Goal: Task Accomplishment & Management: Use online tool/utility

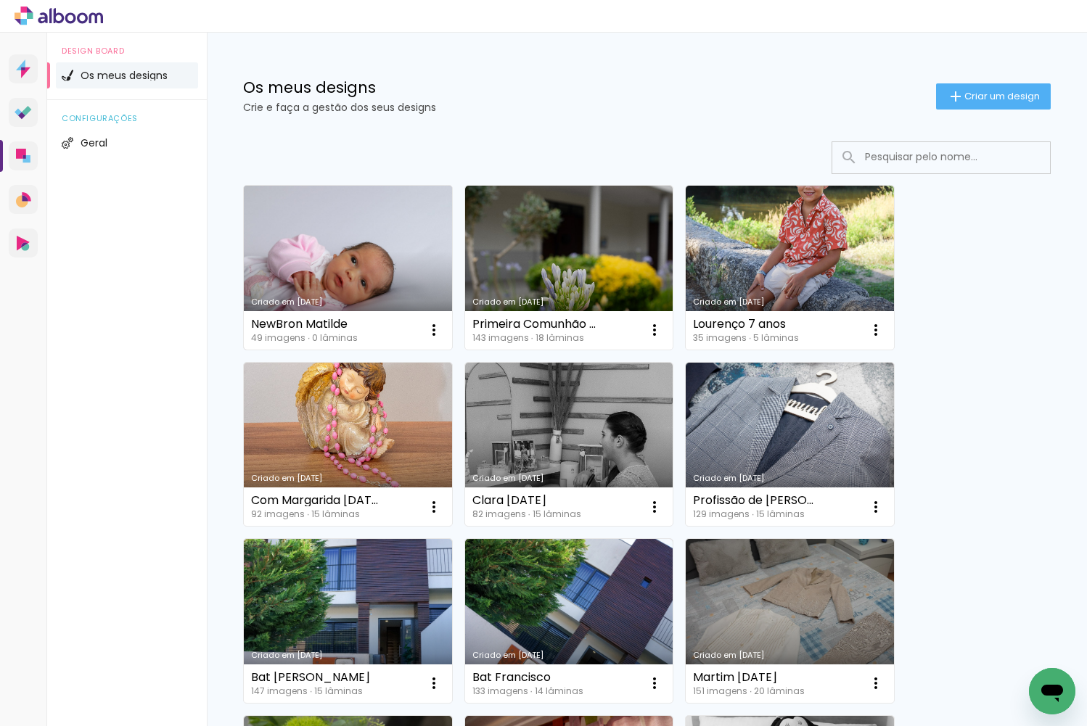
click at [282, 247] on link "Criado em [DATE]" at bounding box center [348, 268] width 208 height 164
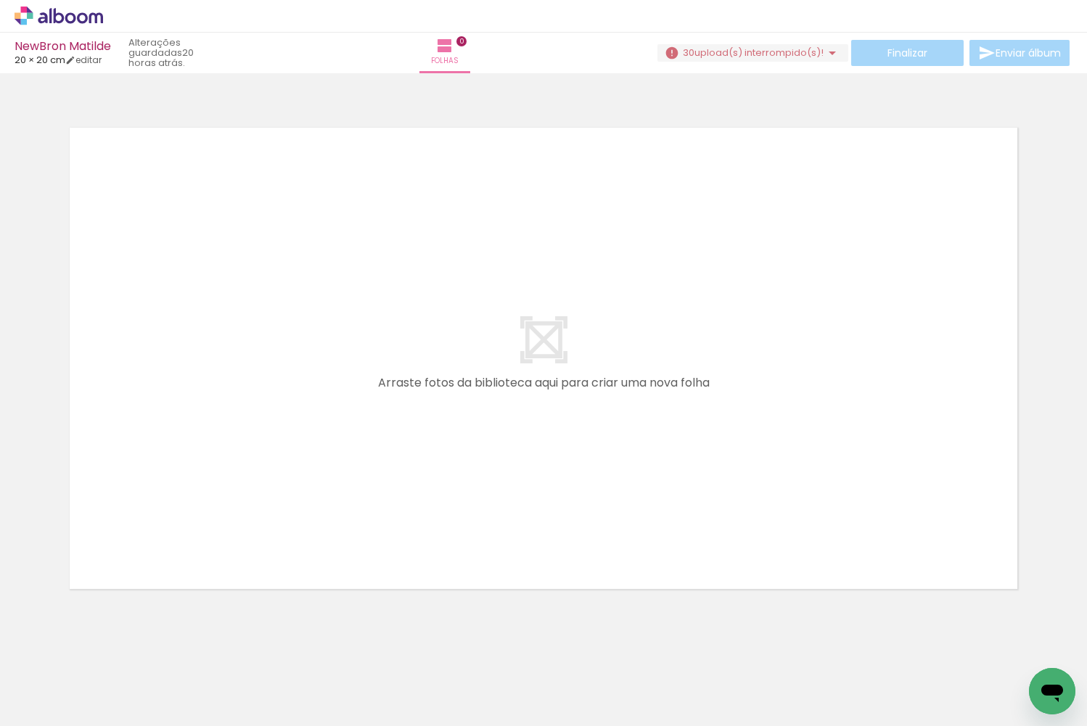
scroll to position [0, 345]
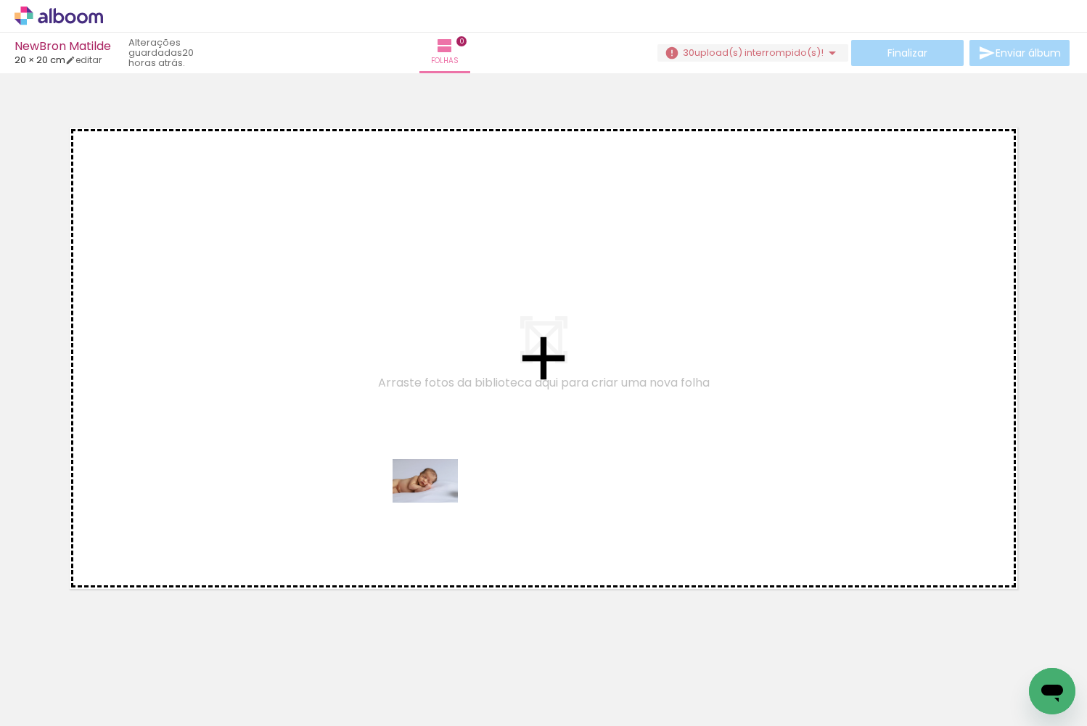
drag, startPoint x: 516, startPoint y: 652, endPoint x: 436, endPoint y: 502, distance: 169.4
click at [436, 502] on quentale-workspace at bounding box center [543, 363] width 1087 height 726
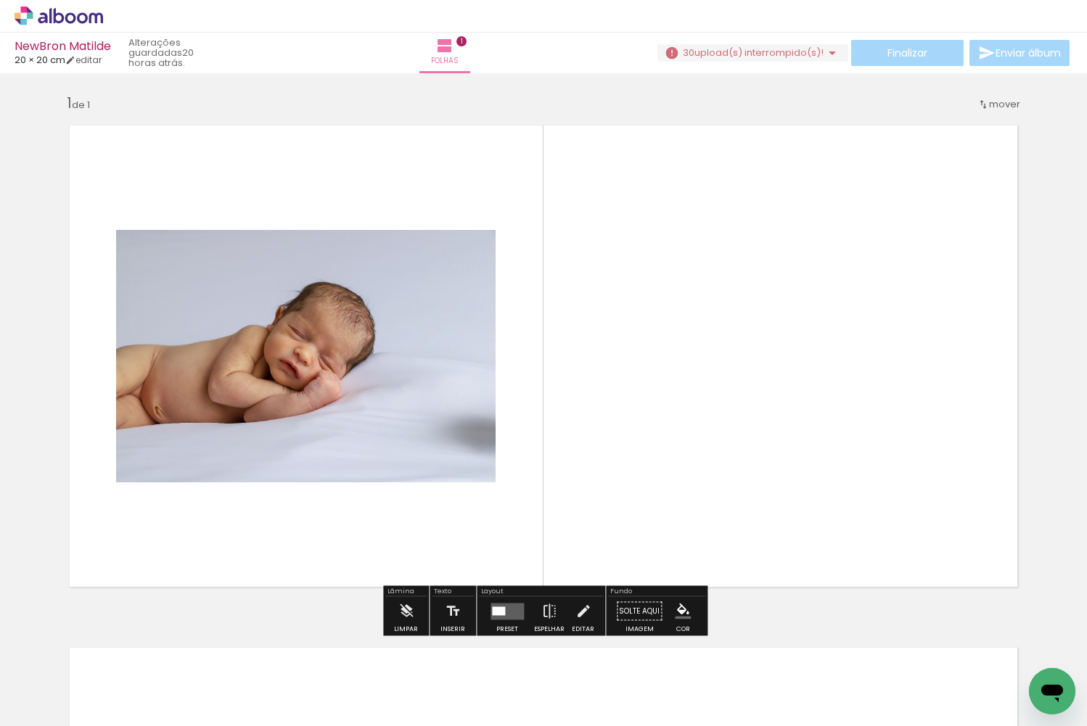
scroll to position [4, 0]
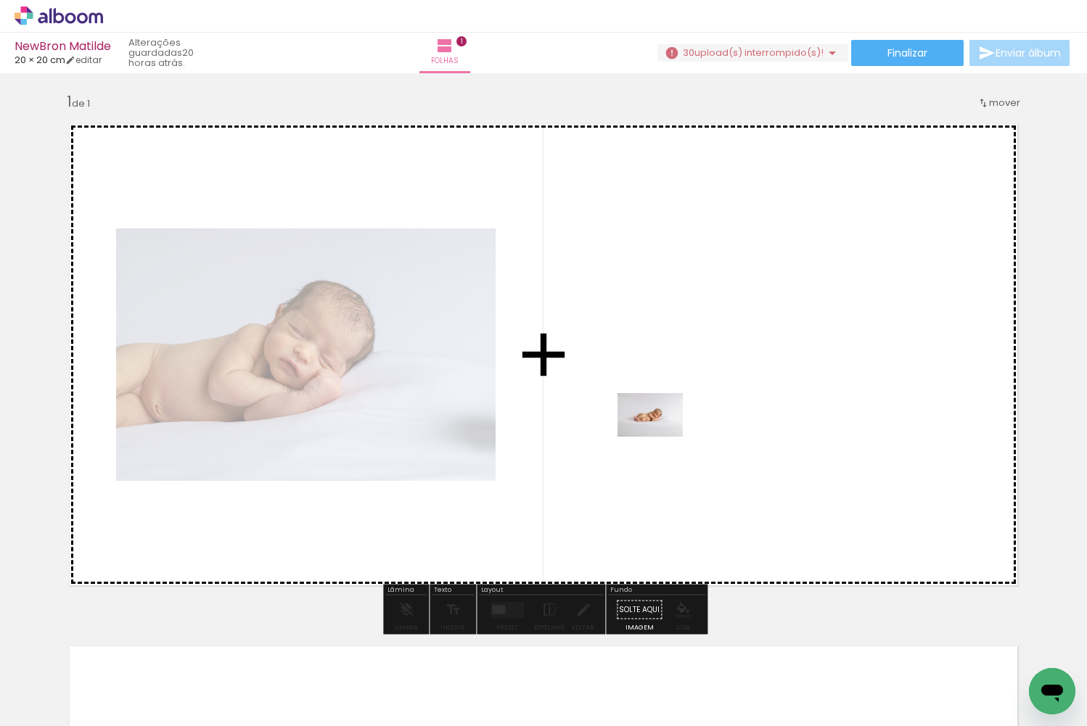
drag, startPoint x: 627, startPoint y: 695, endPoint x: 662, endPoint y: 435, distance: 262.8
click at [662, 435] on quentale-workspace at bounding box center [543, 363] width 1087 height 726
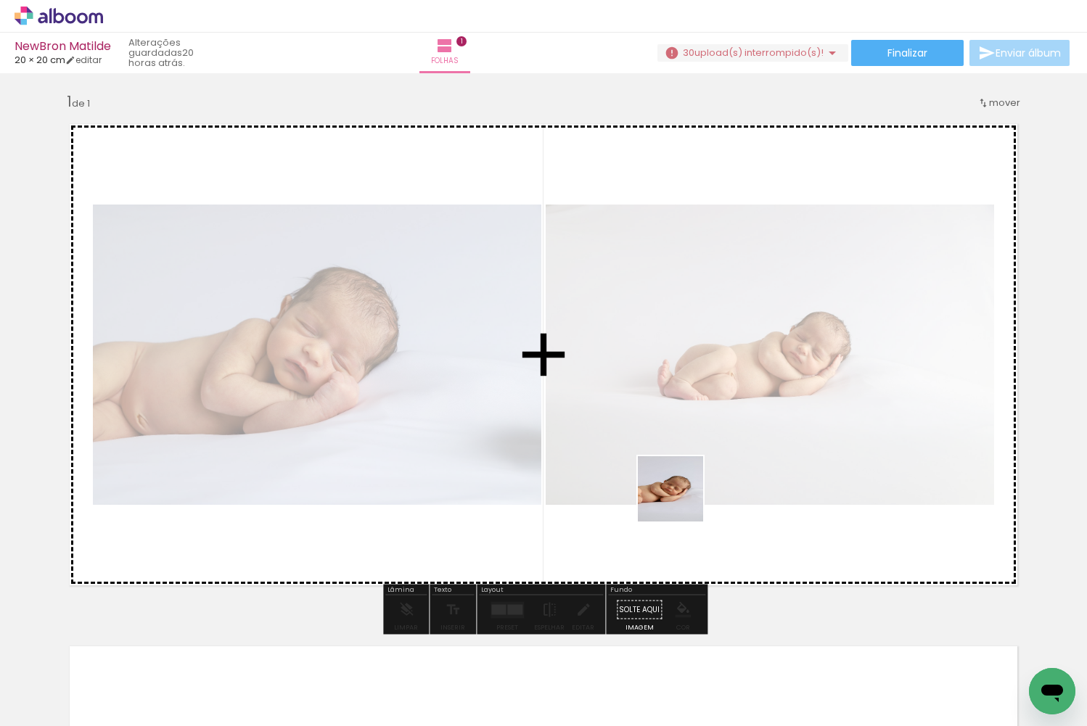
drag, startPoint x: 691, startPoint y: 614, endPoint x: 674, endPoint y: 441, distance: 173.5
click at [674, 441] on quentale-workspace at bounding box center [543, 363] width 1087 height 726
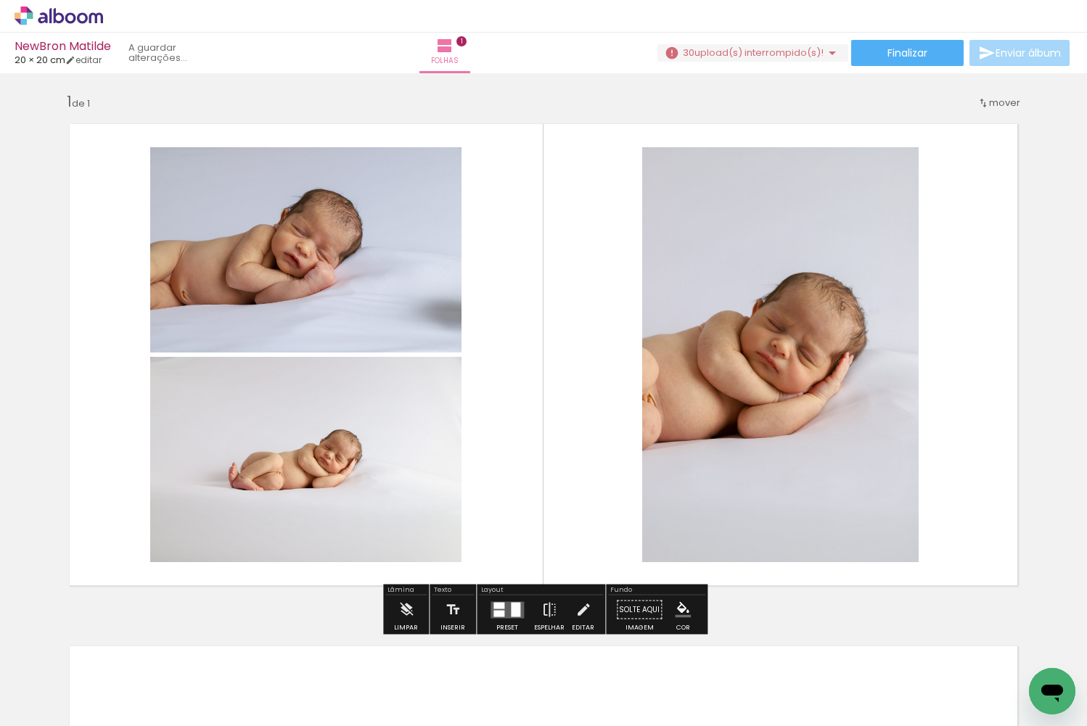
scroll to position [0, 0]
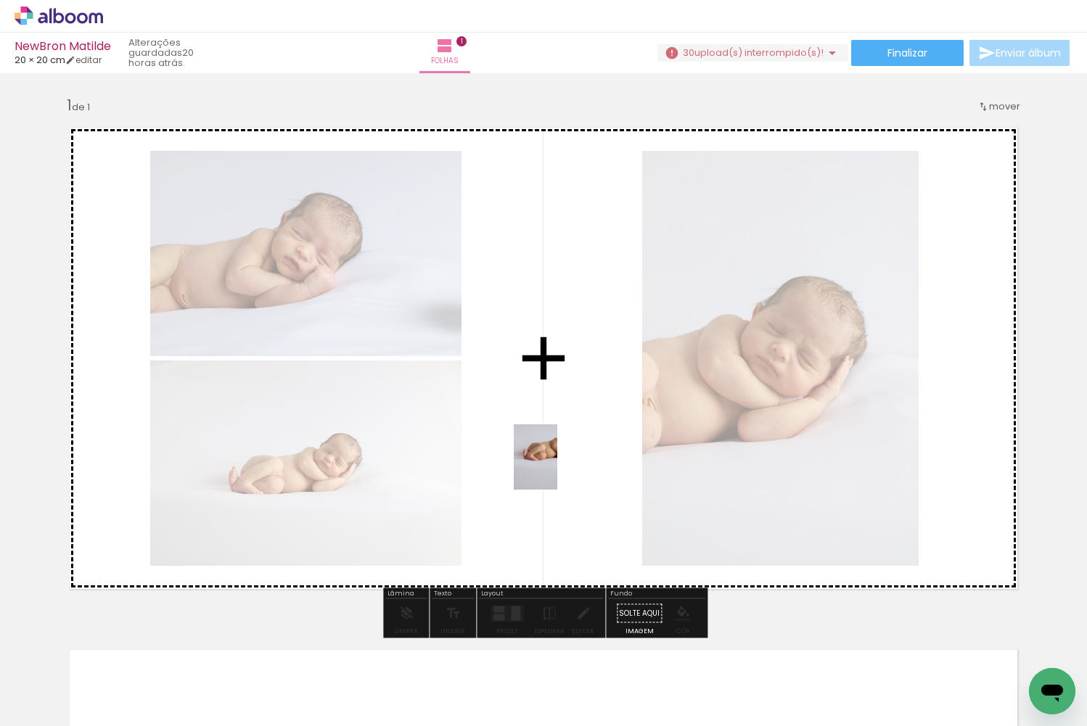
drag, startPoint x: 769, startPoint y: 696, endPoint x: 557, endPoint y: 468, distance: 311.1
click at [557, 468] on quentale-workspace at bounding box center [543, 363] width 1087 height 726
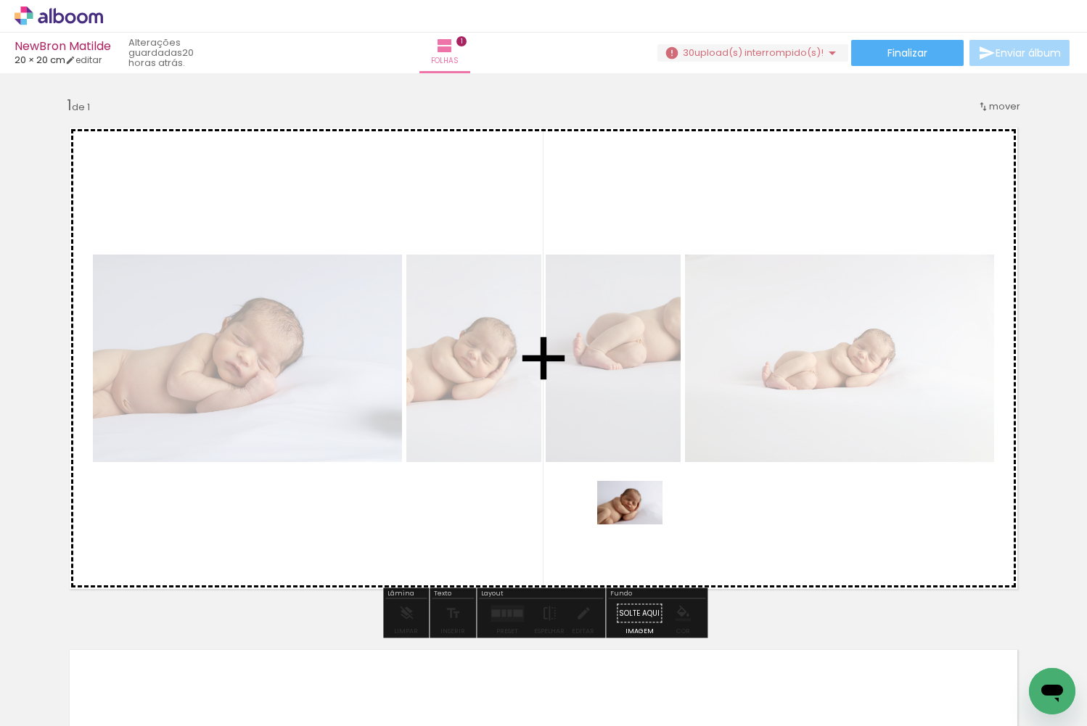
drag, startPoint x: 848, startPoint y: 662, endPoint x: 641, endPoint y: 525, distance: 249.1
click at [641, 525] on quentale-workspace at bounding box center [543, 363] width 1087 height 726
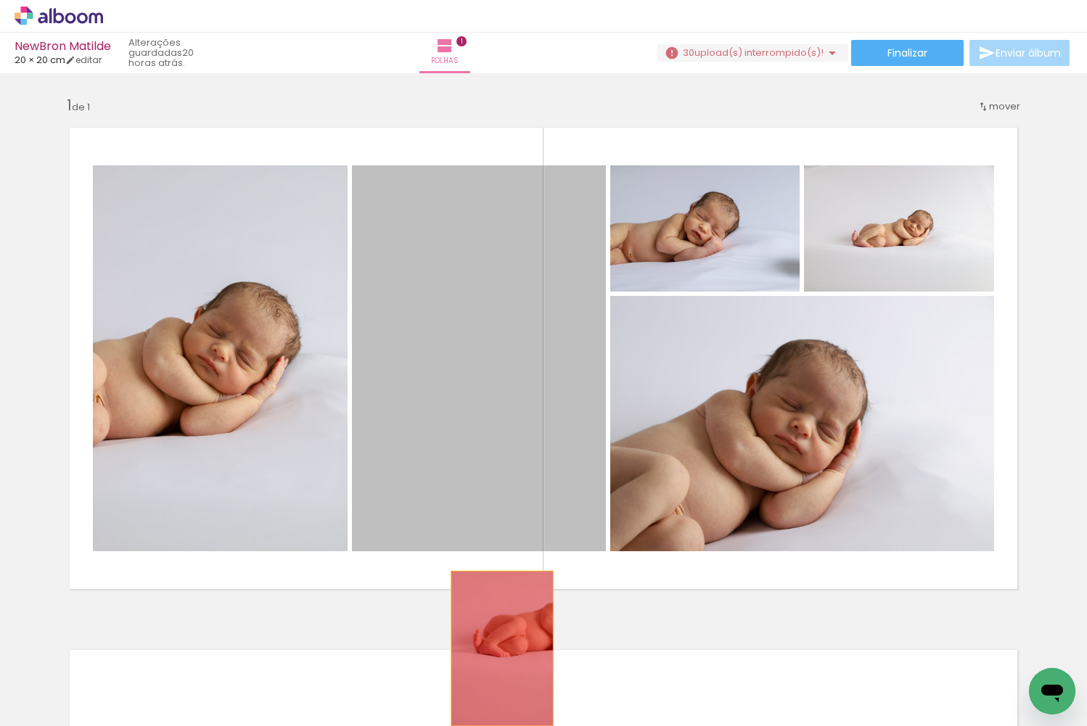
drag, startPoint x: 458, startPoint y: 412, endPoint x: 502, endPoint y: 648, distance: 239.9
click at [502, 648] on quentale-workspace at bounding box center [543, 363] width 1087 height 726
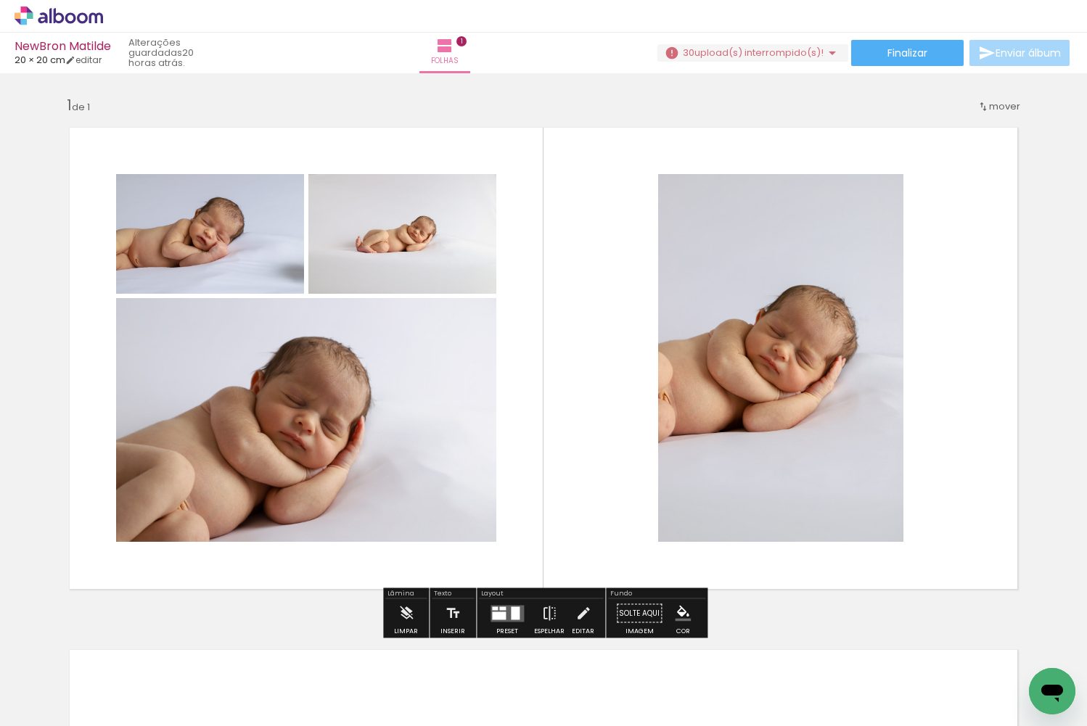
scroll to position [0, 527]
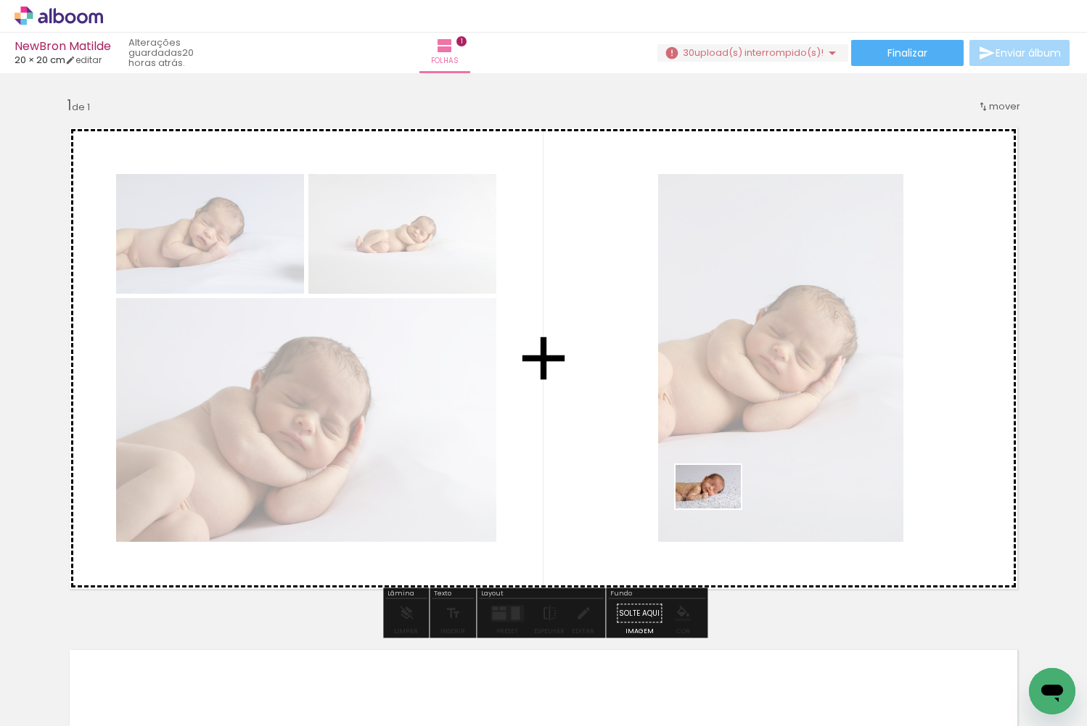
drag, startPoint x: 759, startPoint y: 680, endPoint x: 719, endPoint y: 509, distance: 175.8
click at [719, 509] on quentale-workspace at bounding box center [543, 363] width 1087 height 726
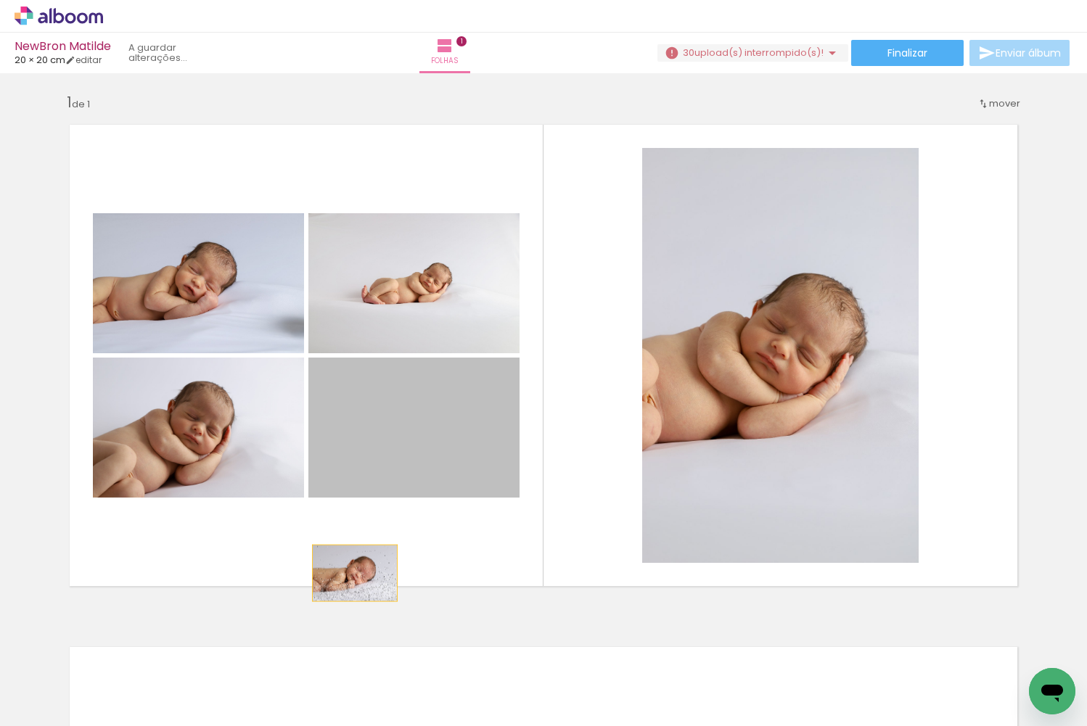
scroll to position [6, 0]
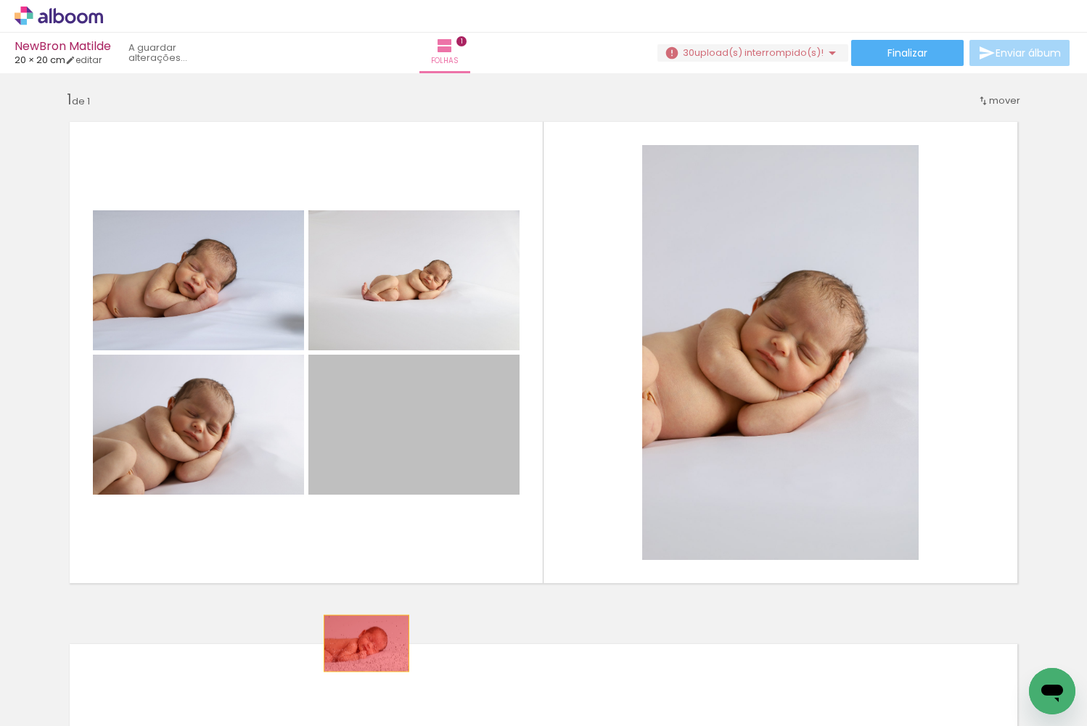
drag, startPoint x: 428, startPoint y: 451, endPoint x: 366, endPoint y: 649, distance: 207.7
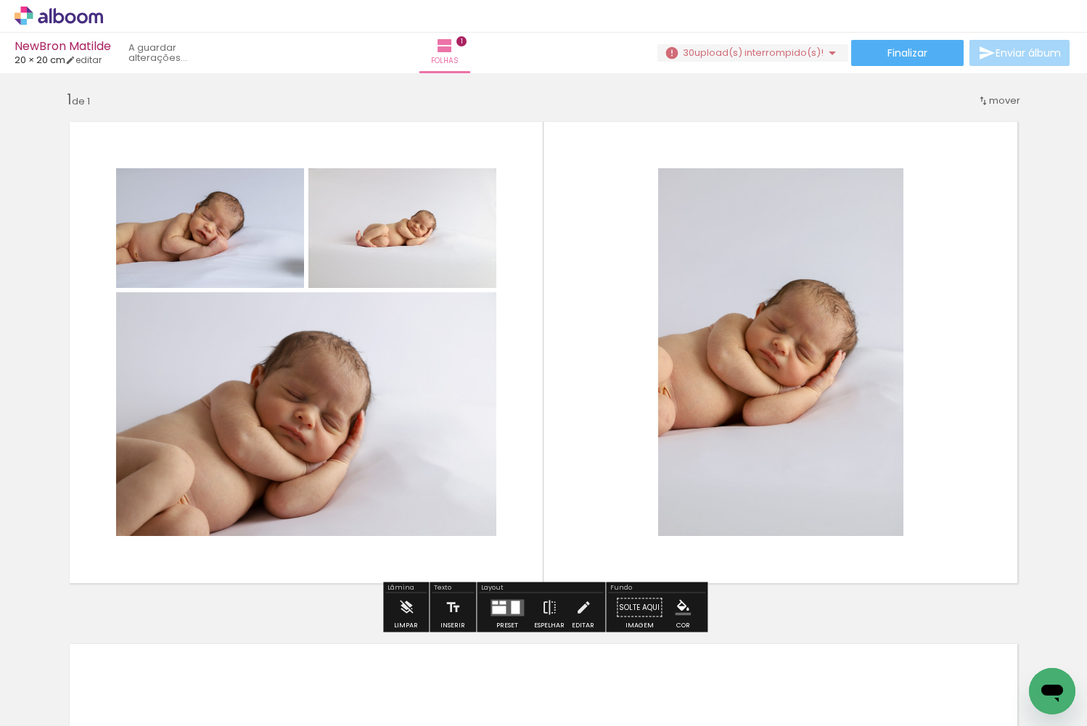
scroll to position [0, 0]
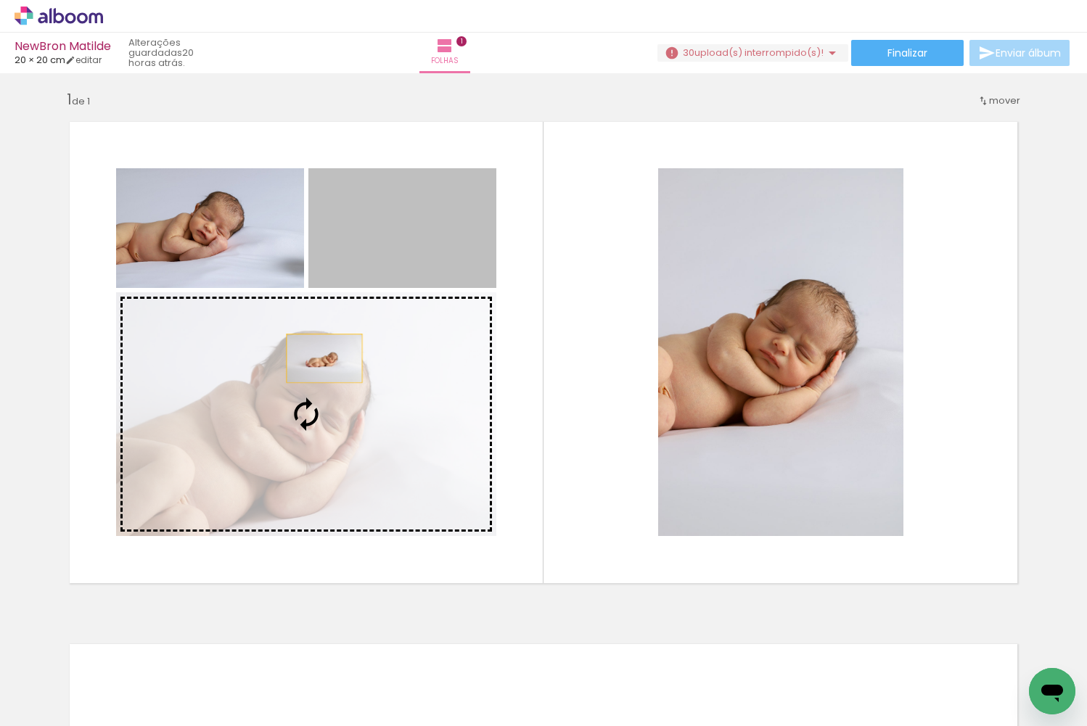
drag, startPoint x: 347, startPoint y: 254, endPoint x: 320, endPoint y: 367, distance: 116.3
click at [0, 0] on slot at bounding box center [0, 0] width 0 height 0
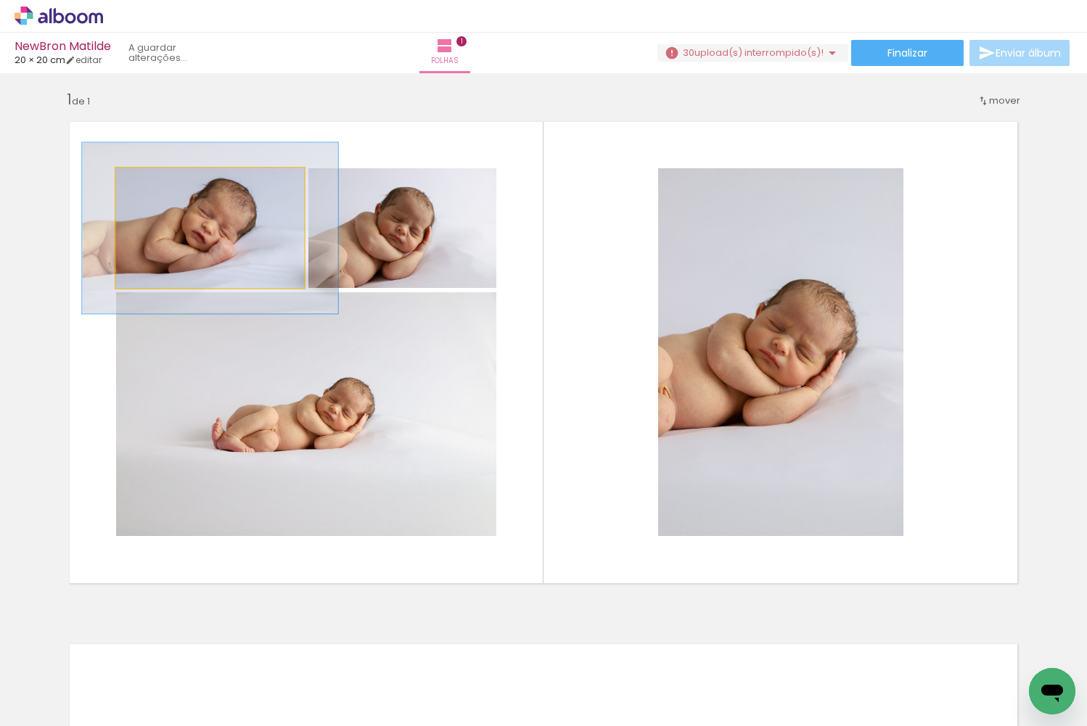
drag, startPoint x: 159, startPoint y: 186, endPoint x: 177, endPoint y: 184, distance: 18.2
click at [177, 184] on div at bounding box center [168, 183] width 23 height 23
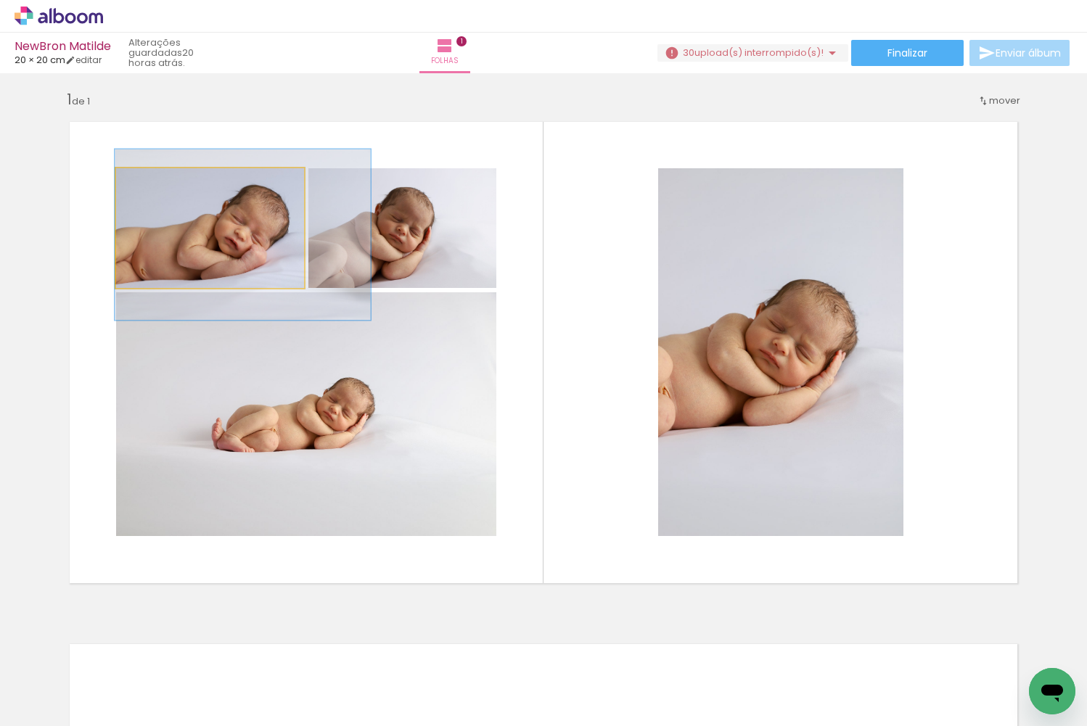
drag, startPoint x: 216, startPoint y: 221, endPoint x: 249, endPoint y: 226, distance: 33.0
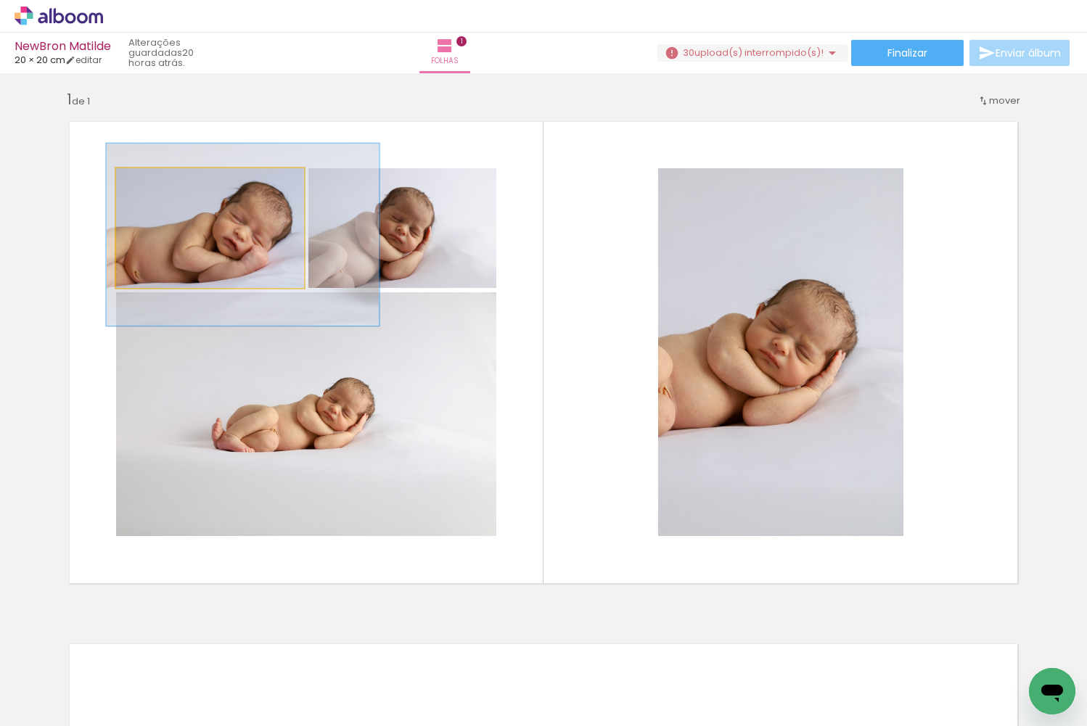
type paper-slider "145"
click at [177, 182] on div at bounding box center [175, 183] width 13 height 13
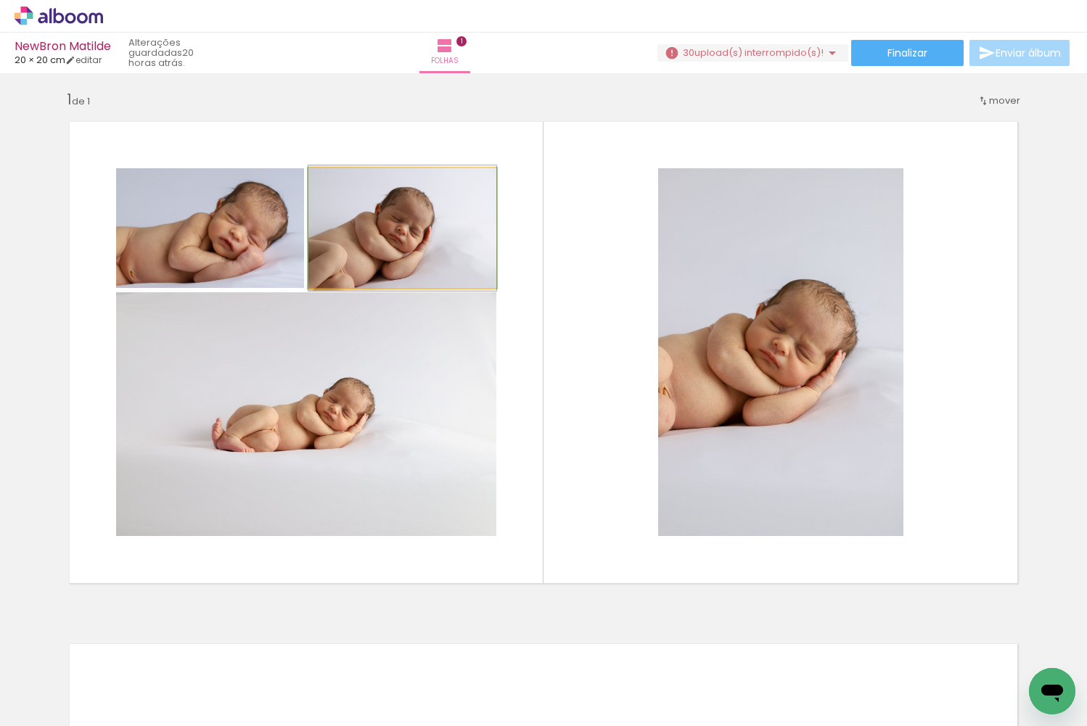
click at [401, 236] on quentale-photo at bounding box center [402, 228] width 188 height 120
click at [350, 184] on div at bounding box center [346, 183] width 13 height 13
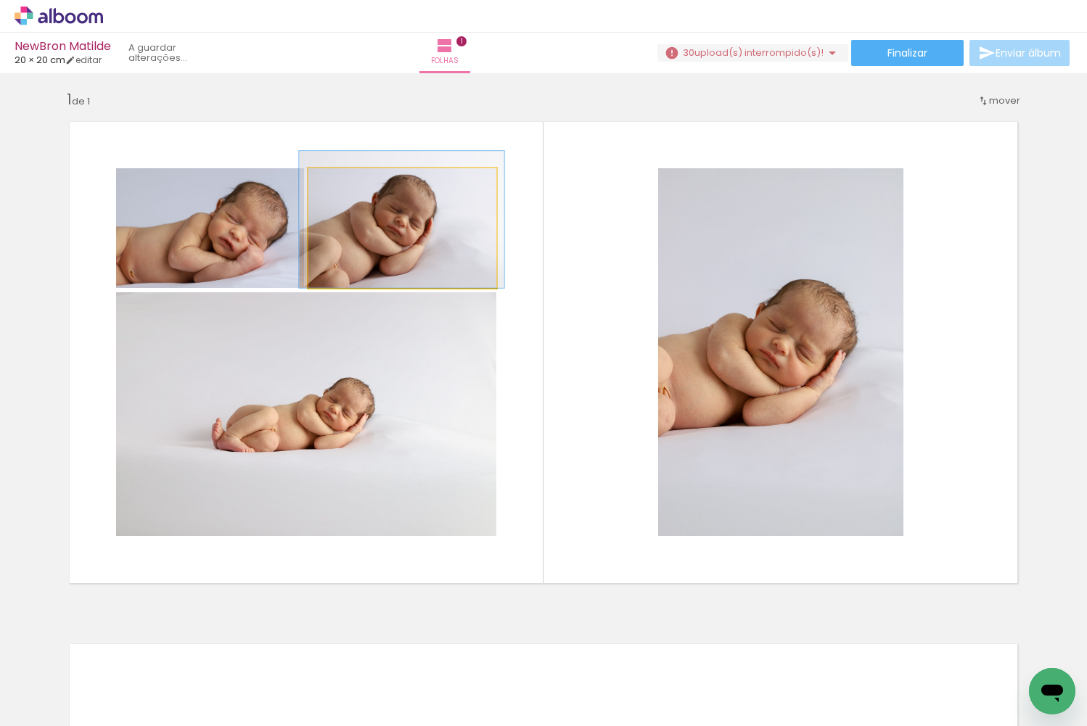
drag, startPoint x: 414, startPoint y: 225, endPoint x: 413, endPoint y: 213, distance: 11.6
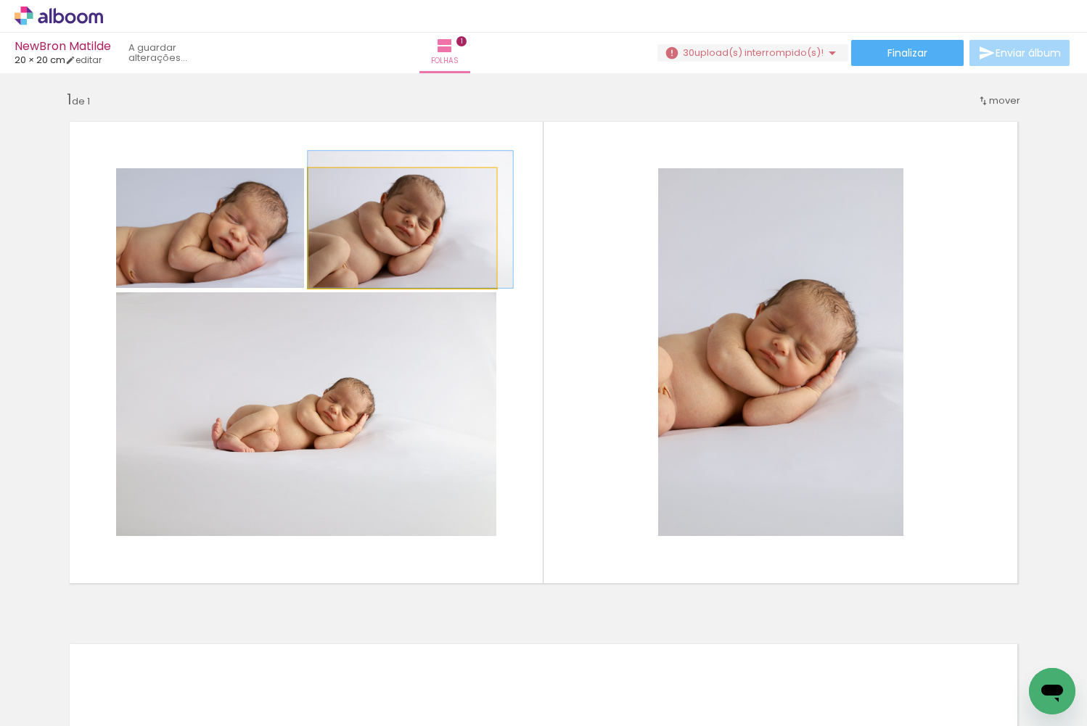
drag, startPoint x: 413, startPoint y: 213, endPoint x: 438, endPoint y: 212, distance: 25.4
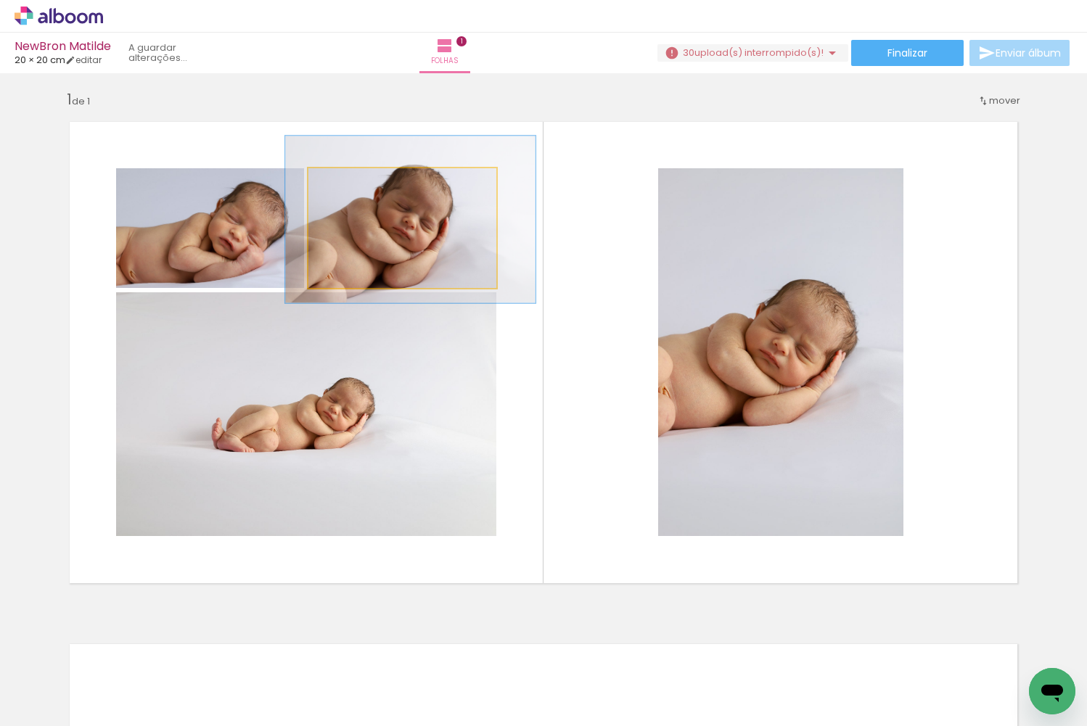
drag, startPoint x: 354, startPoint y: 183, endPoint x: 379, endPoint y: 200, distance: 29.8
click at [367, 184] on div at bounding box center [361, 183] width 23 height 23
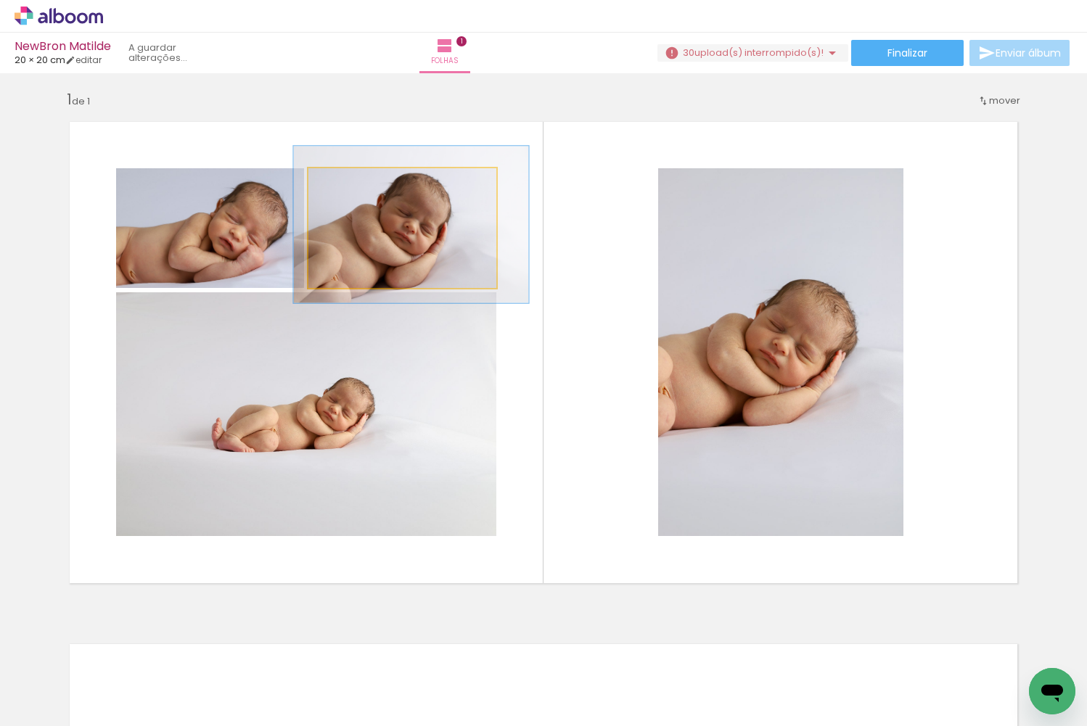
type paper-slider "125"
click at [356, 181] on div at bounding box center [356, 183] width 13 height 13
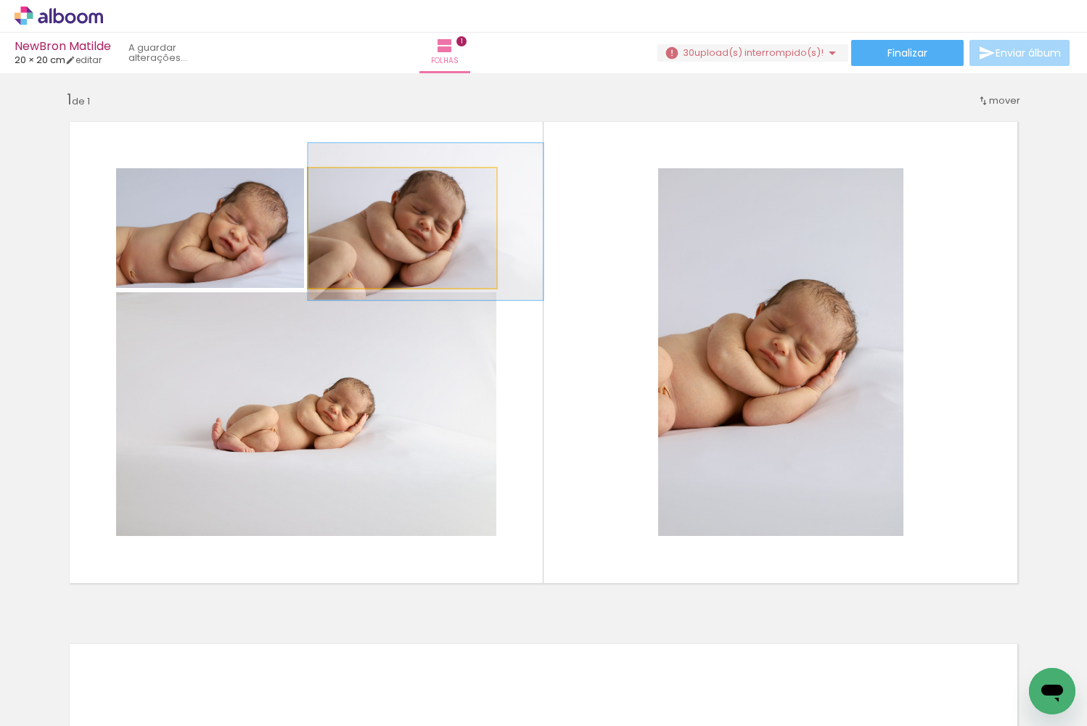
drag, startPoint x: 410, startPoint y: 214, endPoint x: 436, endPoint y: 211, distance: 26.3
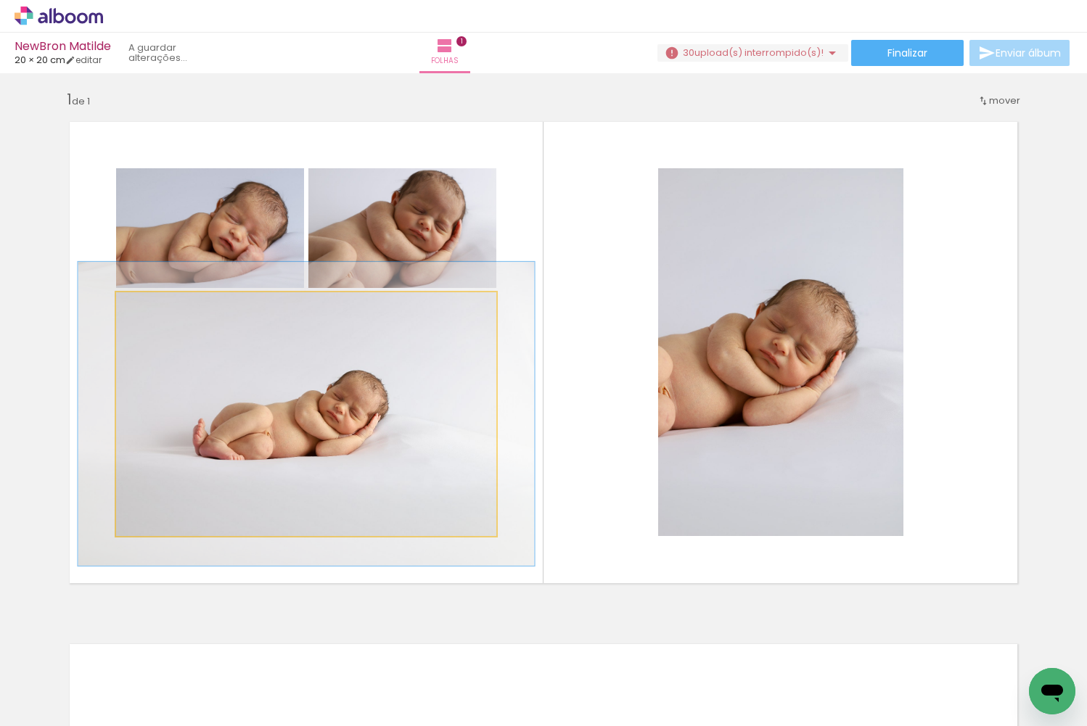
drag, startPoint x: 152, startPoint y: 308, endPoint x: 162, endPoint y: 311, distance: 10.8
type paper-slider "120"
click at [162, 311] on div at bounding box center [160, 307] width 13 height 13
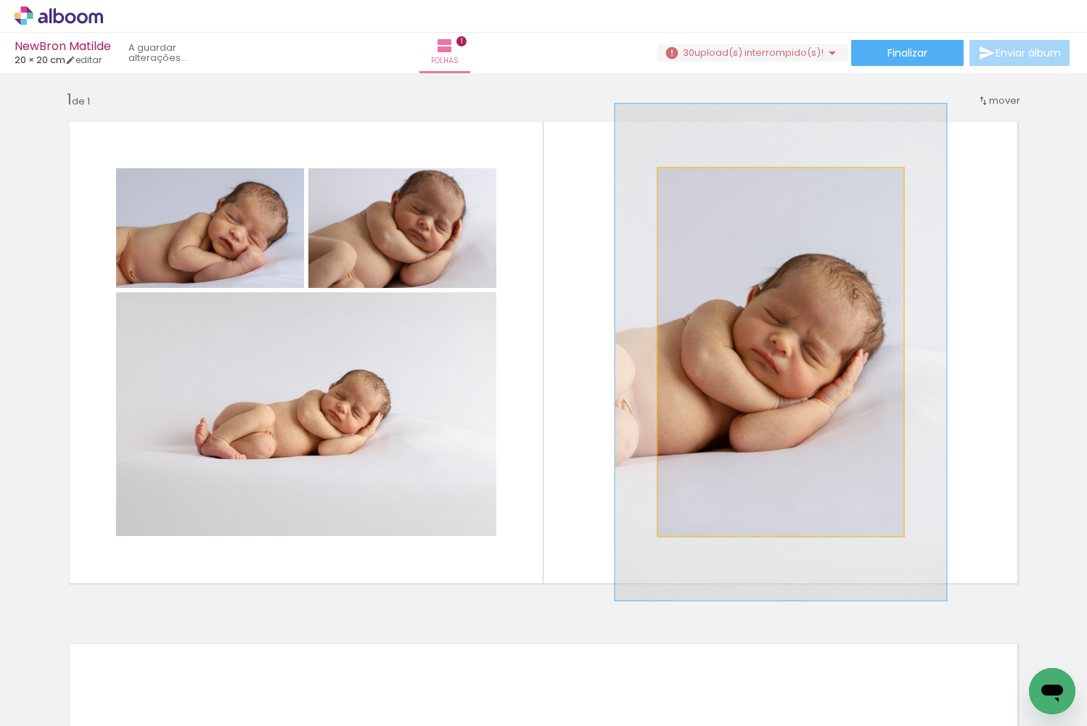
drag, startPoint x: 697, startPoint y: 181, endPoint x: 714, endPoint y: 187, distance: 18.4
type paper-slider "135"
click at [714, 187] on div at bounding box center [709, 183] width 23 height 23
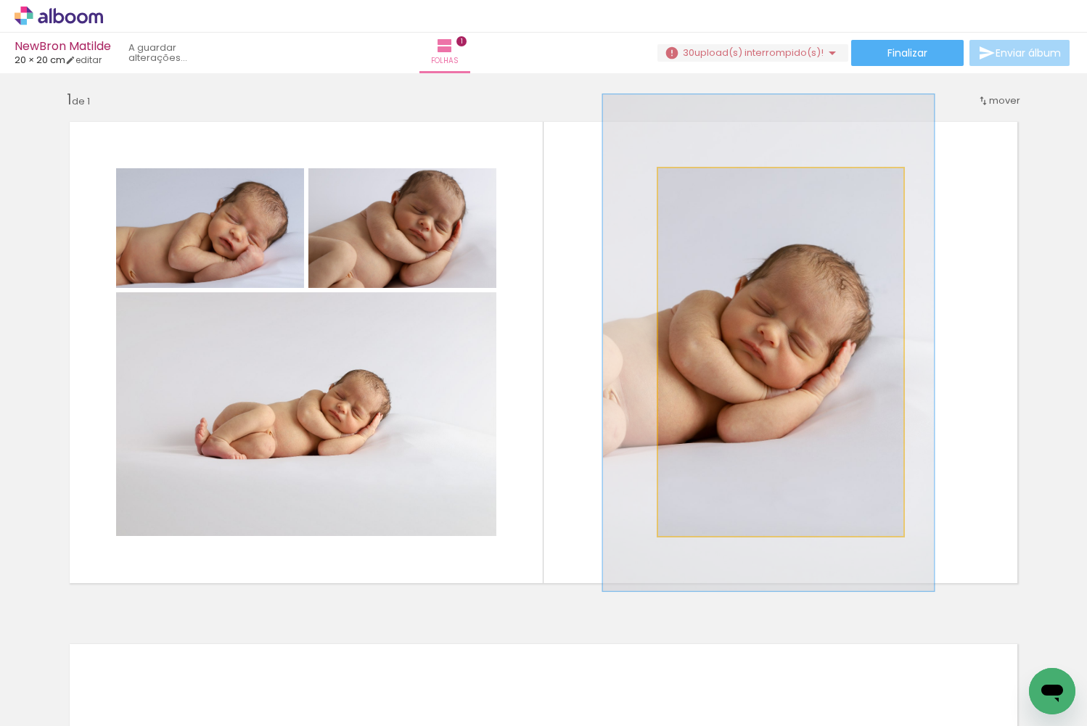
drag, startPoint x: 773, startPoint y: 364, endPoint x: 763, endPoint y: 355, distance: 14.4
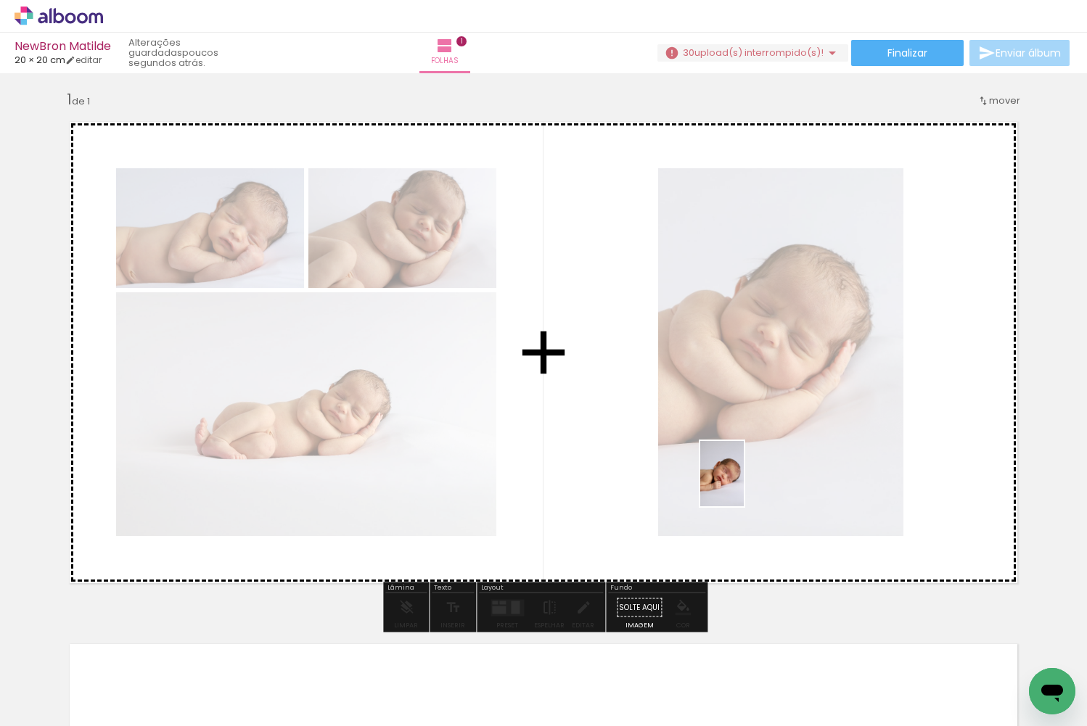
drag, startPoint x: 699, startPoint y: 691, endPoint x: 744, endPoint y: 482, distance: 214.6
click at [744, 482] on quentale-workspace at bounding box center [543, 363] width 1087 height 726
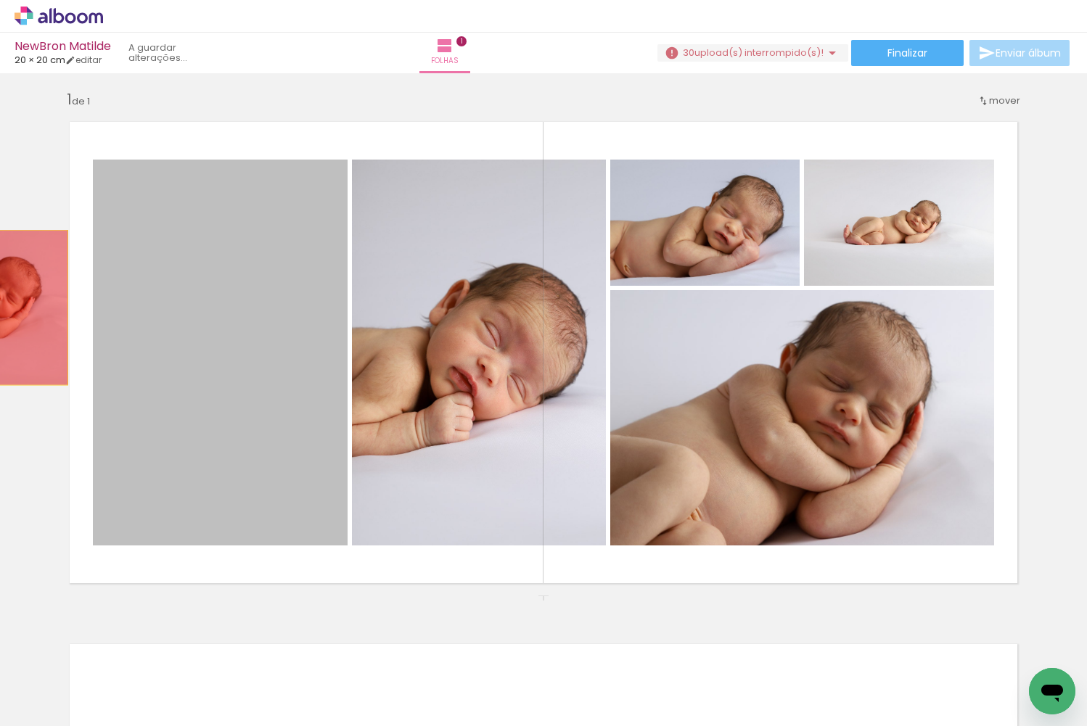
drag, startPoint x: 255, startPoint y: 327, endPoint x: 17, endPoint y: 308, distance: 238.8
click at [17, 308] on div "Inserir folha 1 de 1" at bounding box center [543, 596] width 1087 height 1046
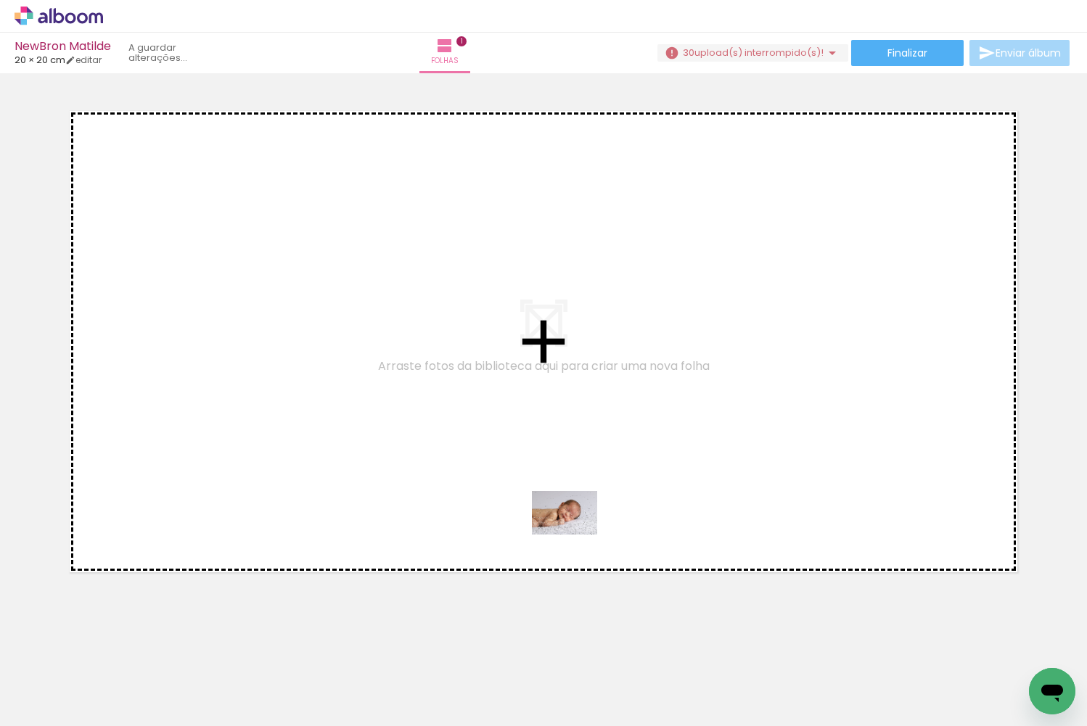
drag, startPoint x: 611, startPoint y: 694, endPoint x: 575, endPoint y: 535, distance: 162.8
click at [575, 535] on quentale-workspace at bounding box center [543, 363] width 1087 height 726
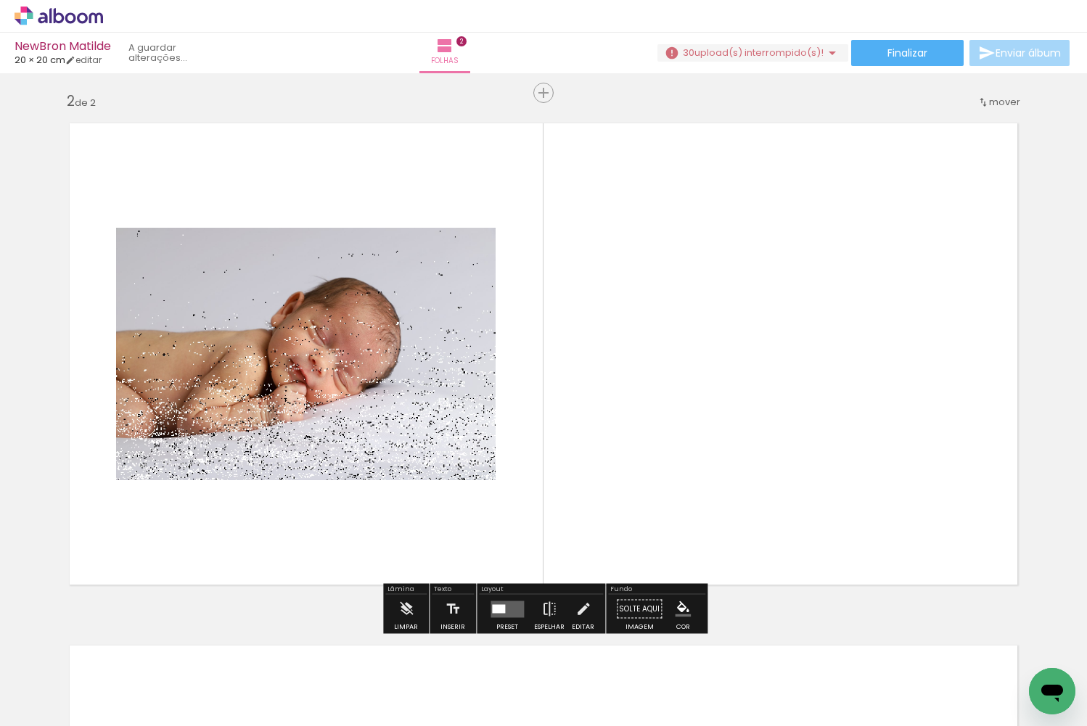
scroll to position [526, 0]
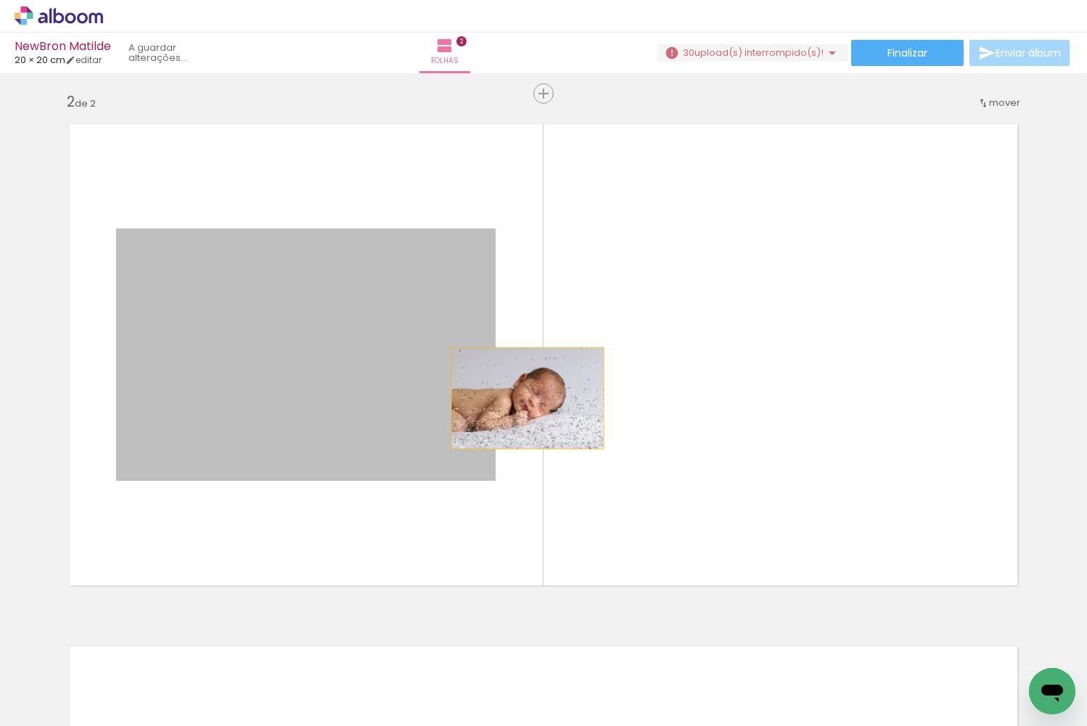
drag, startPoint x: 278, startPoint y: 408, endPoint x: 527, endPoint y: 398, distance: 249.8
click at [527, 398] on quentale-layouter at bounding box center [543, 355] width 972 height 486
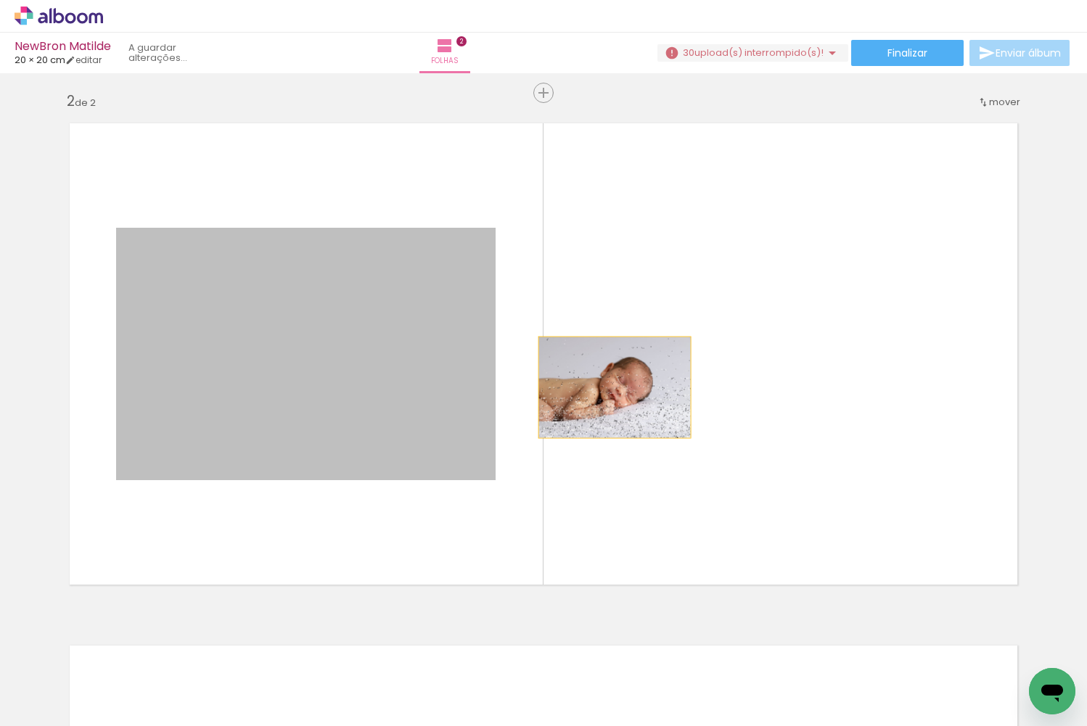
scroll to position [525, 0]
drag, startPoint x: 436, startPoint y: 405, endPoint x: 592, endPoint y: 390, distance: 156.7
click at [612, 387] on quentale-layouter at bounding box center [543, 355] width 972 height 486
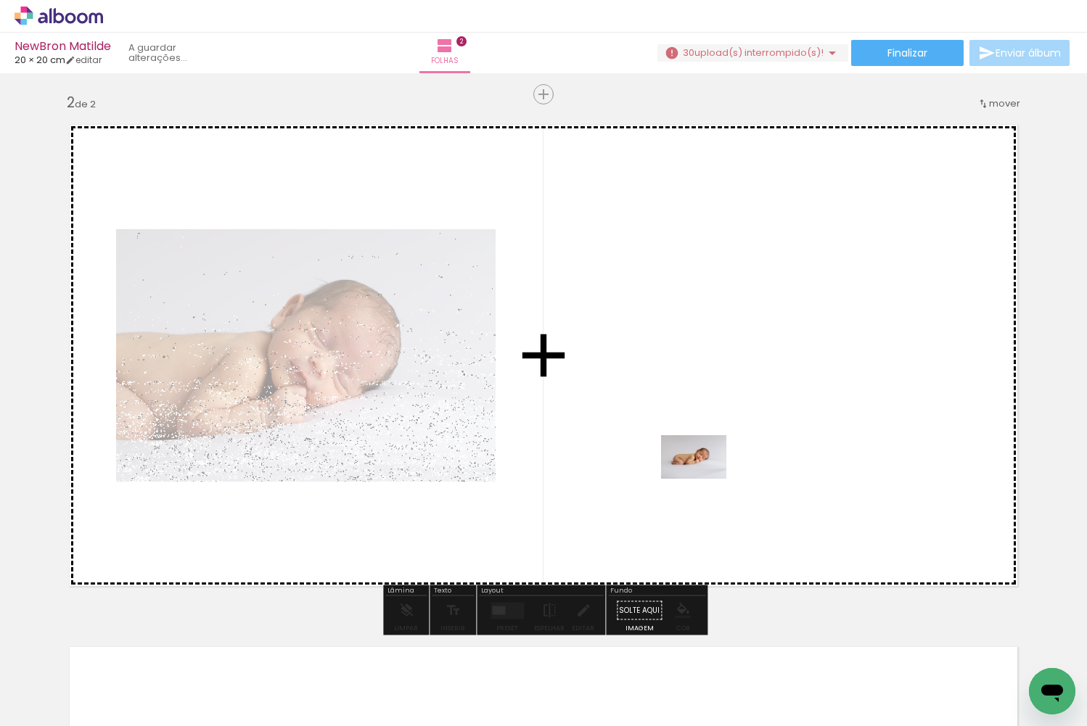
click at [705, 479] on quentale-workspace at bounding box center [543, 363] width 1087 height 726
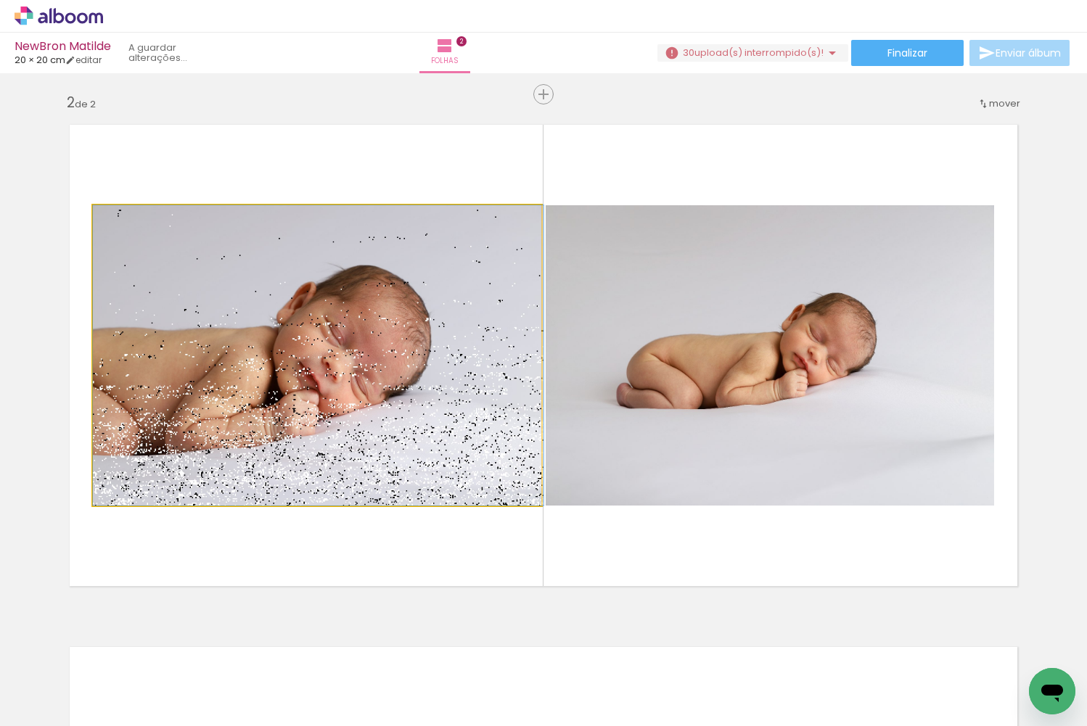
drag, startPoint x: 371, startPoint y: 375, endPoint x: 398, endPoint y: 435, distance: 66.2
click at [384, 430] on div at bounding box center [318, 355] width 451 height 300
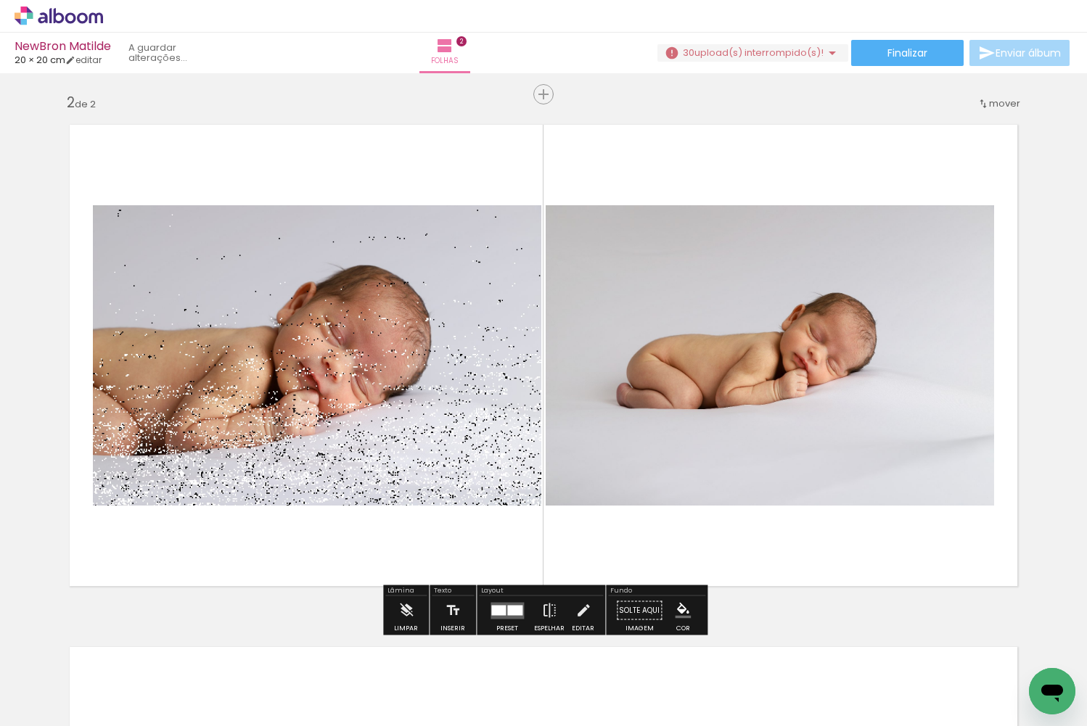
scroll to position [0, 668]
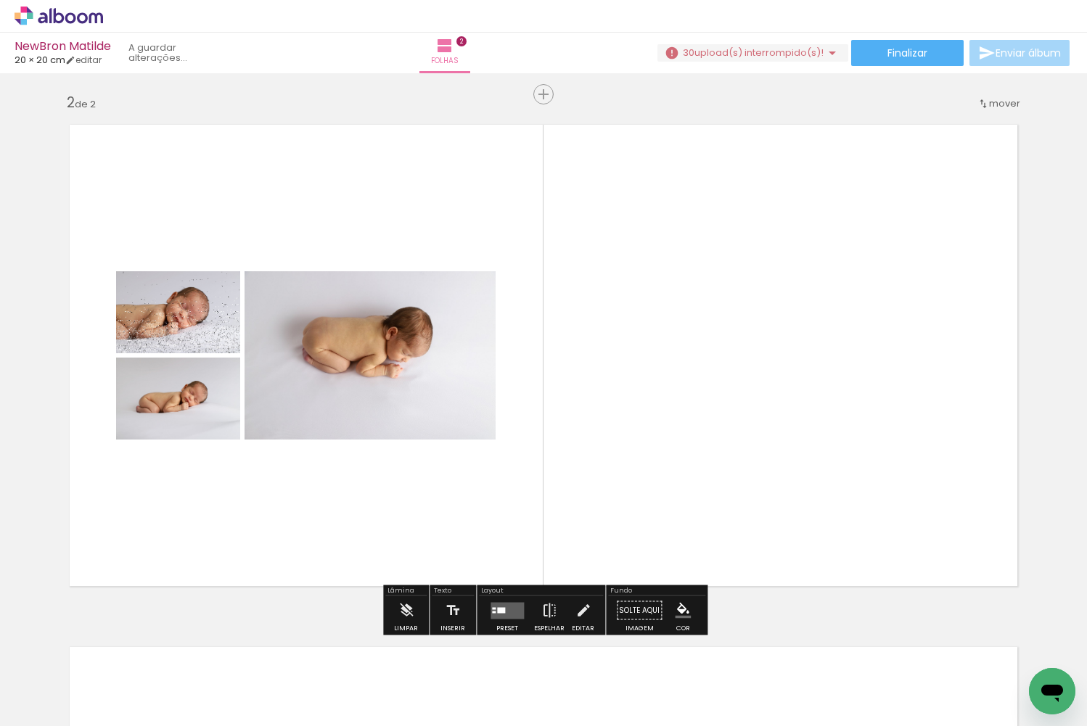
drag, startPoint x: 871, startPoint y: 691, endPoint x: 780, endPoint y: 598, distance: 130.3
click at [780, 598] on quentale-workspace at bounding box center [543, 363] width 1087 height 726
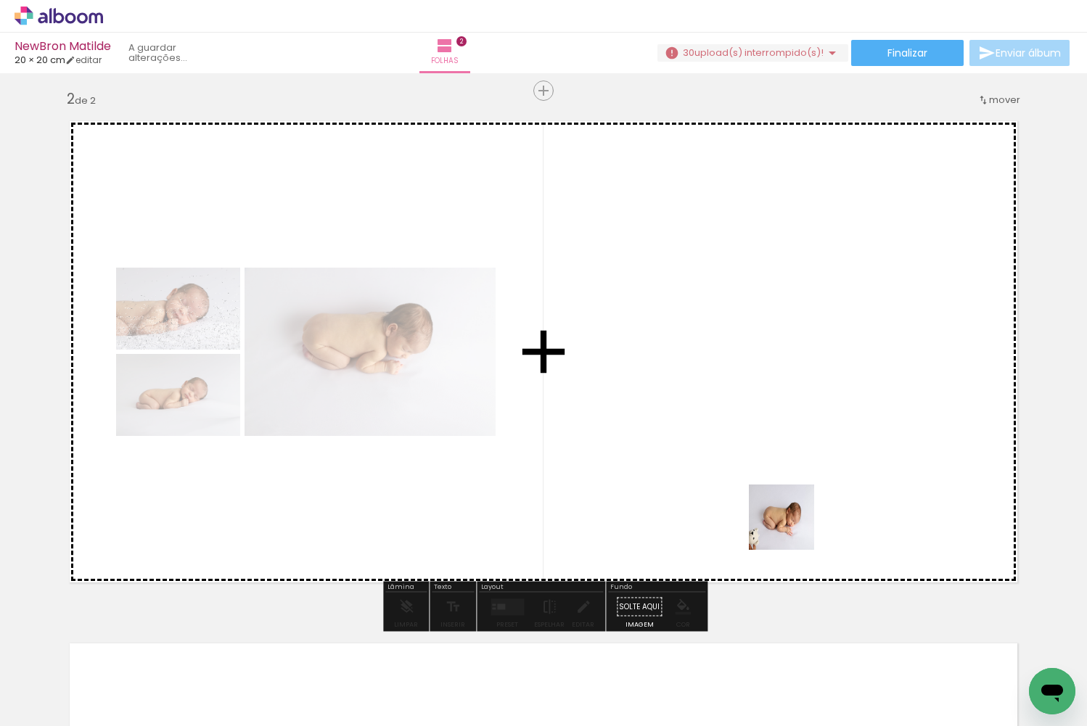
click at [792, 528] on quentale-workspace at bounding box center [543, 363] width 1087 height 726
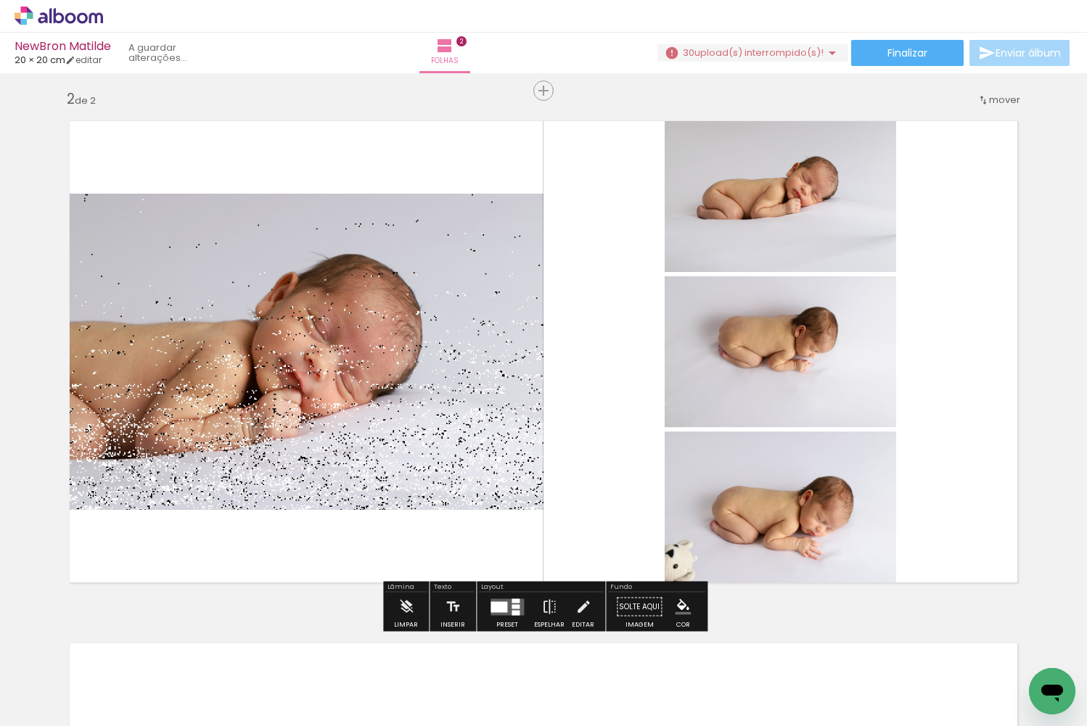
scroll to position [0, 1028]
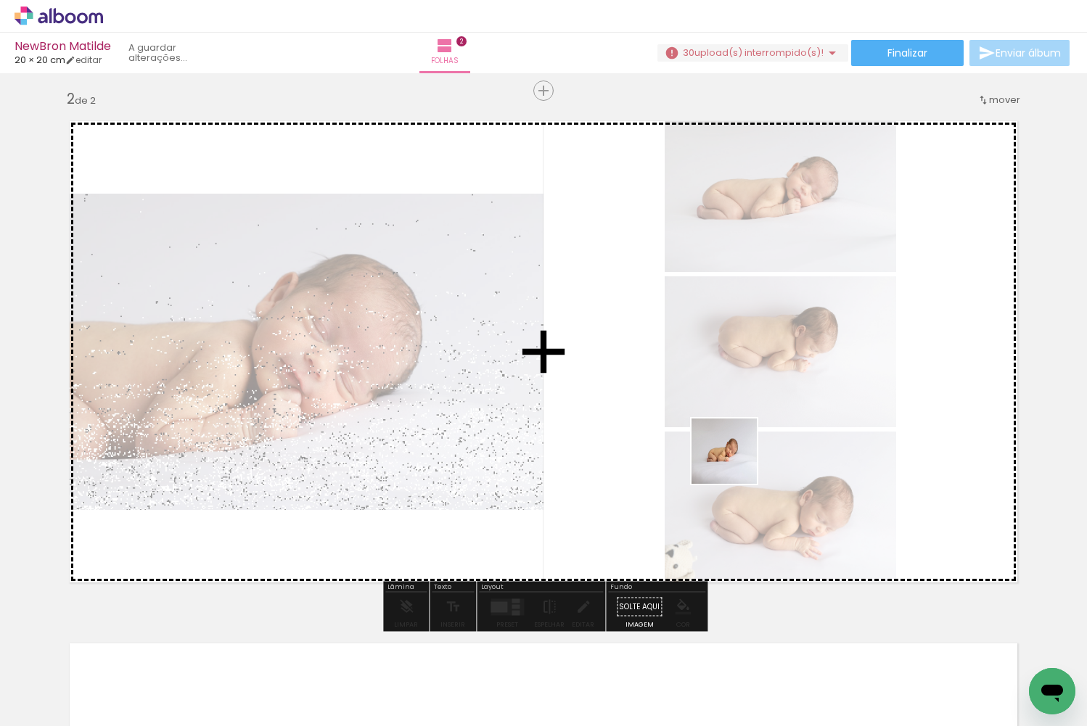
click at [736, 465] on quentale-workspace at bounding box center [543, 363] width 1087 height 726
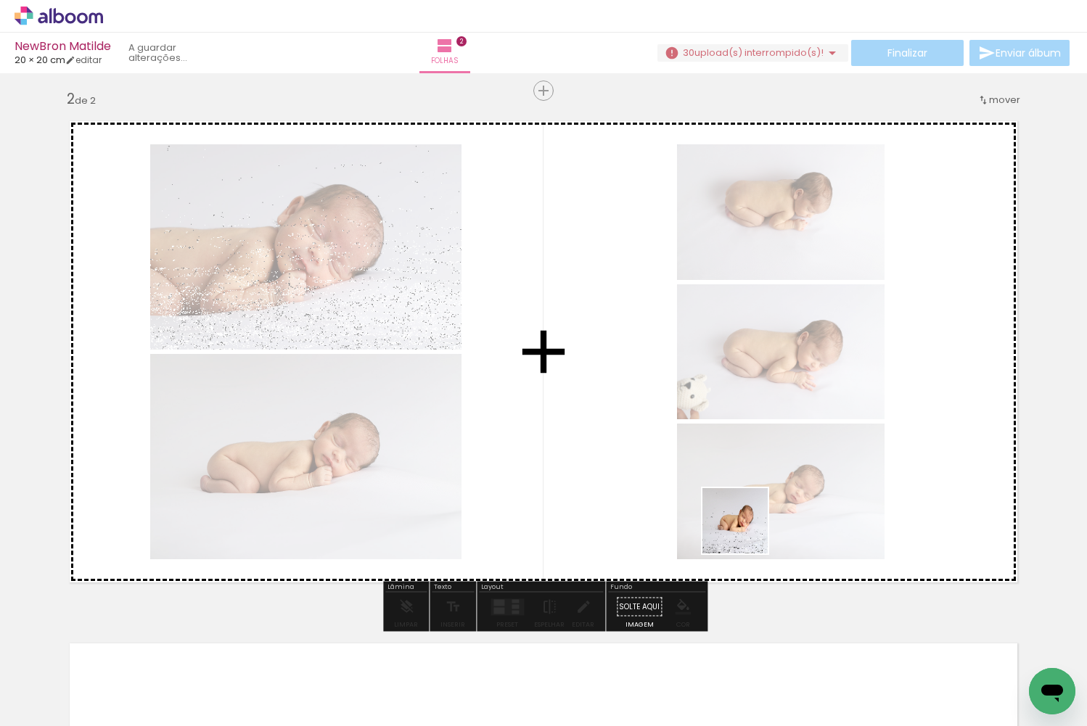
drag, startPoint x: 754, startPoint y: 673, endPoint x: 739, endPoint y: 516, distance: 158.1
click at [739, 516] on quentale-workspace at bounding box center [543, 363] width 1087 height 726
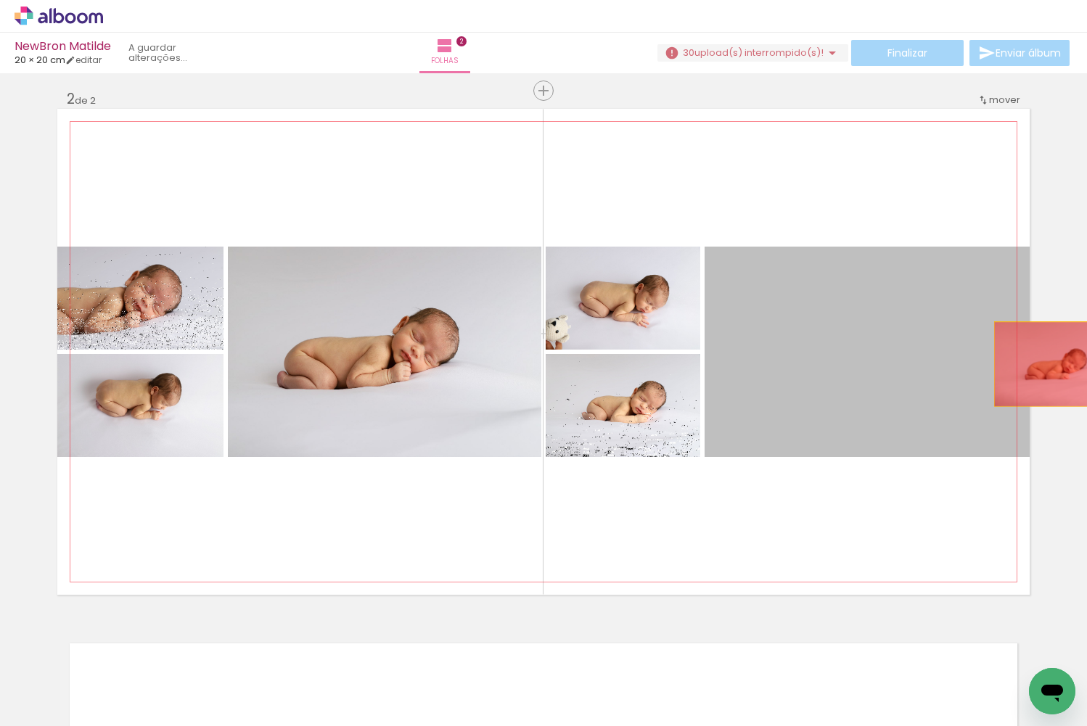
drag, startPoint x: 918, startPoint y: 338, endPoint x: 1059, endPoint y: 365, distance: 144.0
click at [1059, 365] on div "Inserir folha 1 de 2 Inserir folha 2 de 2" at bounding box center [543, 333] width 1087 height 1568
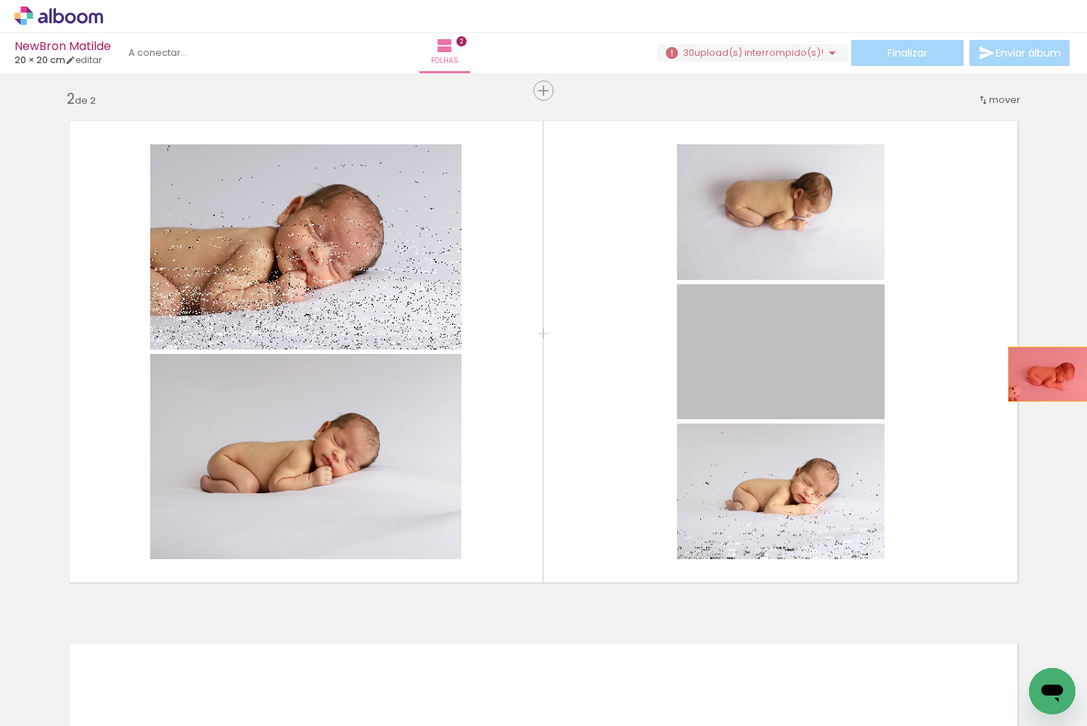
drag, startPoint x: 793, startPoint y: 349, endPoint x: 1049, endPoint y: 374, distance: 257.4
click at [1049, 374] on div "Inserir folha 1 de 2 Inserir folha 2 de 2" at bounding box center [543, 333] width 1087 height 1568
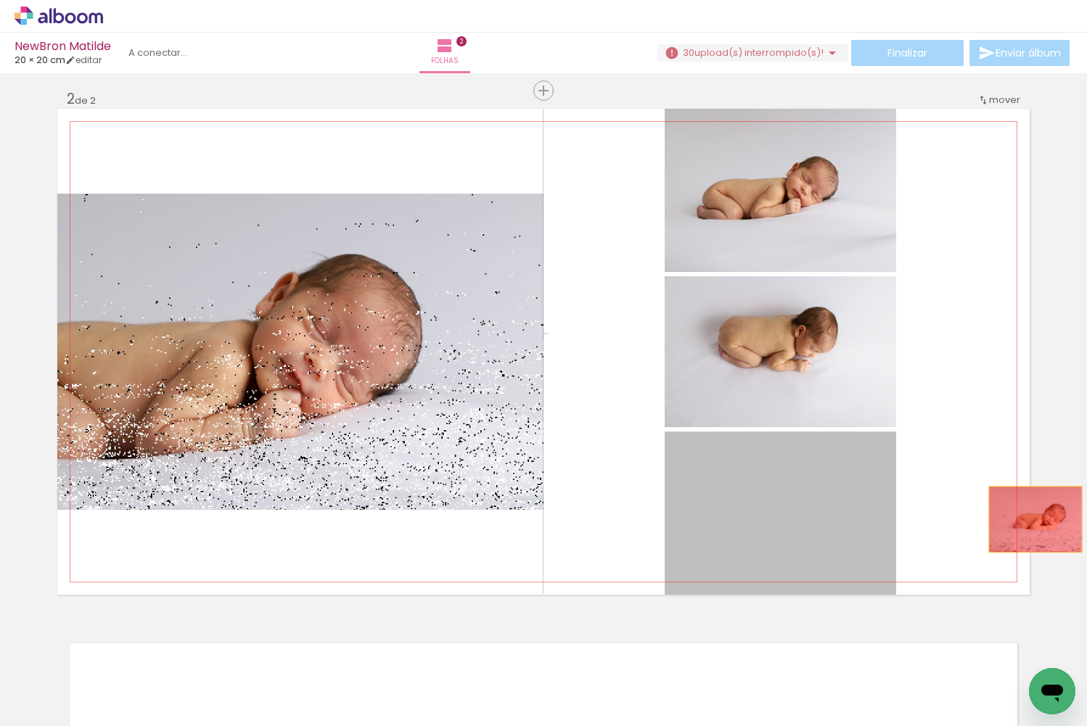
drag, startPoint x: 807, startPoint y: 535, endPoint x: 1035, endPoint y: 520, distance: 228.3
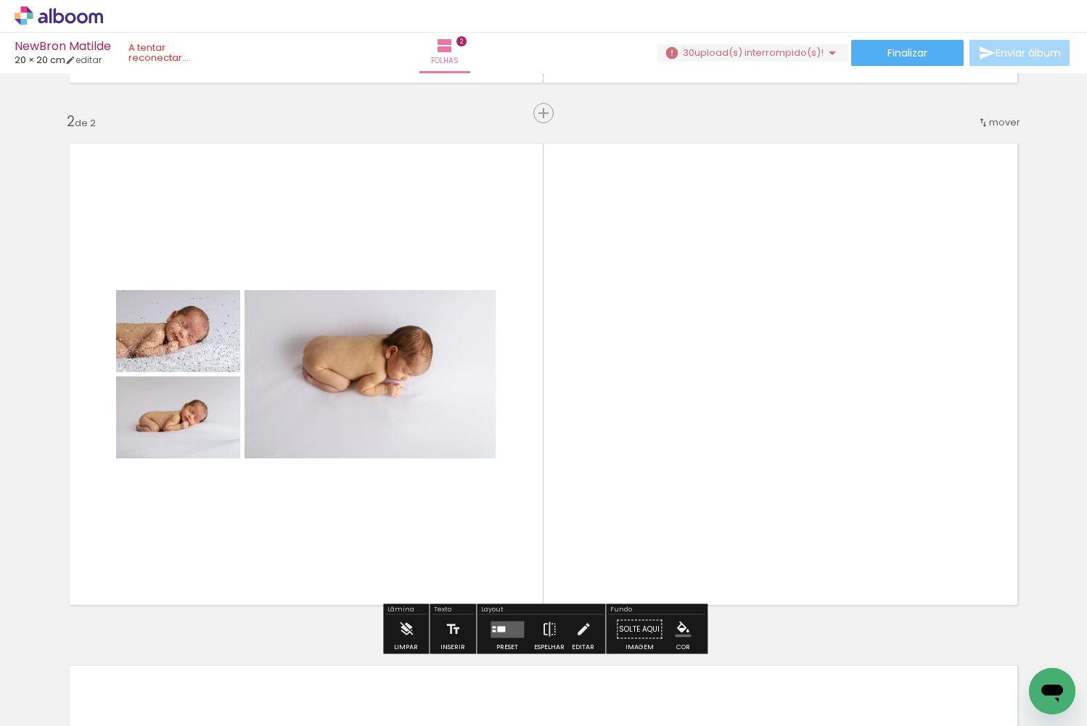
scroll to position [0, 1149]
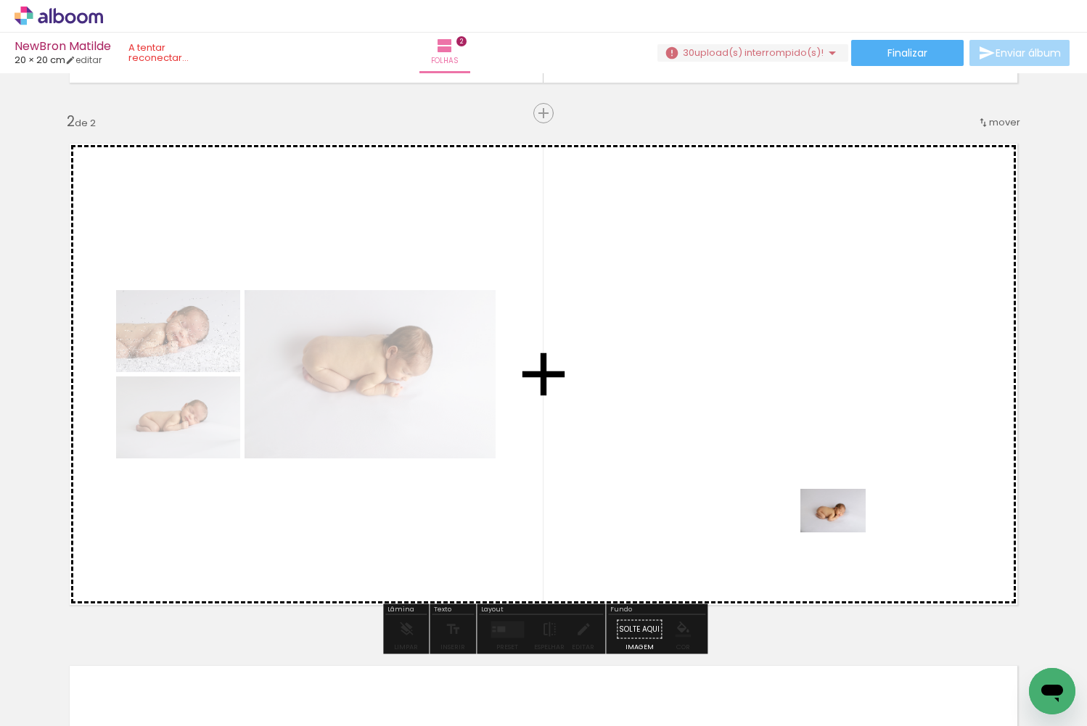
drag, startPoint x: 868, startPoint y: 688, endPoint x: 844, endPoint y: 533, distance: 157.2
click at [844, 533] on quentale-workspace at bounding box center [543, 363] width 1087 height 726
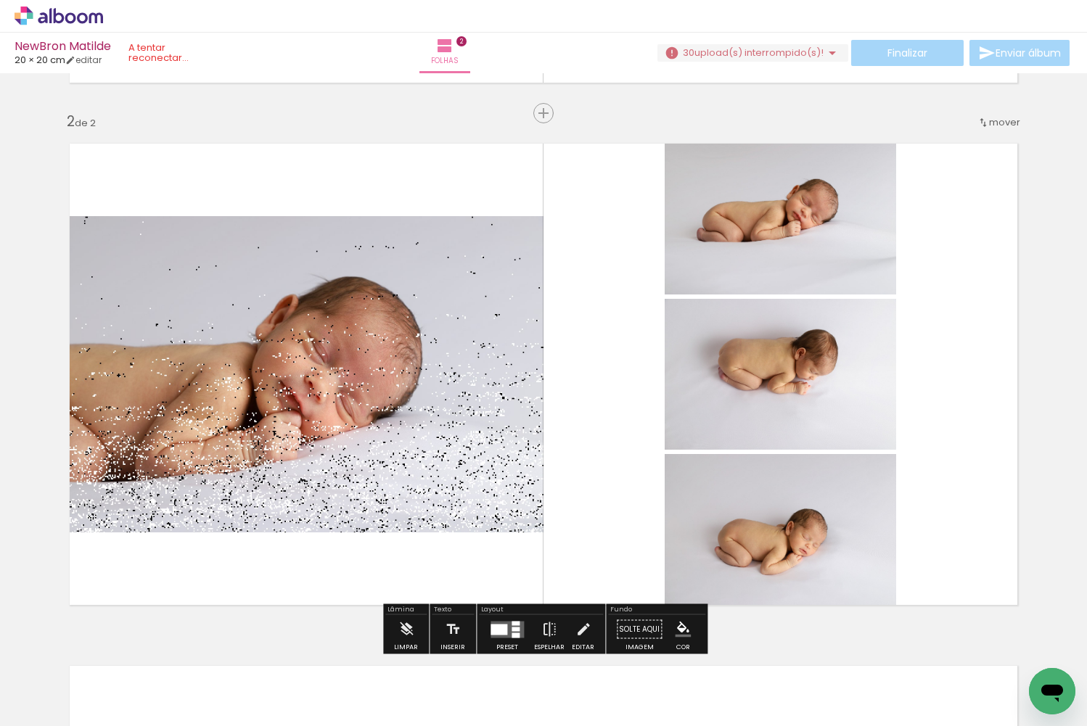
scroll to position [505, 0]
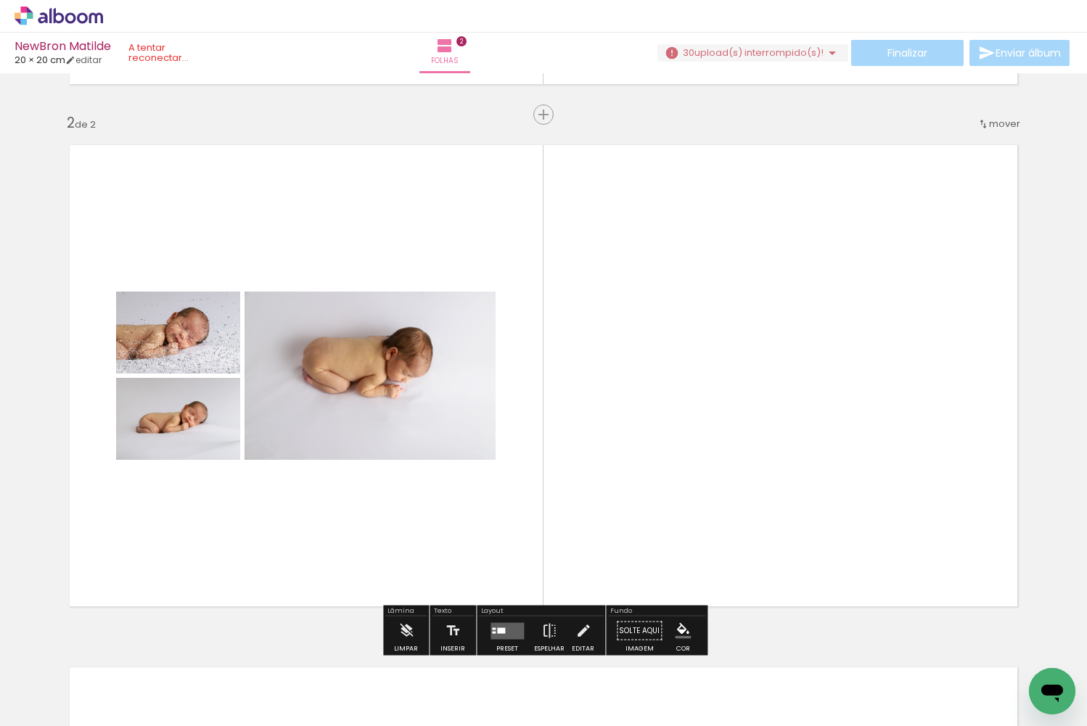
drag, startPoint x: 810, startPoint y: 555, endPoint x: 1051, endPoint y: 556, distance: 240.9
click at [511, 631] on quentale-layouter at bounding box center [506, 631] width 33 height 17
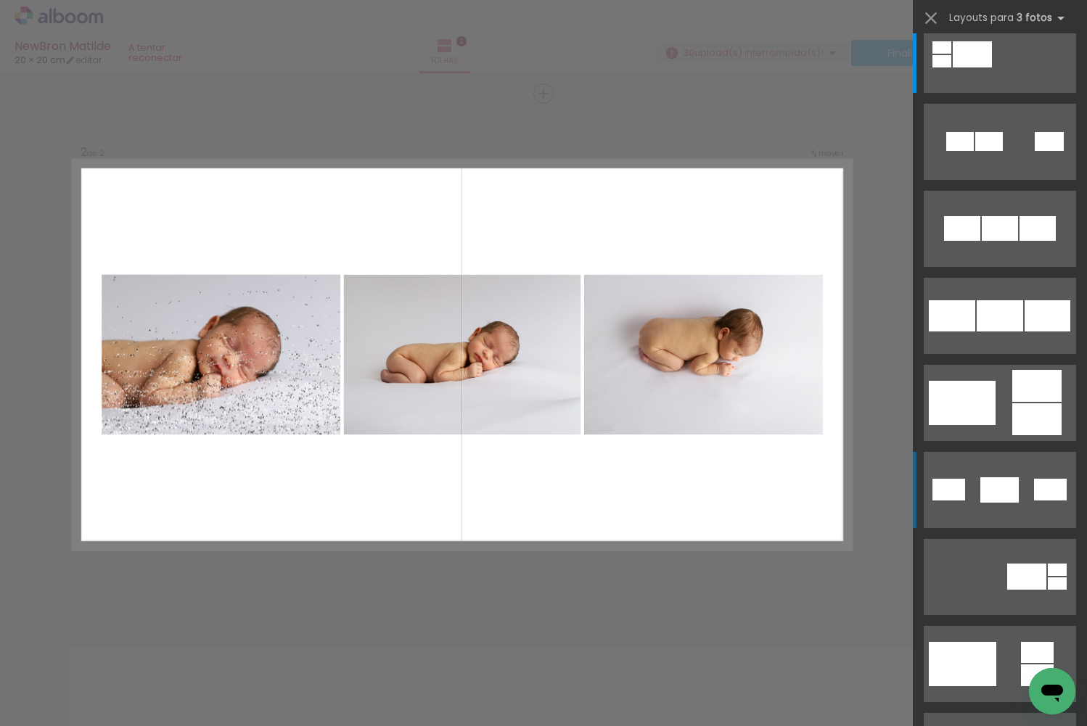
scroll to position [30, 0]
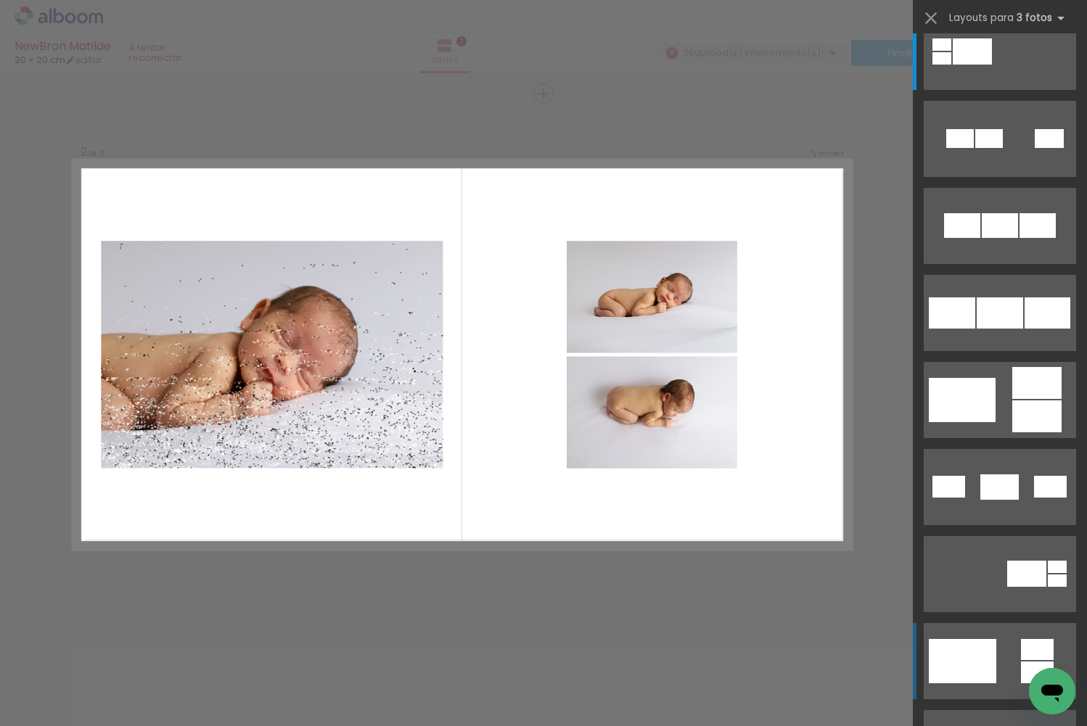
click at [978, 658] on div at bounding box center [962, 661] width 67 height 44
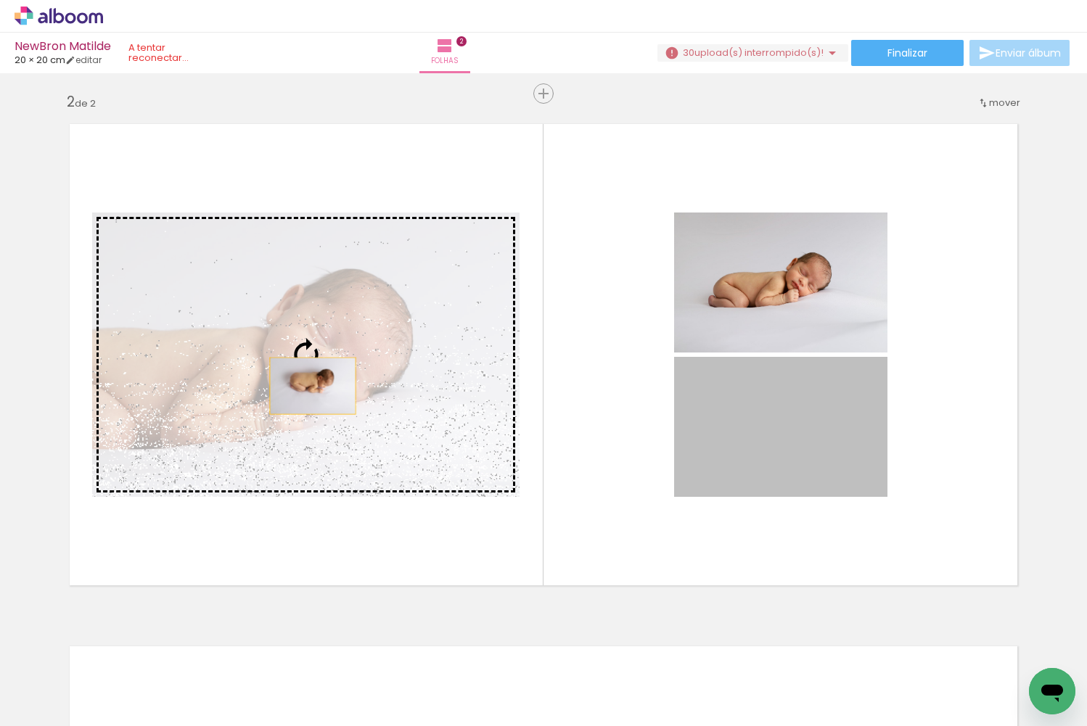
drag, startPoint x: 804, startPoint y: 445, endPoint x: 312, endPoint y: 386, distance: 495.4
click at [0, 0] on slot at bounding box center [0, 0] width 0 height 0
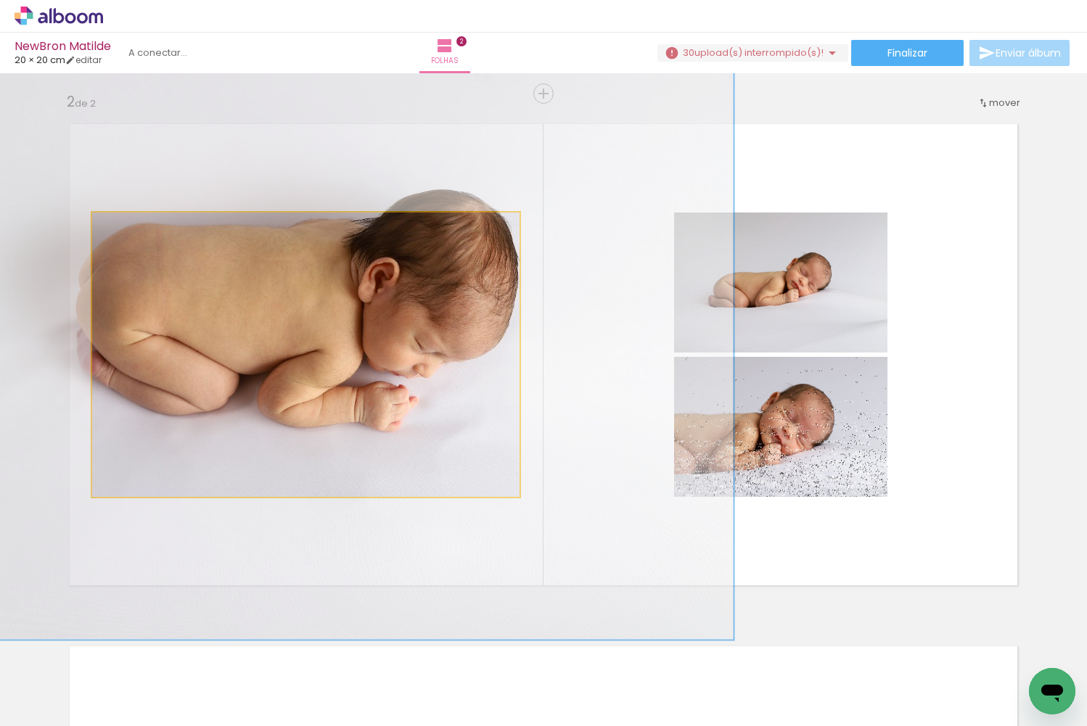
drag, startPoint x: 126, startPoint y: 229, endPoint x: 223, endPoint y: 343, distance: 150.8
type paper-slider "200"
click at [192, 235] on paper-slider at bounding box center [155, 228] width 80 height 22
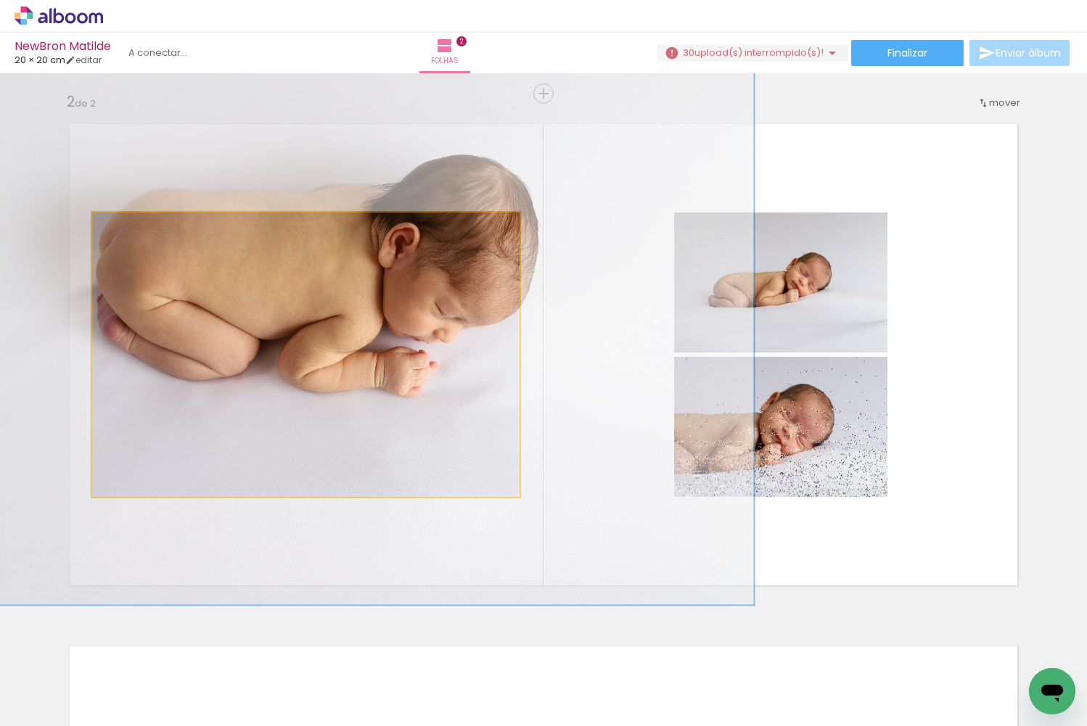
drag, startPoint x: 266, startPoint y: 369, endPoint x: 287, endPoint y: 334, distance: 40.3
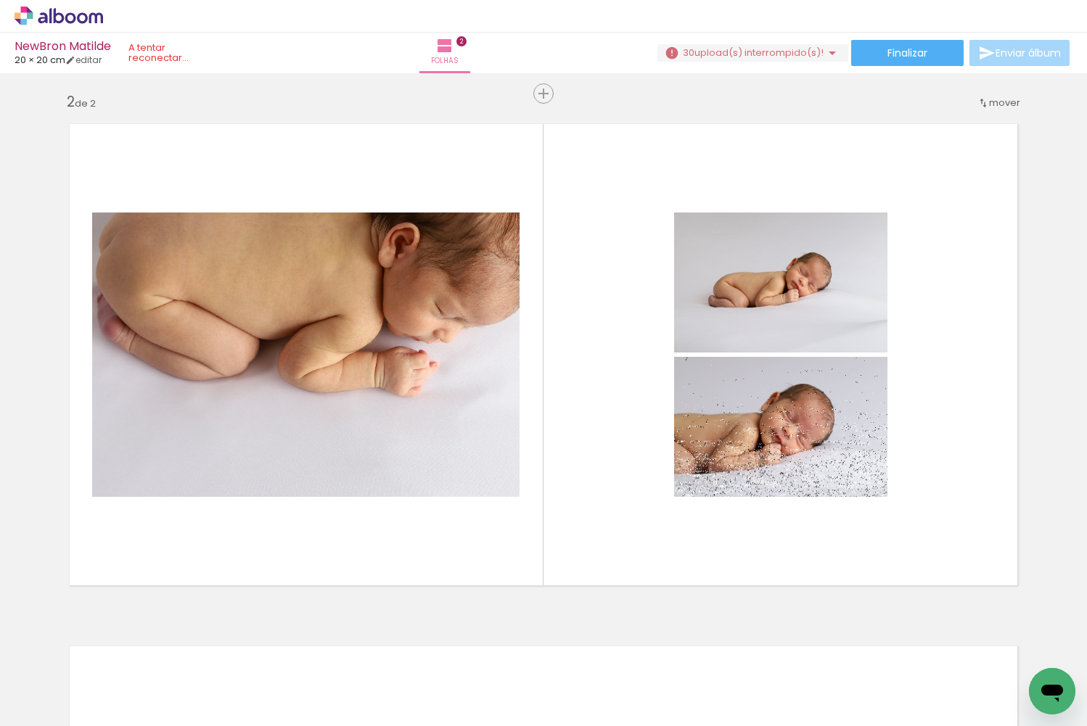
click at [861, 677] on div at bounding box center [866, 678] width 72 height 48
click at [379, 665] on div at bounding box center [378, 678] width 72 height 48
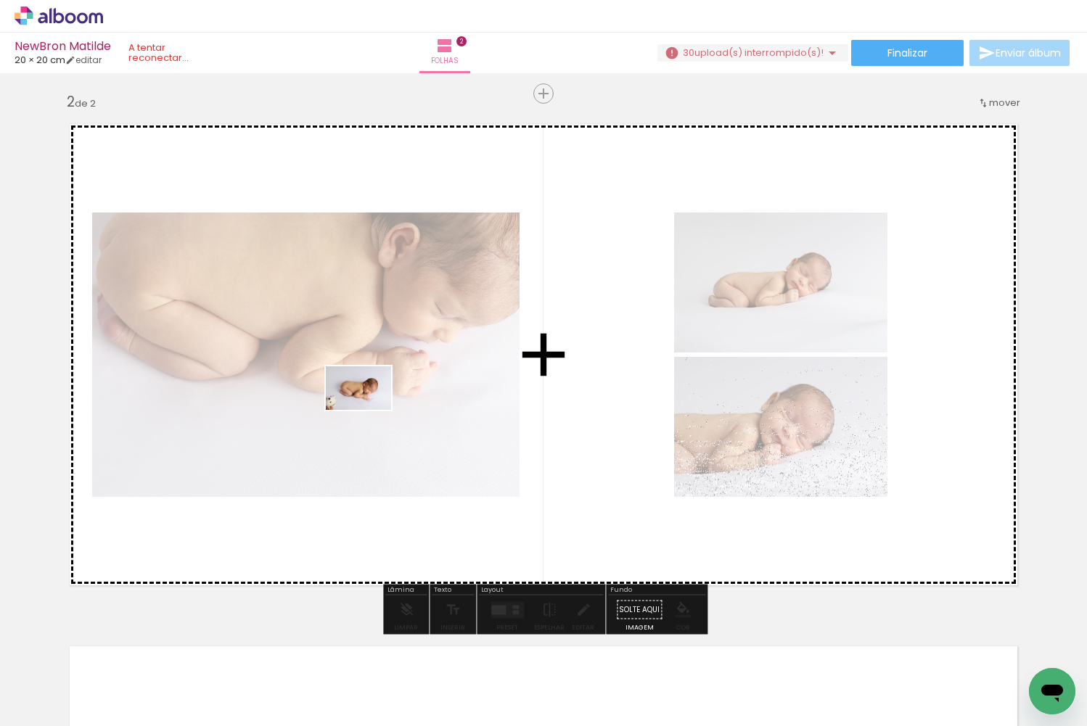
drag, startPoint x: 465, startPoint y: 681, endPoint x: 369, endPoint y: 410, distance: 287.8
click at [369, 410] on quentale-workspace at bounding box center [543, 363] width 1087 height 726
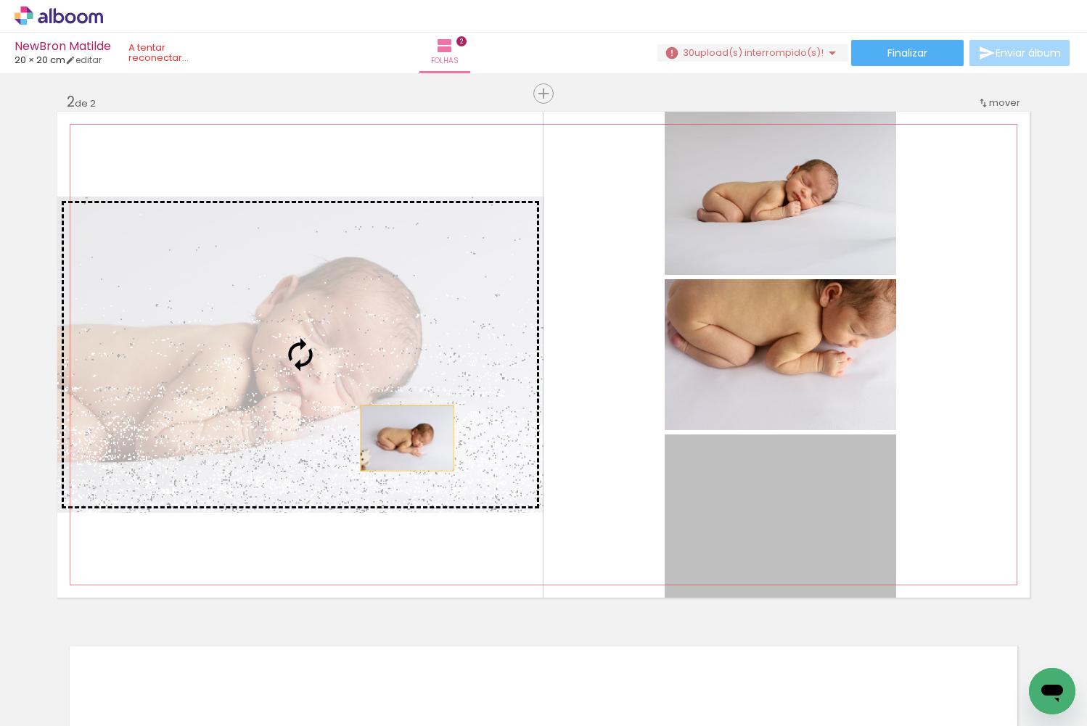
drag, startPoint x: 783, startPoint y: 525, endPoint x: 406, endPoint y: 438, distance: 386.3
click at [0, 0] on slot at bounding box center [0, 0] width 0 height 0
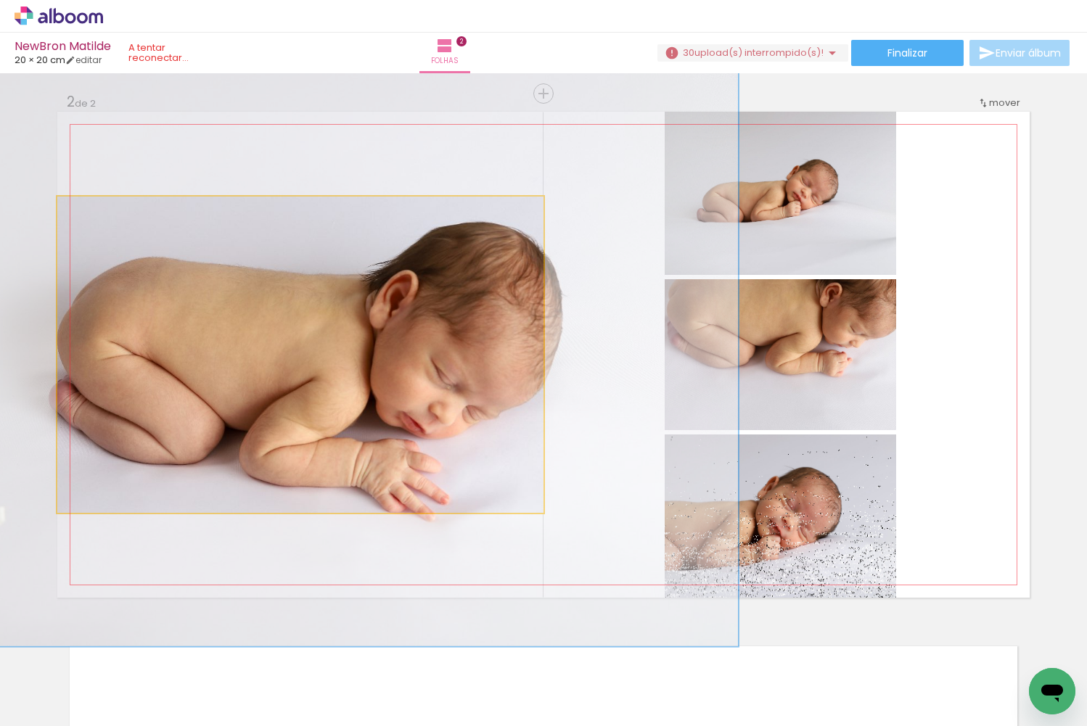
drag, startPoint x: 89, startPoint y: 212, endPoint x: 200, endPoint y: 339, distance: 169.1
click at [128, 237] on quentale-photo at bounding box center [300, 355] width 486 height 316
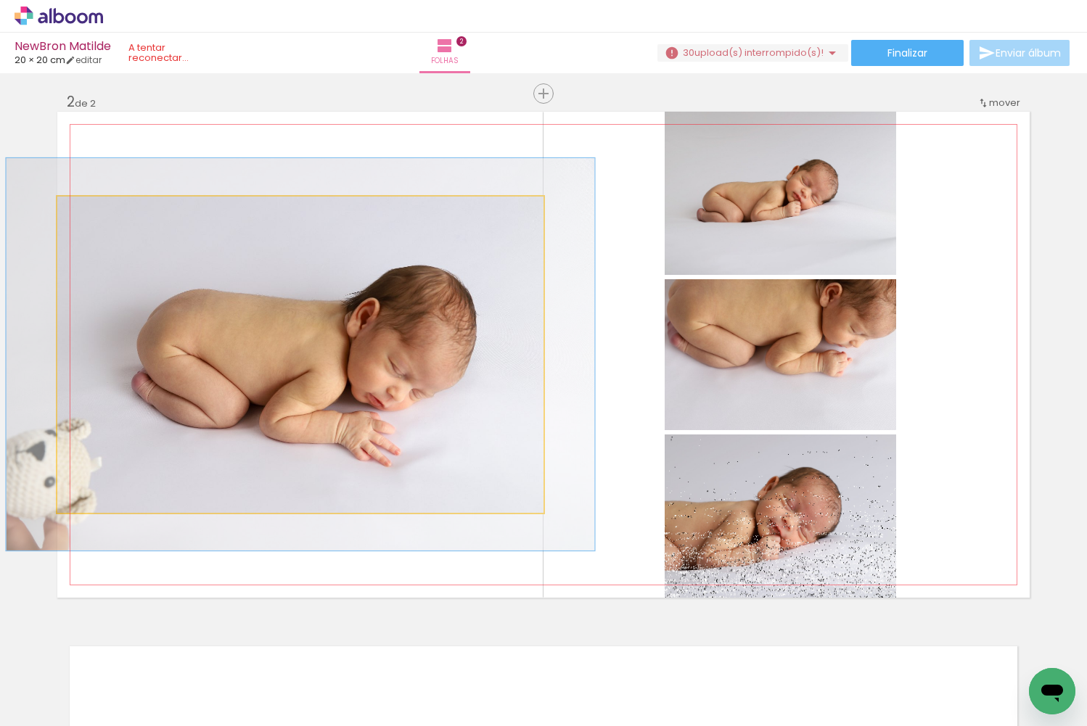
type paper-slider "121"
drag, startPoint x: 136, startPoint y: 217, endPoint x: 204, endPoint y: 332, distance: 133.6
click at [103, 218] on div at bounding box center [102, 211] width 23 height 23
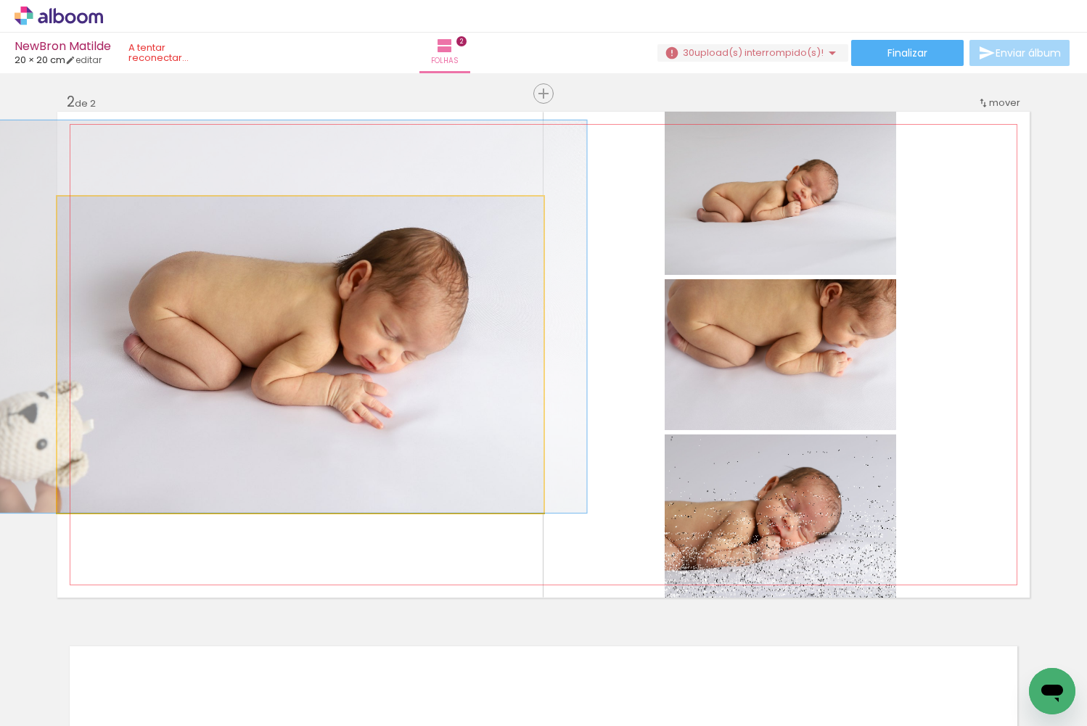
drag, startPoint x: 252, startPoint y: 353, endPoint x: 243, endPoint y: 261, distance: 92.6
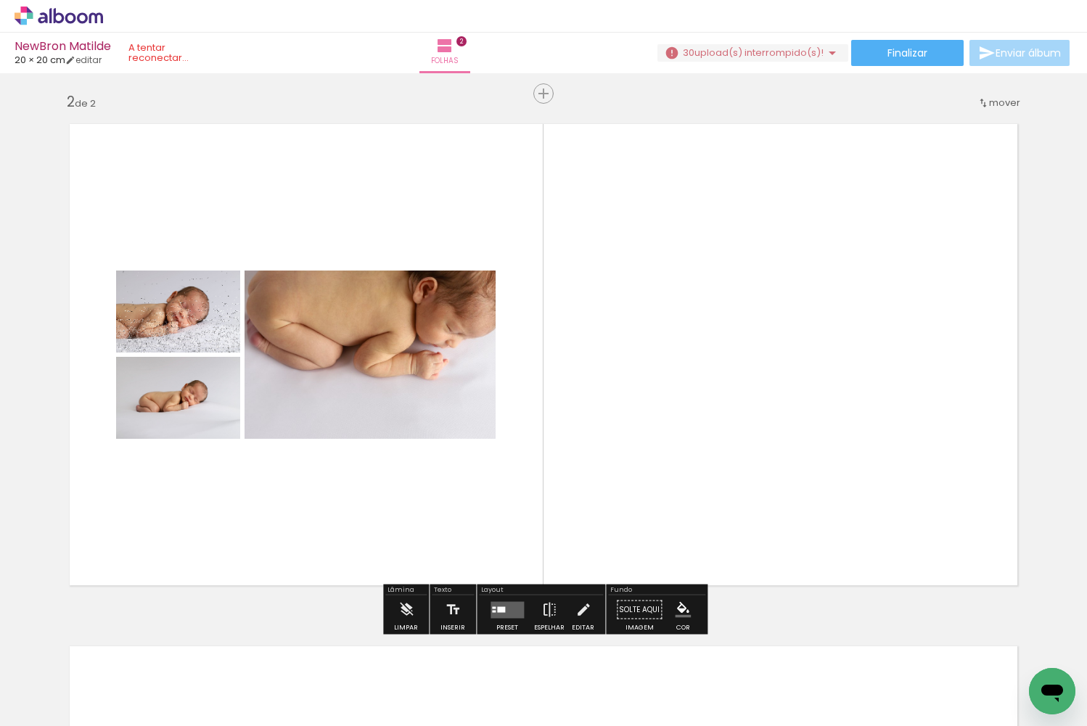
drag, startPoint x: 234, startPoint y: 324, endPoint x: 28, endPoint y: 366, distance: 211.2
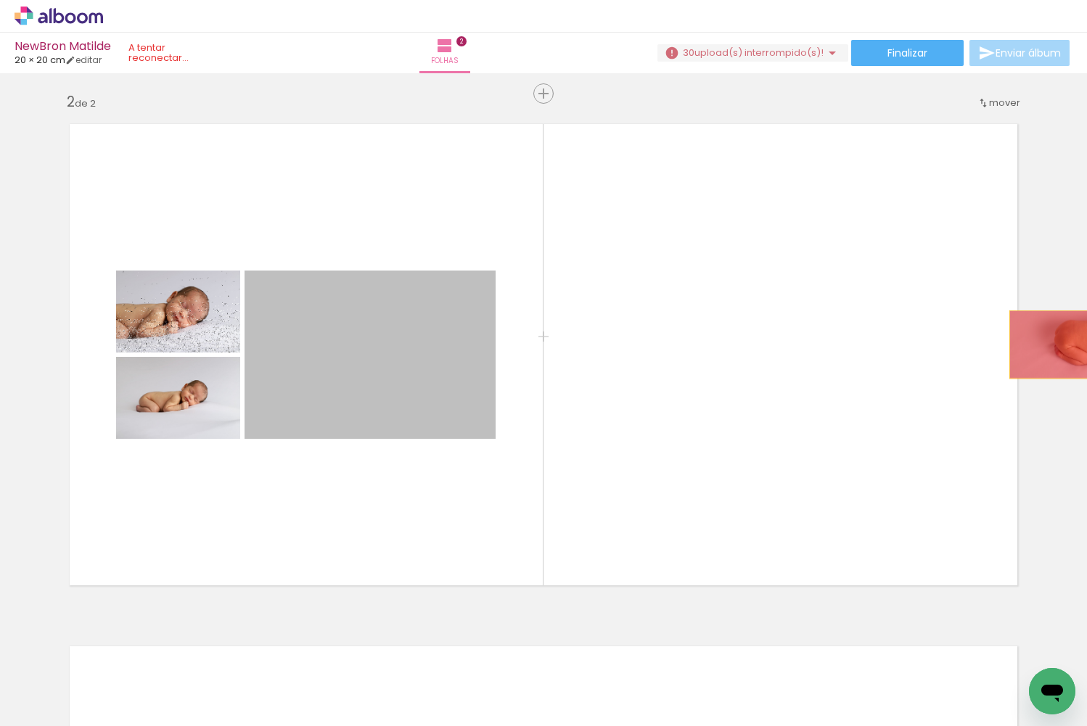
drag, startPoint x: 384, startPoint y: 339, endPoint x: 1060, endPoint y: 345, distance: 676.2
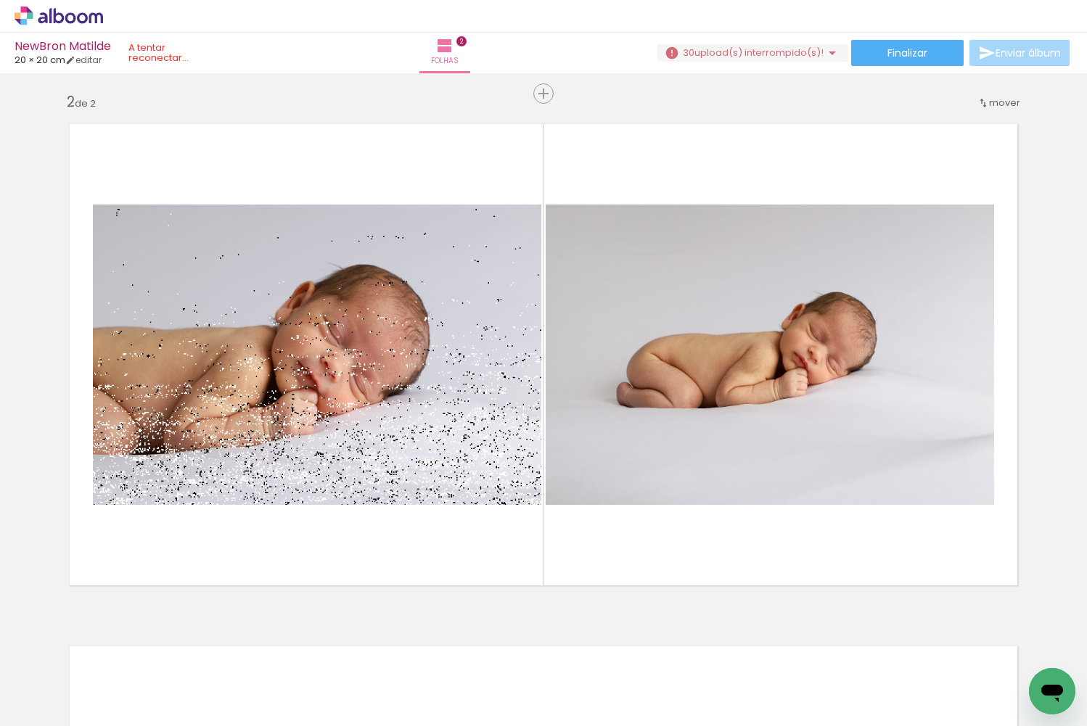
scroll to position [0, 1410]
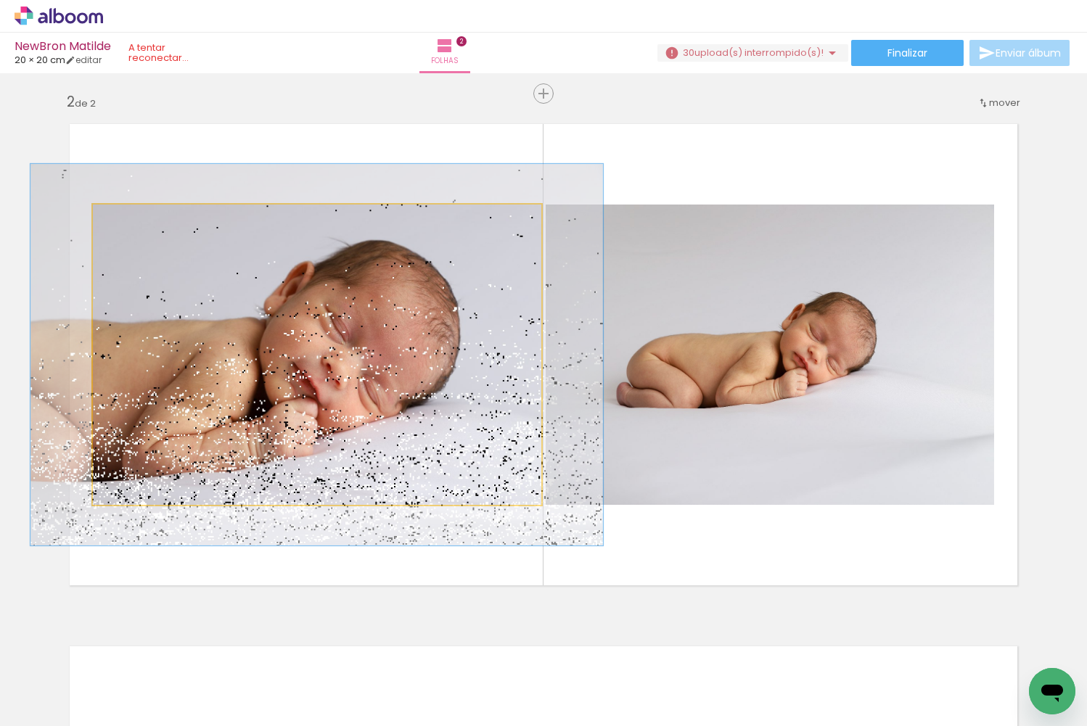
drag, startPoint x: 126, startPoint y: 223, endPoint x: 139, endPoint y: 225, distance: 14.0
type paper-slider "127"
click at [139, 225] on div at bounding box center [140, 219] width 13 height 13
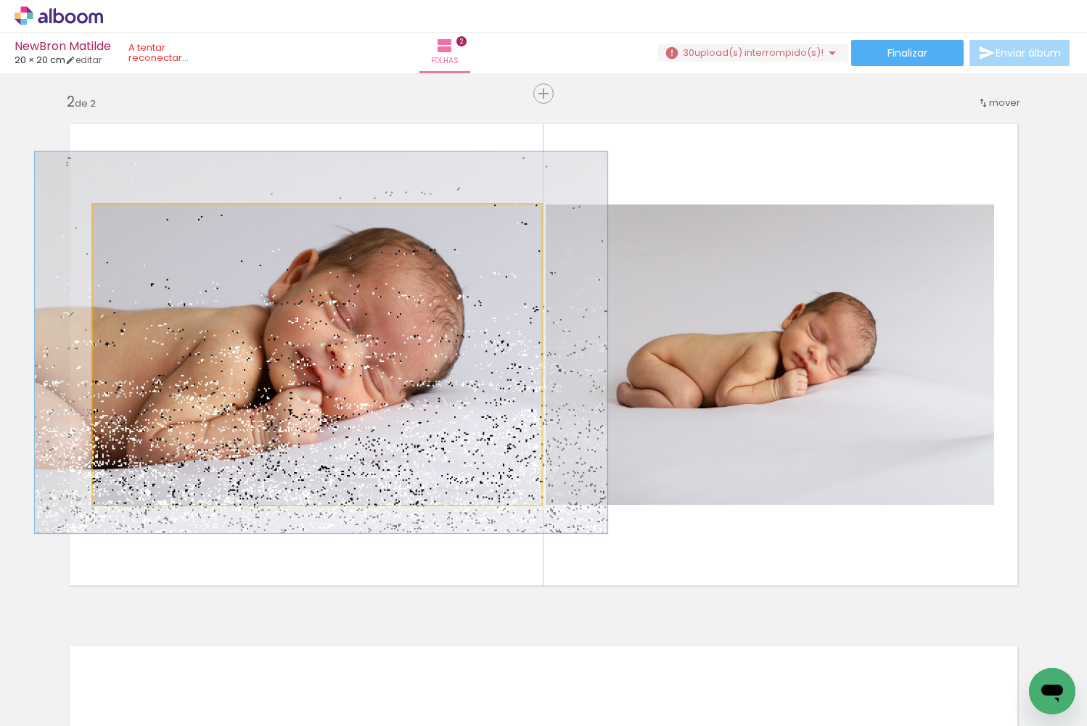
drag, startPoint x: 238, startPoint y: 308, endPoint x: 242, endPoint y: 295, distance: 13.1
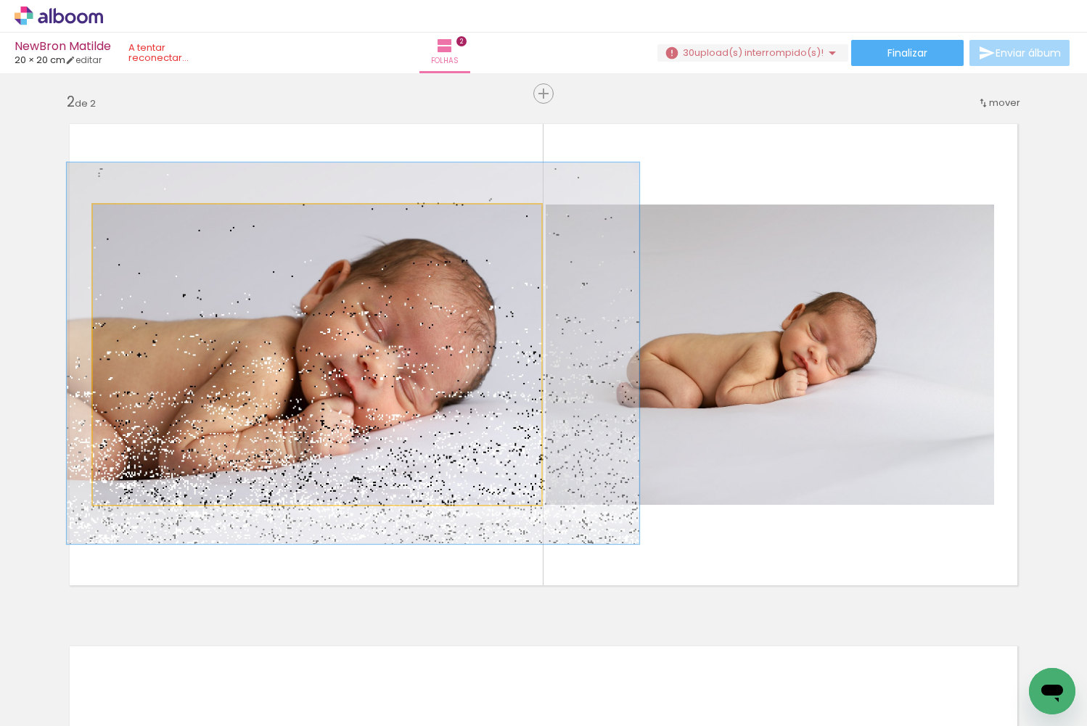
drag, startPoint x: 279, startPoint y: 326, endPoint x: 311, endPoint y: 337, distance: 33.7
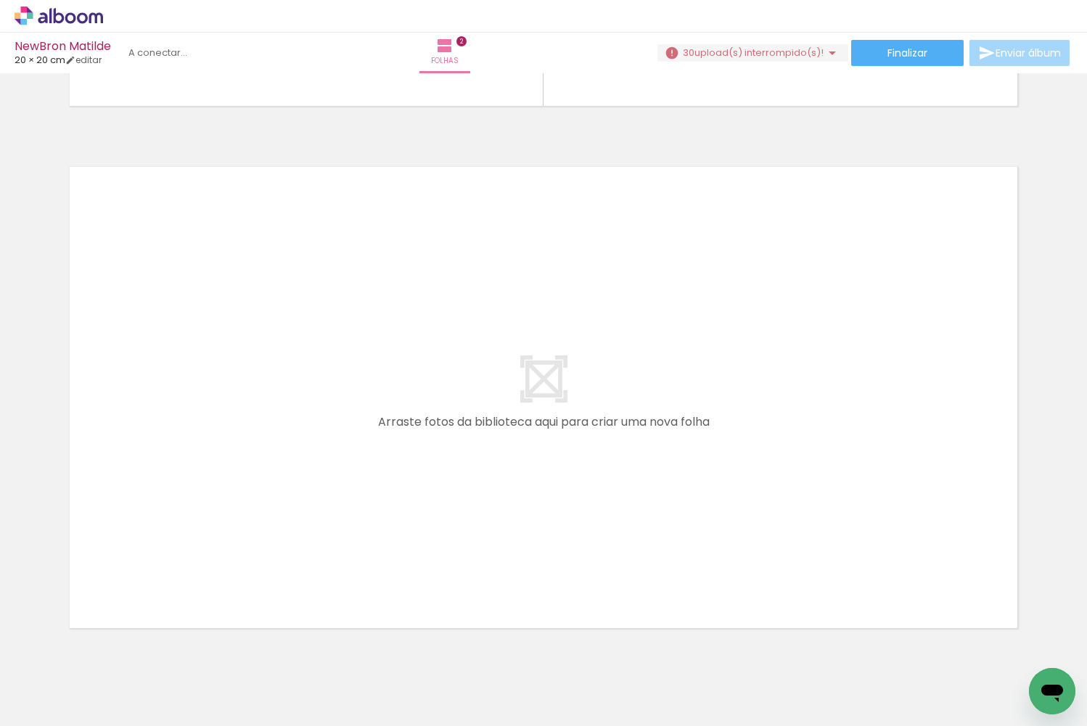
scroll to position [1, 0]
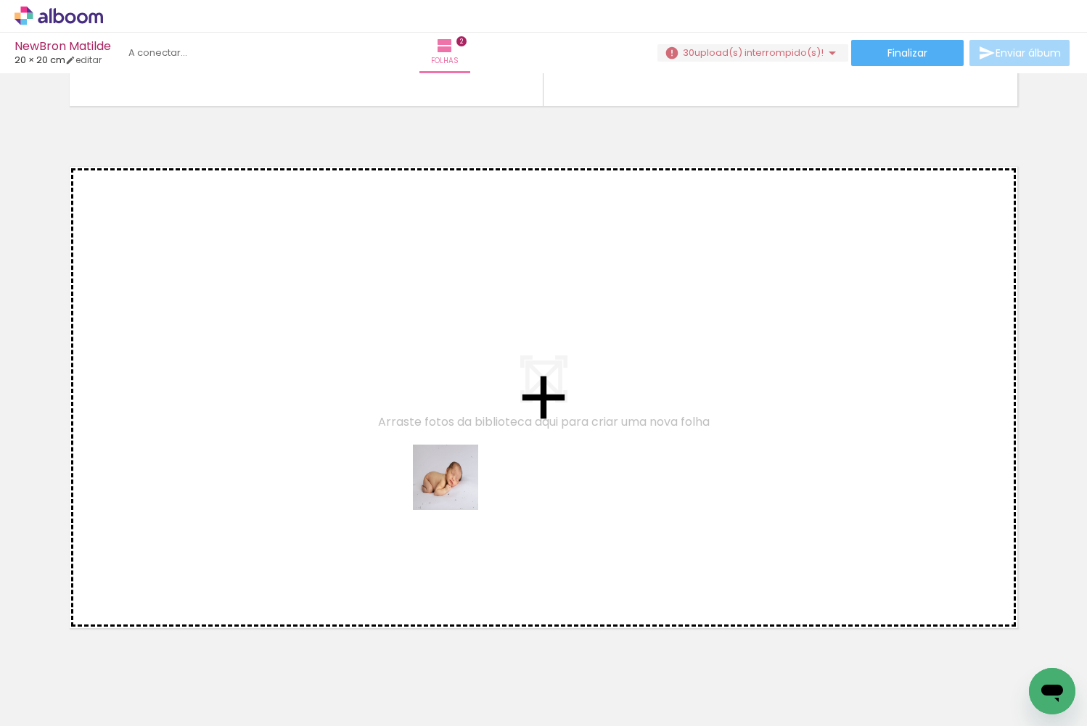
click at [456, 487] on quentale-workspace at bounding box center [543, 363] width 1087 height 726
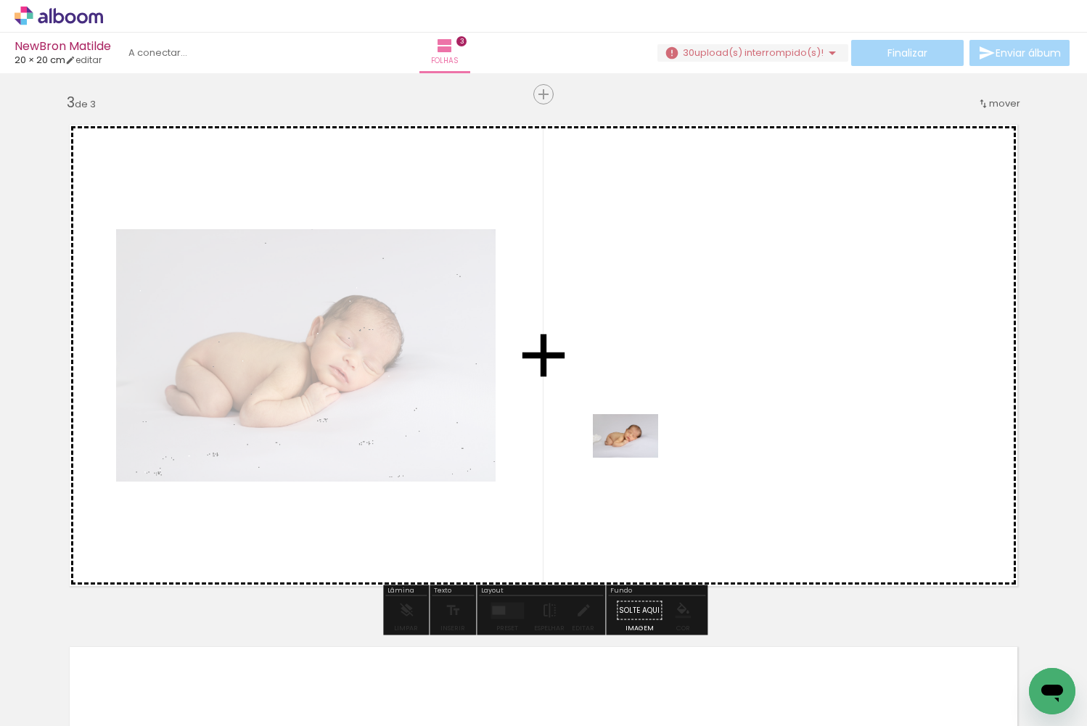
drag, startPoint x: 535, startPoint y: 667, endPoint x: 636, endPoint y: 458, distance: 232.3
click at [636, 458] on quentale-workspace at bounding box center [543, 363] width 1087 height 726
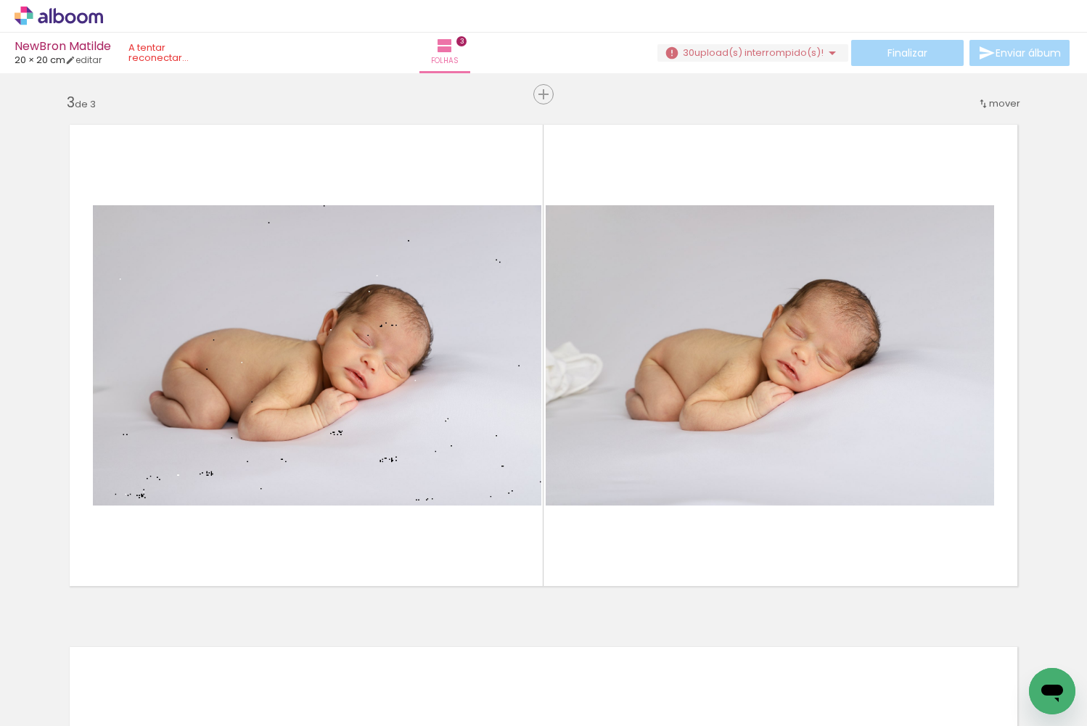
scroll to position [0, 1395]
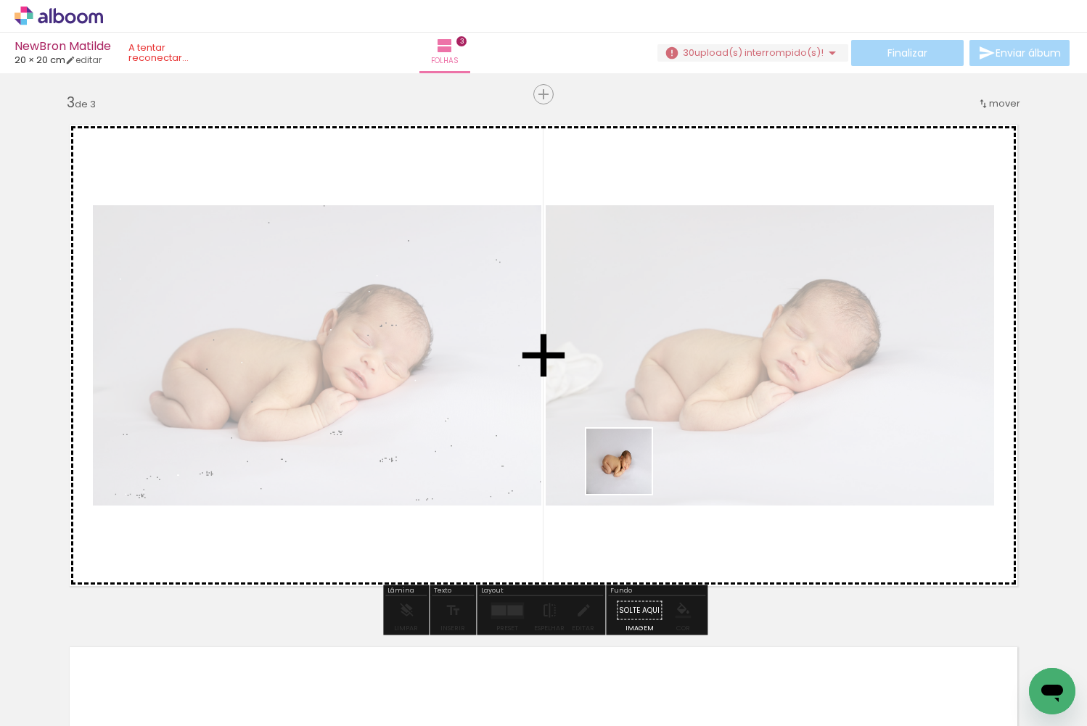
drag, startPoint x: 634, startPoint y: 688, endPoint x: 629, endPoint y: 471, distance: 217.0
click at [629, 471] on quentale-workspace at bounding box center [543, 363] width 1087 height 726
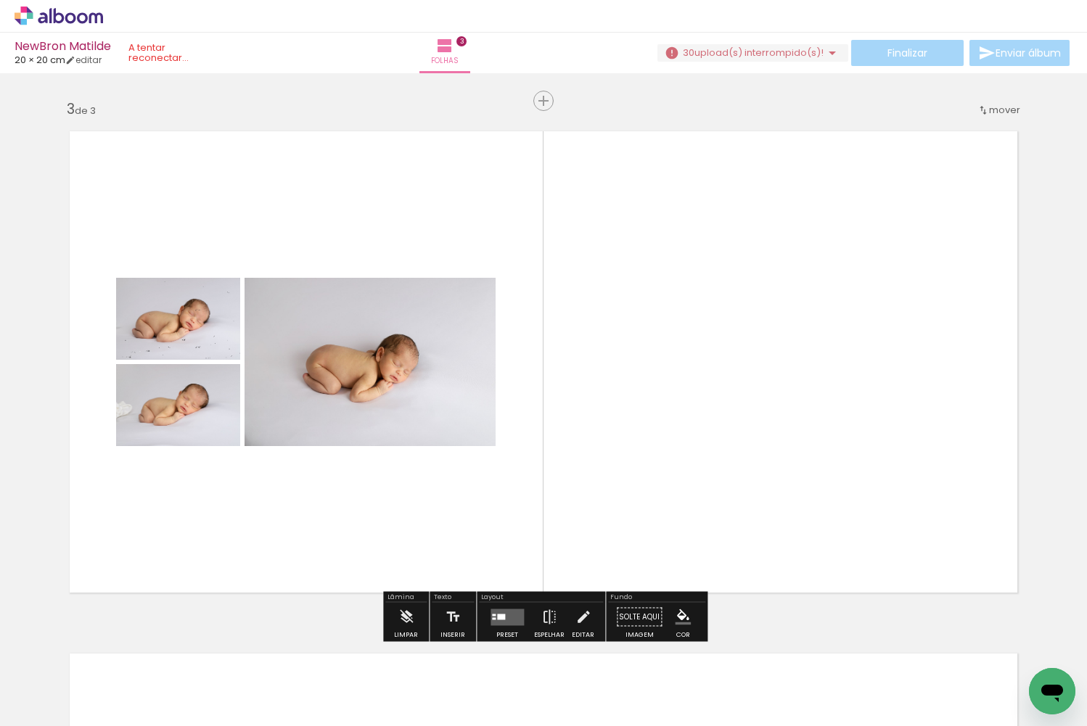
scroll to position [1038, 0]
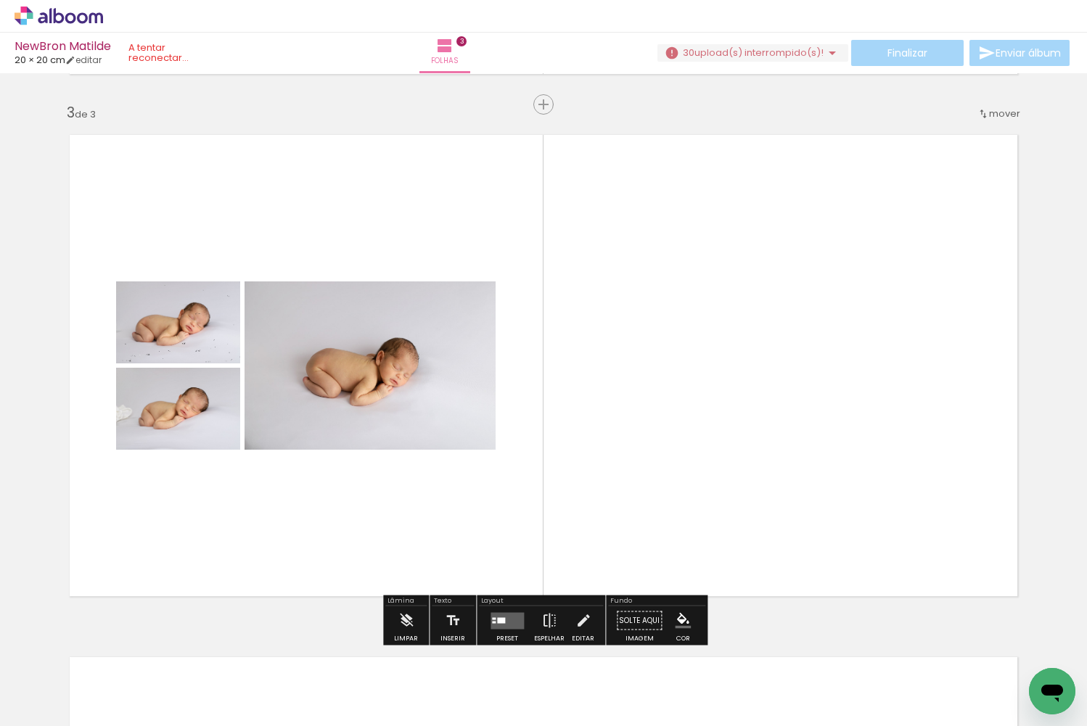
click at [504, 623] on quentale-layouter at bounding box center [506, 620] width 33 height 17
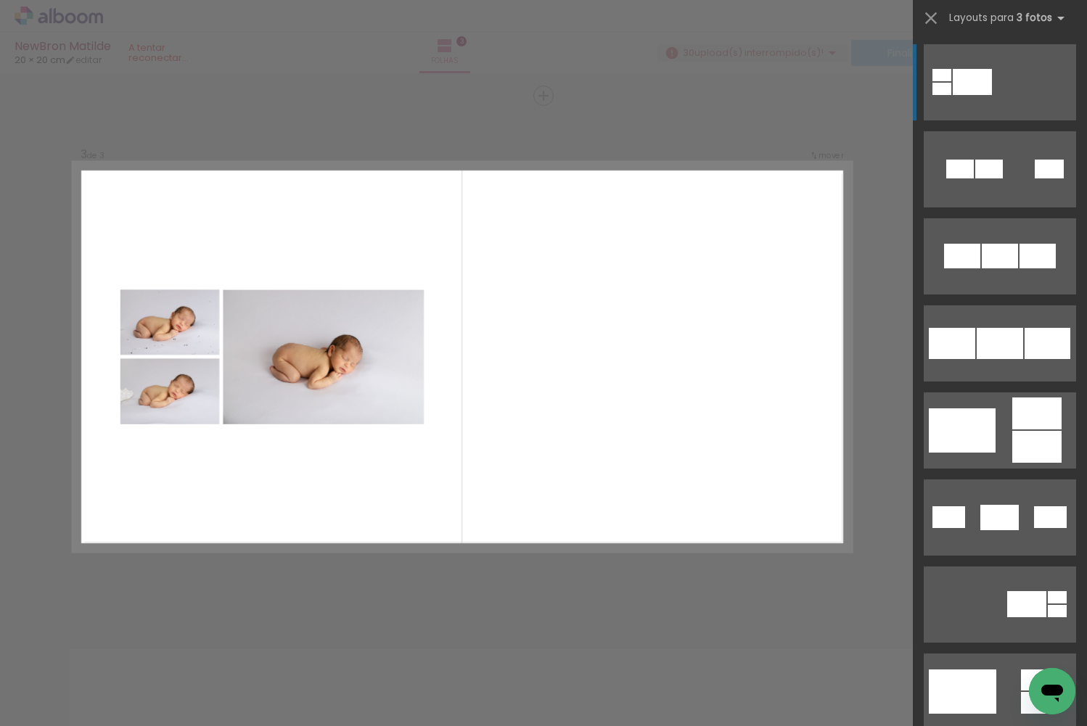
scroll to position [1048, 0]
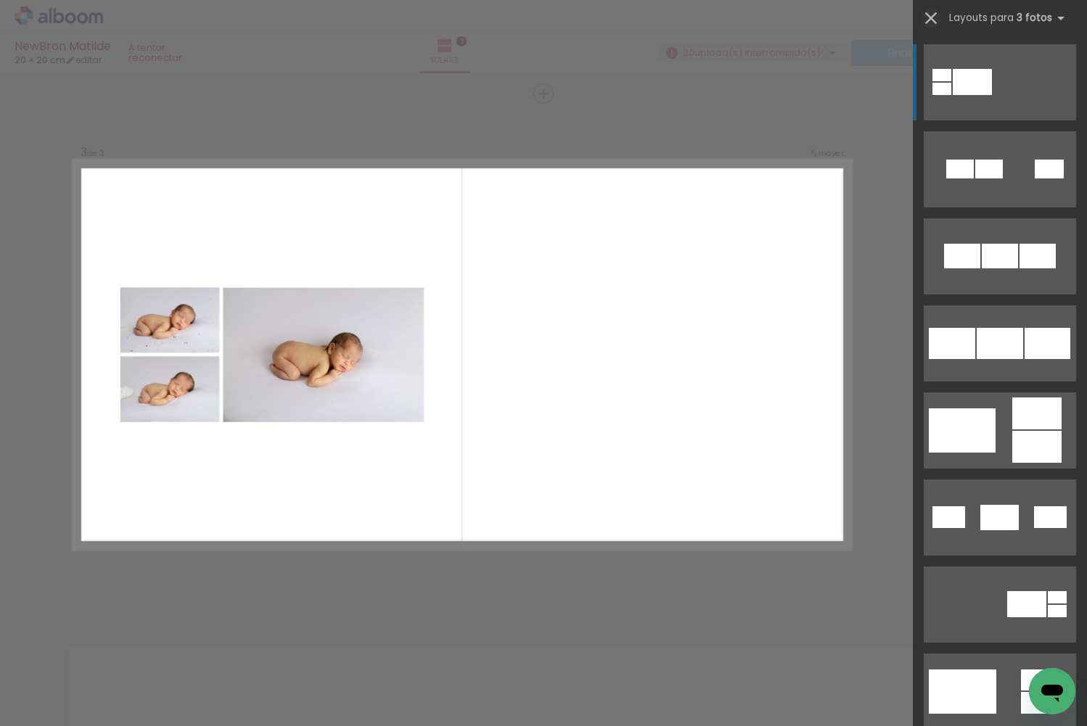
click at [926, 14] on iron-icon at bounding box center [931, 18] width 20 height 20
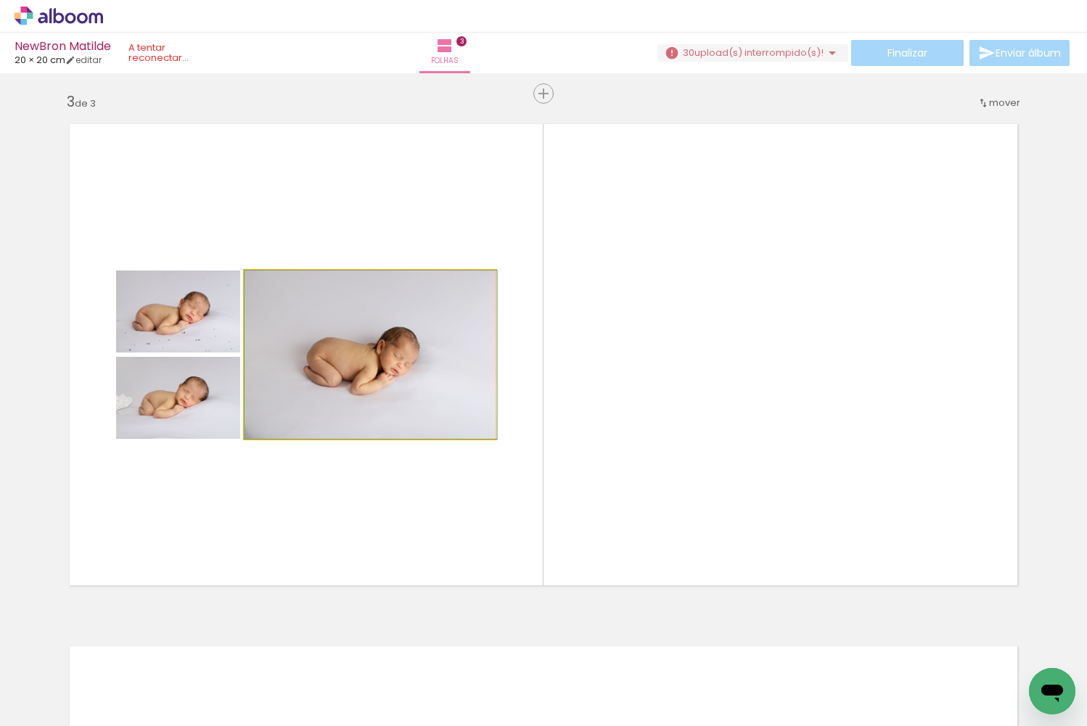
drag, startPoint x: 406, startPoint y: 386, endPoint x: 424, endPoint y: 371, distance: 23.2
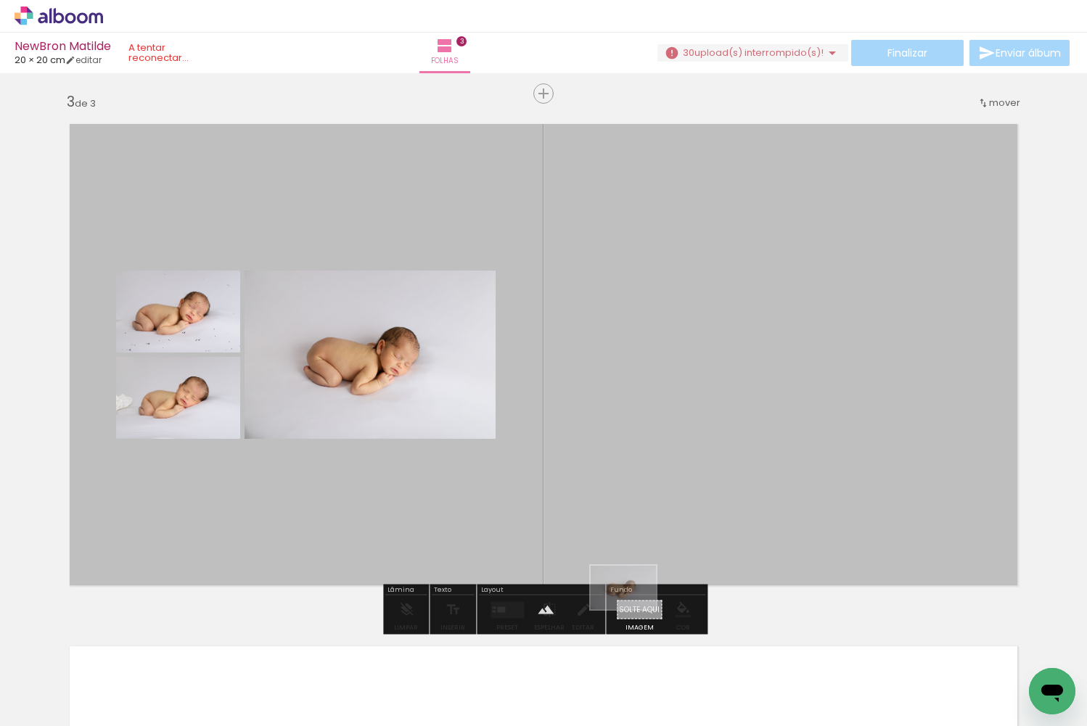
drag, startPoint x: 623, startPoint y: 678, endPoint x: 634, endPoint y: 609, distance: 69.2
click at [634, 609] on quentale-workspace at bounding box center [543, 363] width 1087 height 726
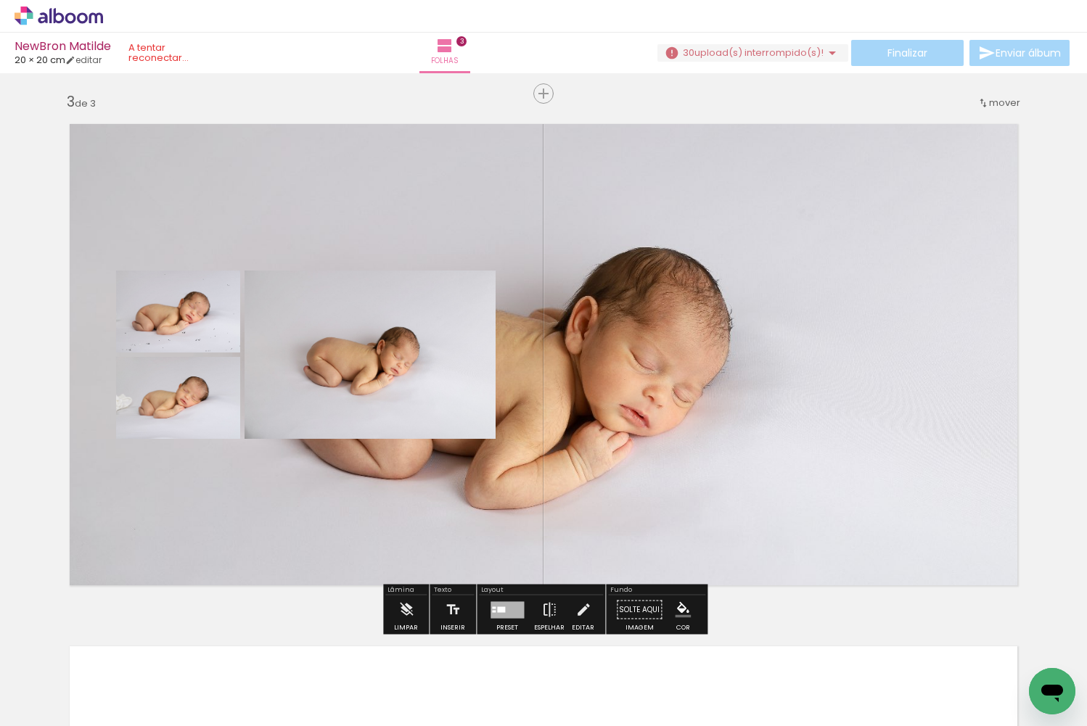
drag, startPoint x: 627, startPoint y: 385, endPoint x: 654, endPoint y: 384, distance: 27.6
click at [654, 384] on quentale-layouter at bounding box center [543, 355] width 972 height 486
click at [645, 256] on quentale-layouter at bounding box center [543, 355] width 972 height 486
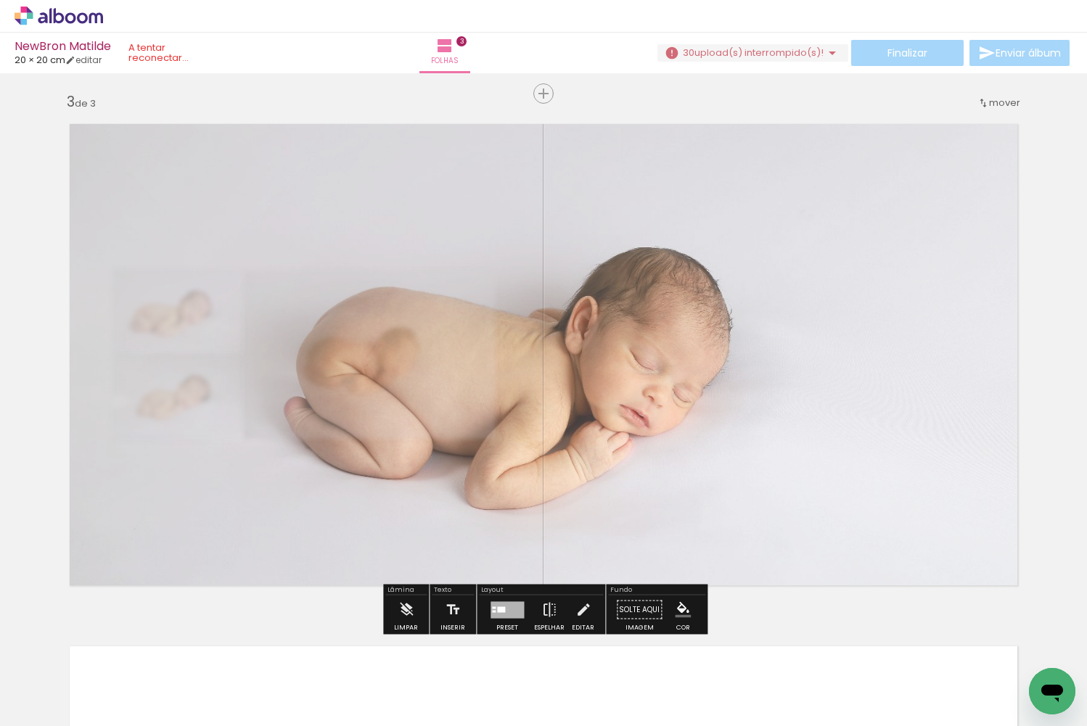
drag, startPoint x: 269, startPoint y: 149, endPoint x: 255, endPoint y: 149, distance: 13.8
click at [255, 149] on div at bounding box center [257, 148] width 9 height 9
click at [686, 313] on quentale-photo at bounding box center [543, 355] width 972 height 486
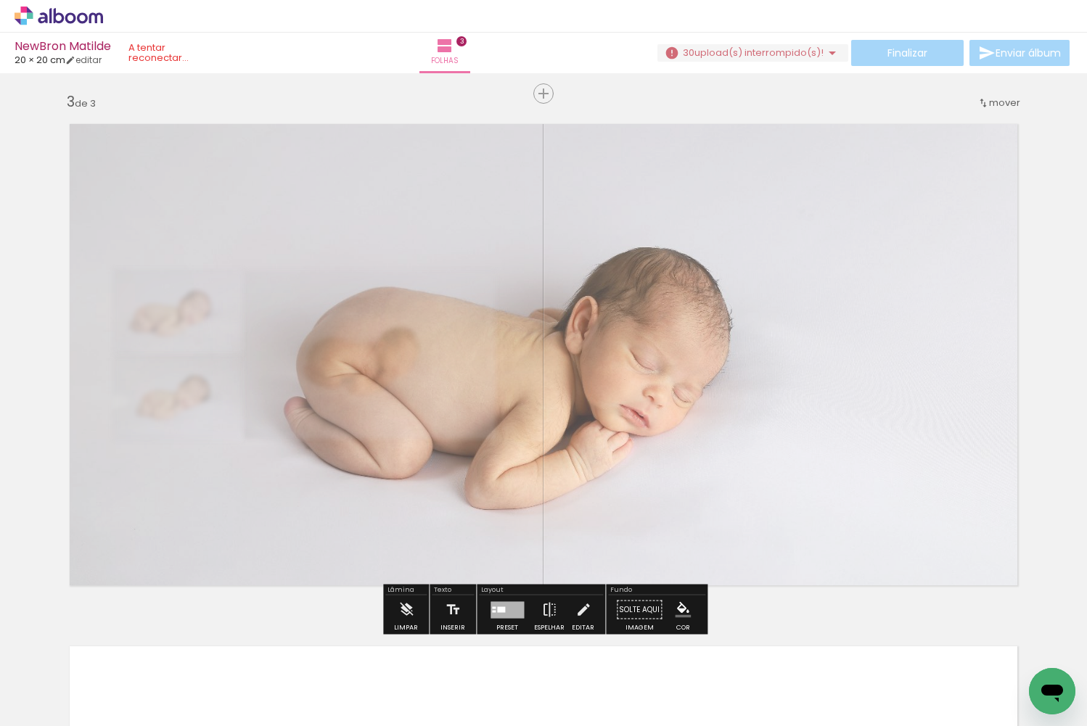
type paper-slider "70"
click at [252, 148] on div at bounding box center [254, 148] width 9 height 9
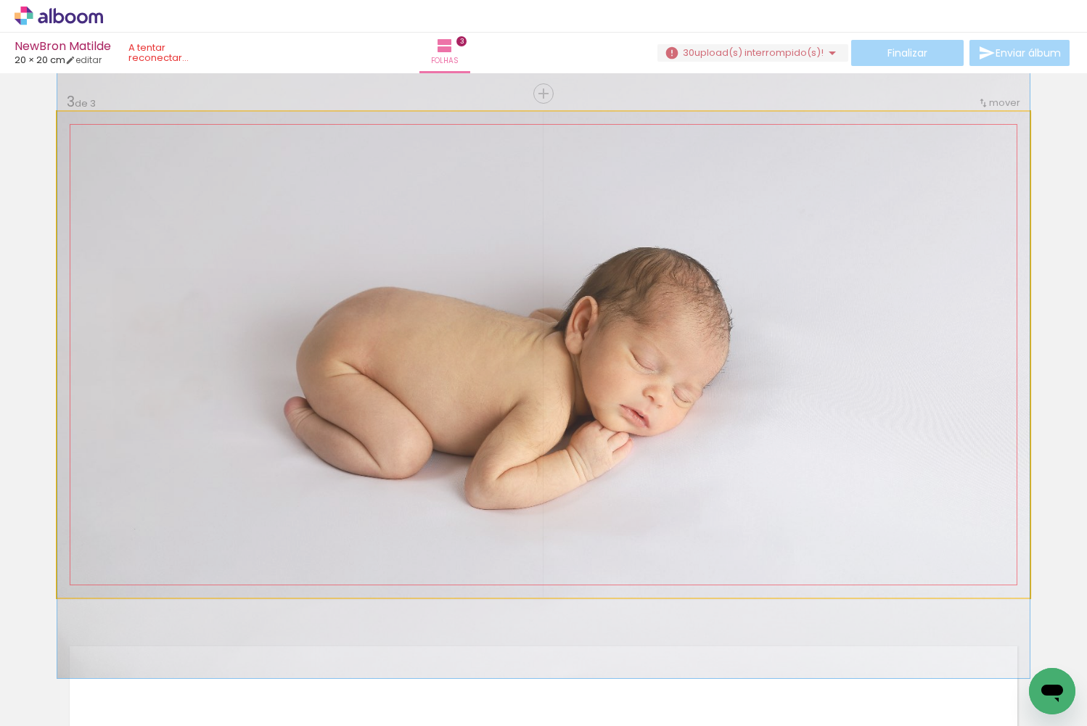
click at [664, 258] on quentale-photo at bounding box center [543, 355] width 972 height 486
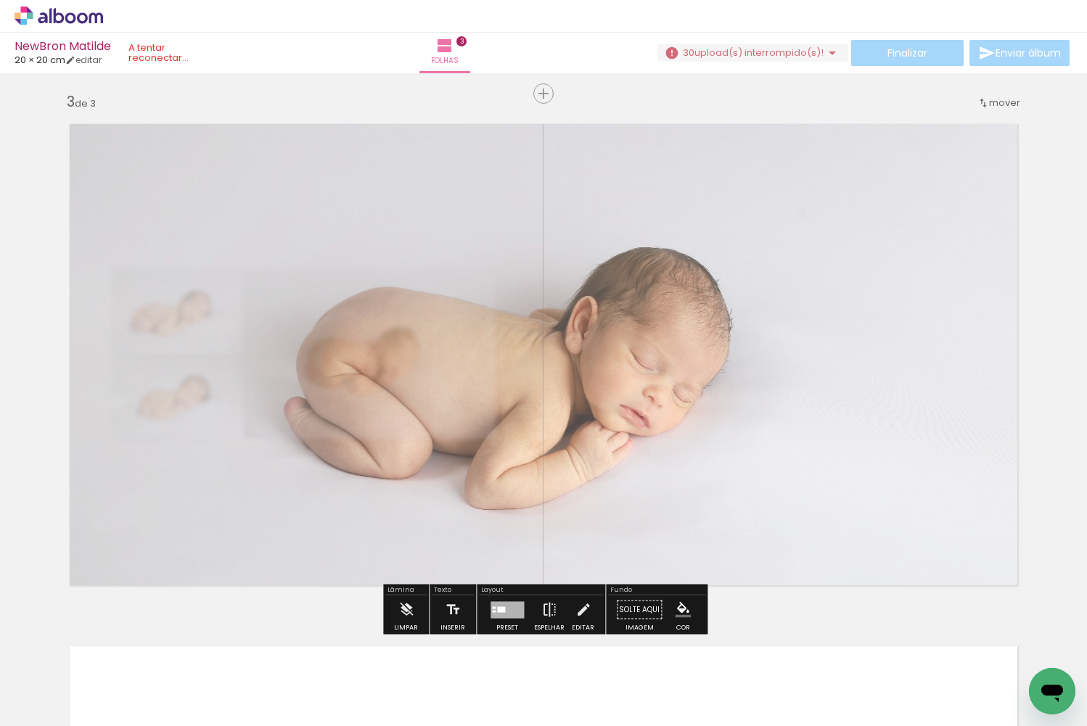
drag, startPoint x: 683, startPoint y: 415, endPoint x: 694, endPoint y: 415, distance: 10.9
click at [683, 415] on quentale-photo at bounding box center [543, 355] width 972 height 486
click at [1009, 618] on div "Inserir folha 1 de 3 Inserir folha 2 de 3 Inserir folha 3 de 3" at bounding box center [543, 75] width 1087 height 2090
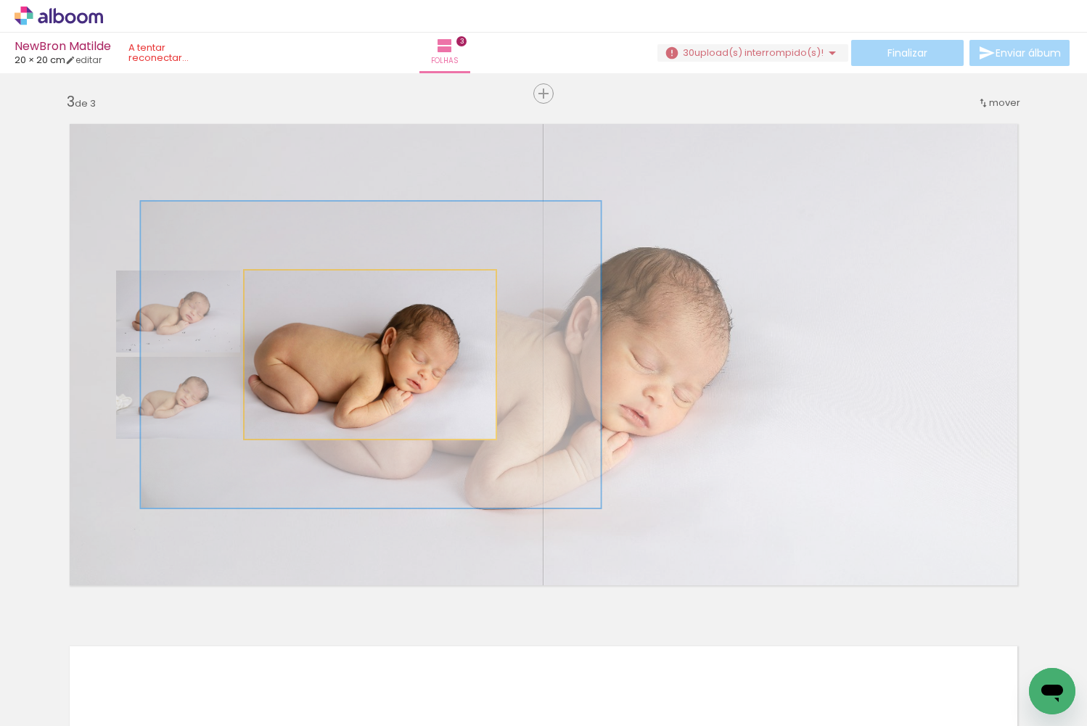
drag, startPoint x: 285, startPoint y: 285, endPoint x: 359, endPoint y: 388, distance: 126.9
click at [325, 287] on div at bounding box center [321, 285] width 13 height 13
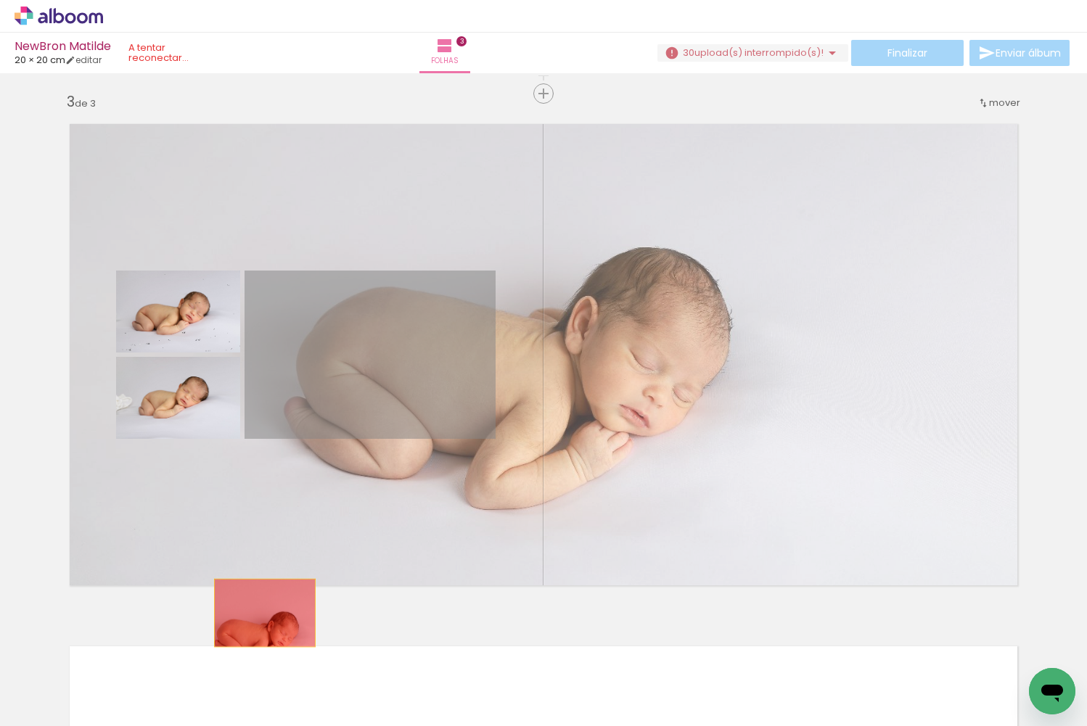
drag, startPoint x: 394, startPoint y: 382, endPoint x: 265, endPoint y: 612, distance: 263.8
click at [265, 612] on div "Inserir folha 1 de 3 Inserir folha 2 de 3 Inserir folha 3 de 3" at bounding box center [543, 75] width 1087 height 2090
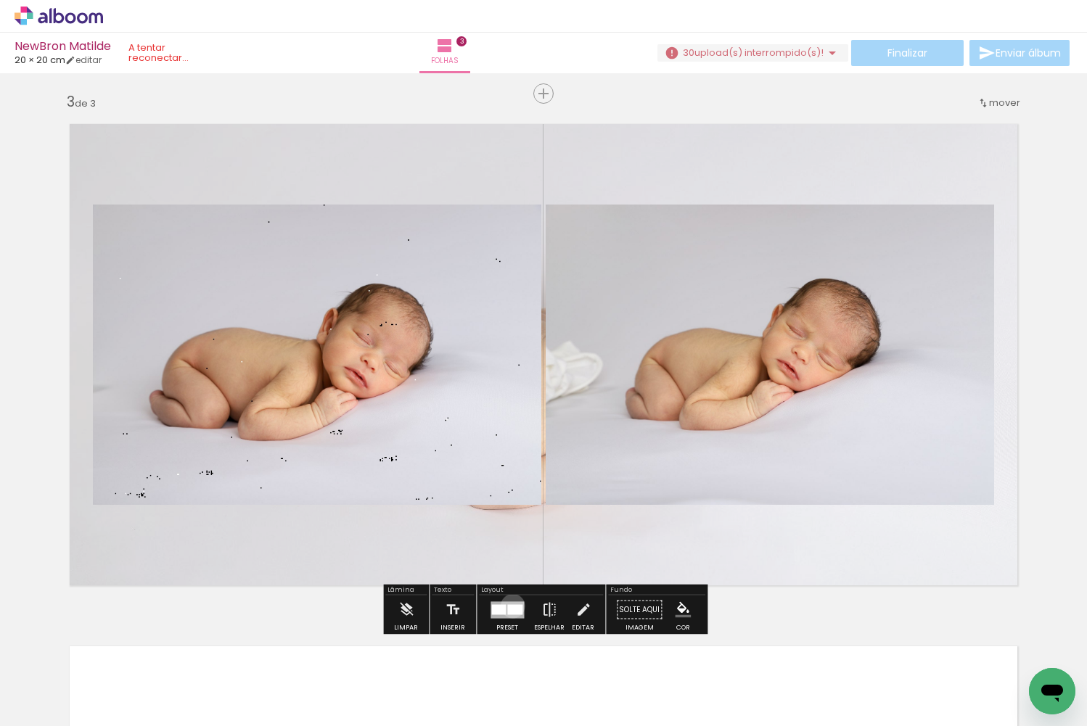
click at [509, 606] on div at bounding box center [514, 609] width 15 height 10
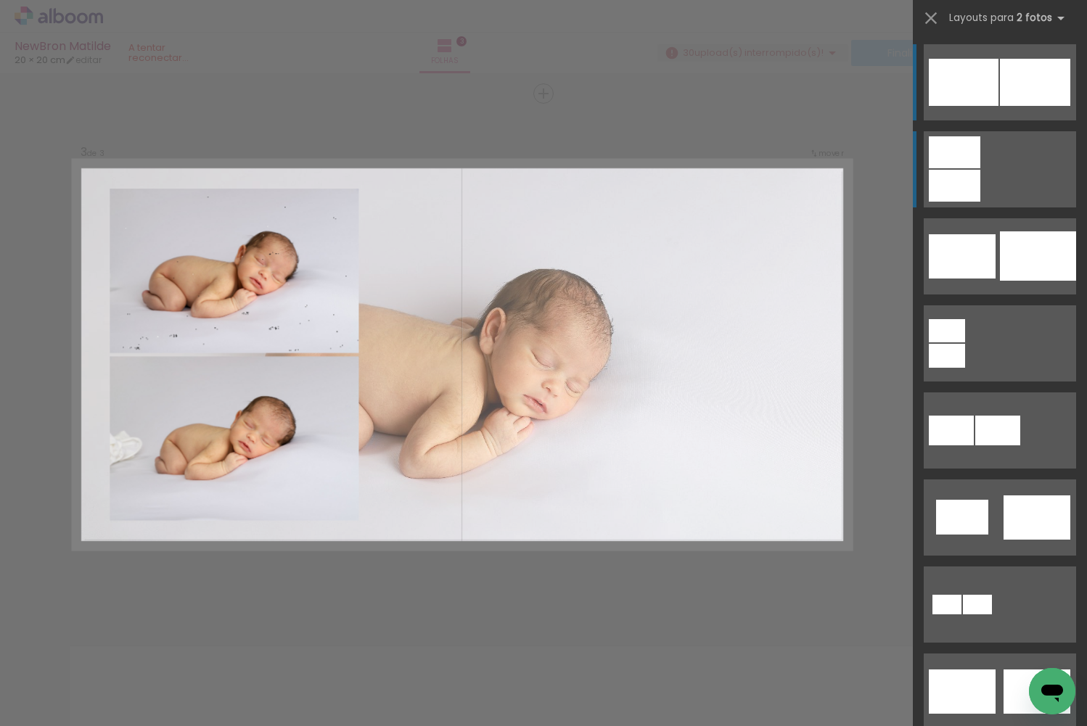
click at [979, 160] on div at bounding box center [955, 152] width 52 height 32
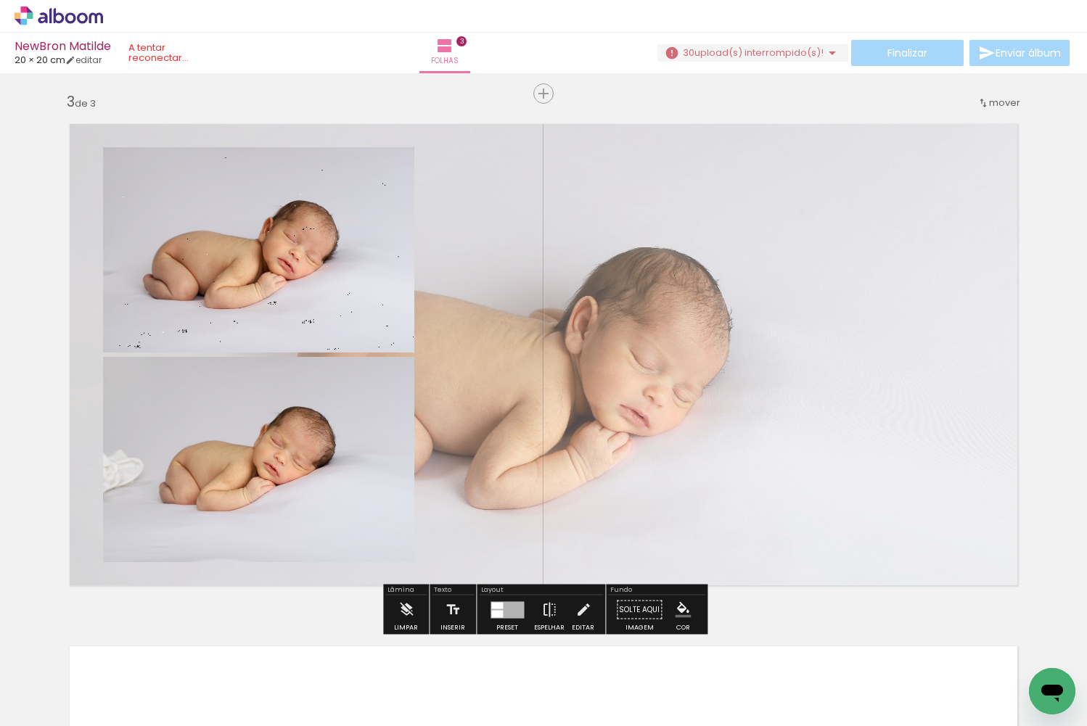
drag, startPoint x: 649, startPoint y: 377, endPoint x: 679, endPoint y: 374, distance: 29.9
click at [679, 374] on quentale-layouter at bounding box center [543, 355] width 972 height 486
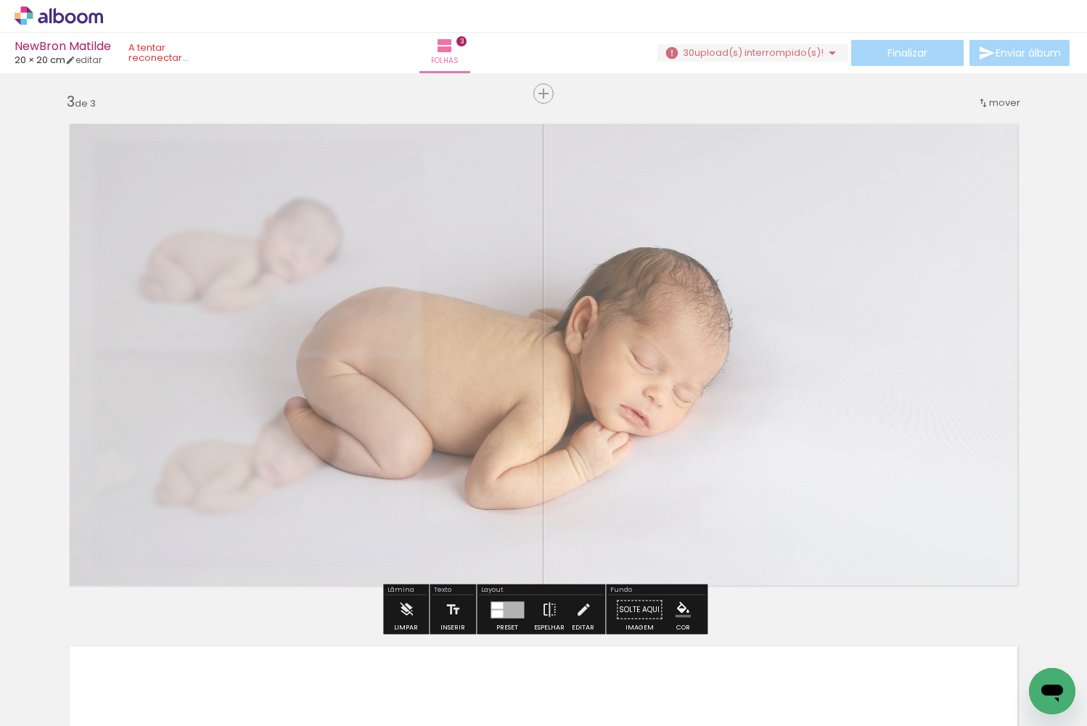
scroll to position [1049, 0]
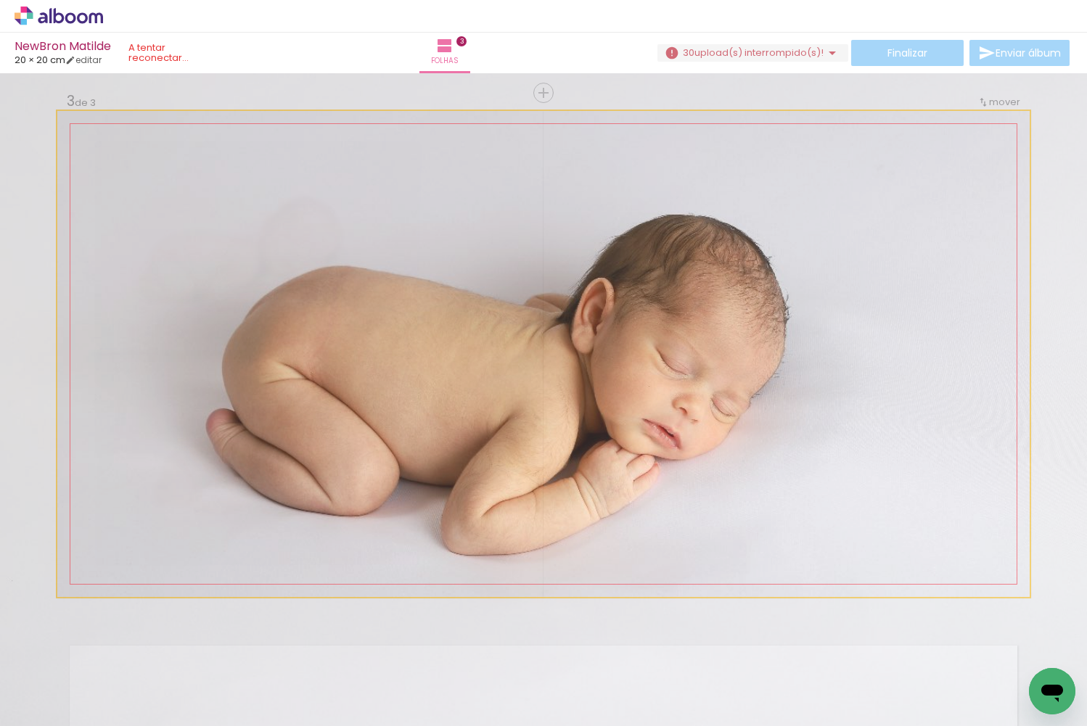
type paper-slider "130"
drag, startPoint x: 129, startPoint y: 149, endPoint x: 168, endPoint y: 167, distance: 43.2
click at [134, 148] on div at bounding box center [141, 147] width 57 height 23
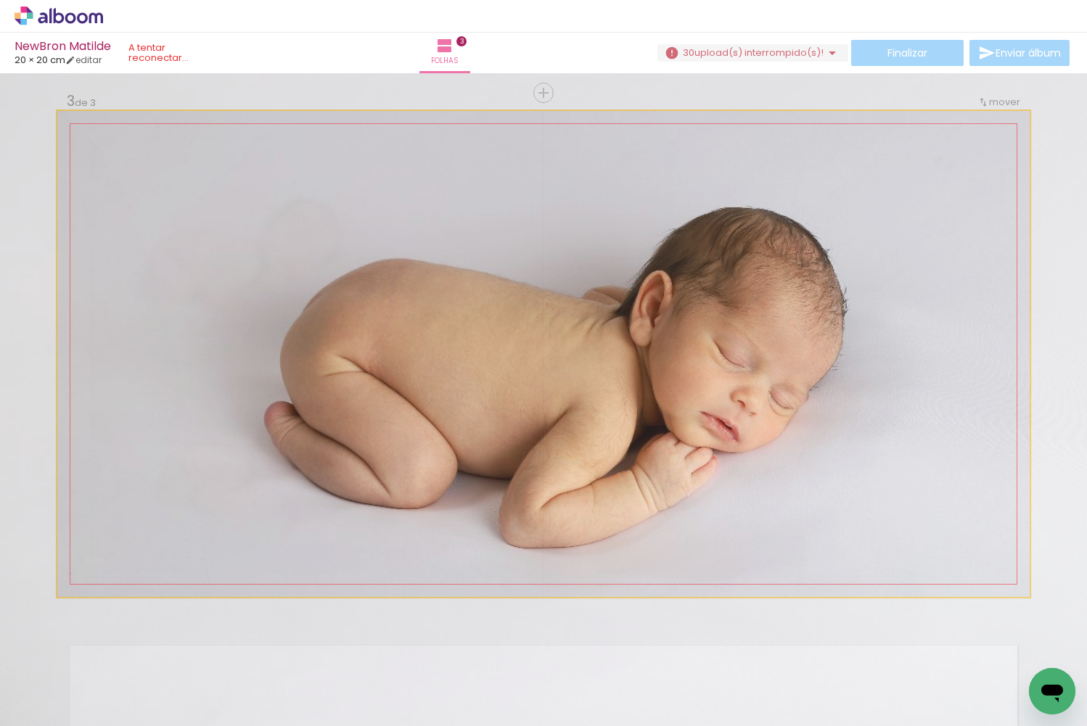
drag, startPoint x: 427, startPoint y: 286, endPoint x: 485, endPoint y: 279, distance: 58.5
click at [485, 279] on div at bounding box center [602, 346] width 1264 height 842
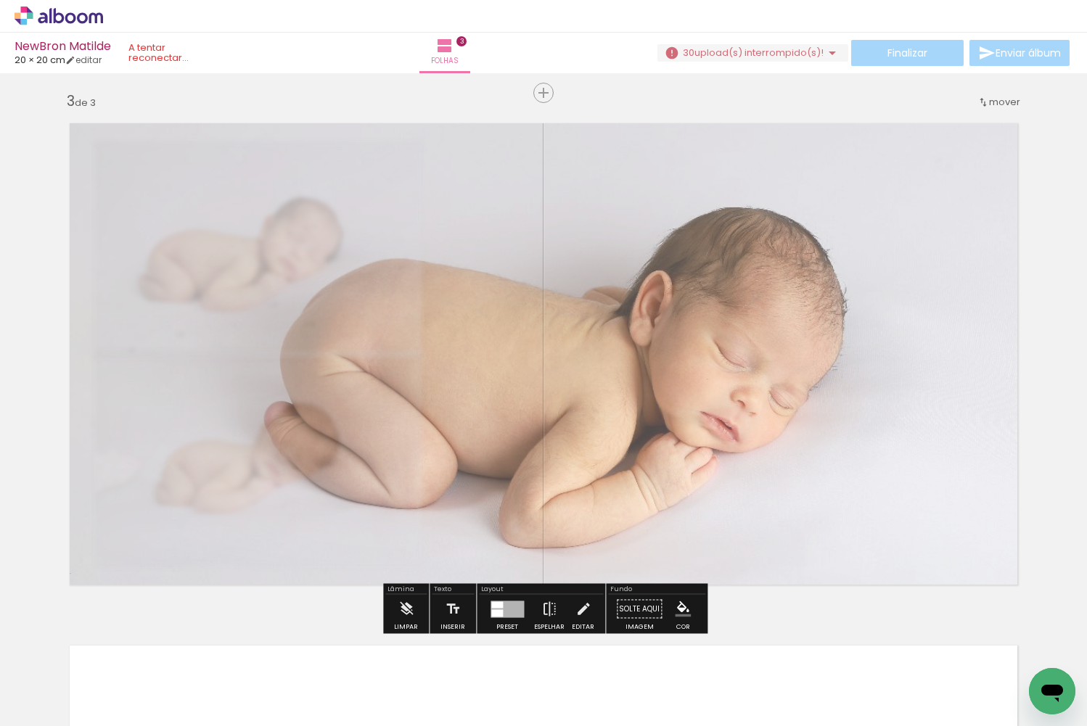
click at [478, 286] on quentale-photo at bounding box center [543, 354] width 972 height 486
click at [475, 285] on div at bounding box center [602, 346] width 1264 height 842
click at [868, 613] on div "Inserir folha 1 de 3 Inserir folha 2 de 3 Inserir folha 3 de 3" at bounding box center [543, 74] width 1087 height 2090
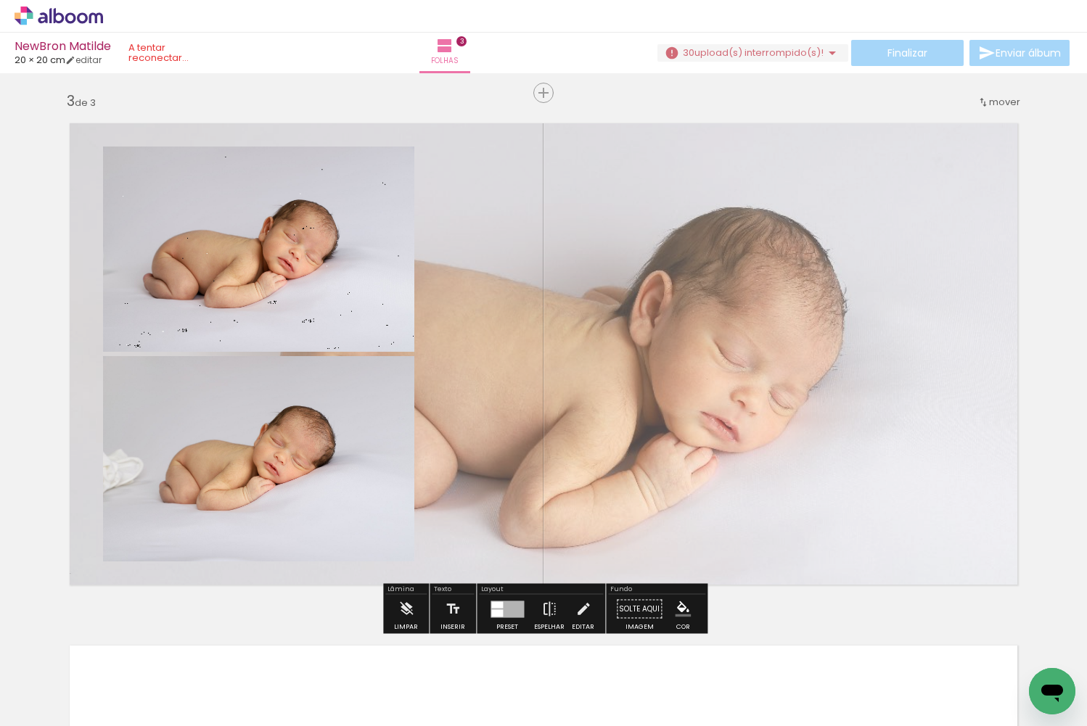
click at [603, 374] on quentale-layouter at bounding box center [543, 354] width 972 height 486
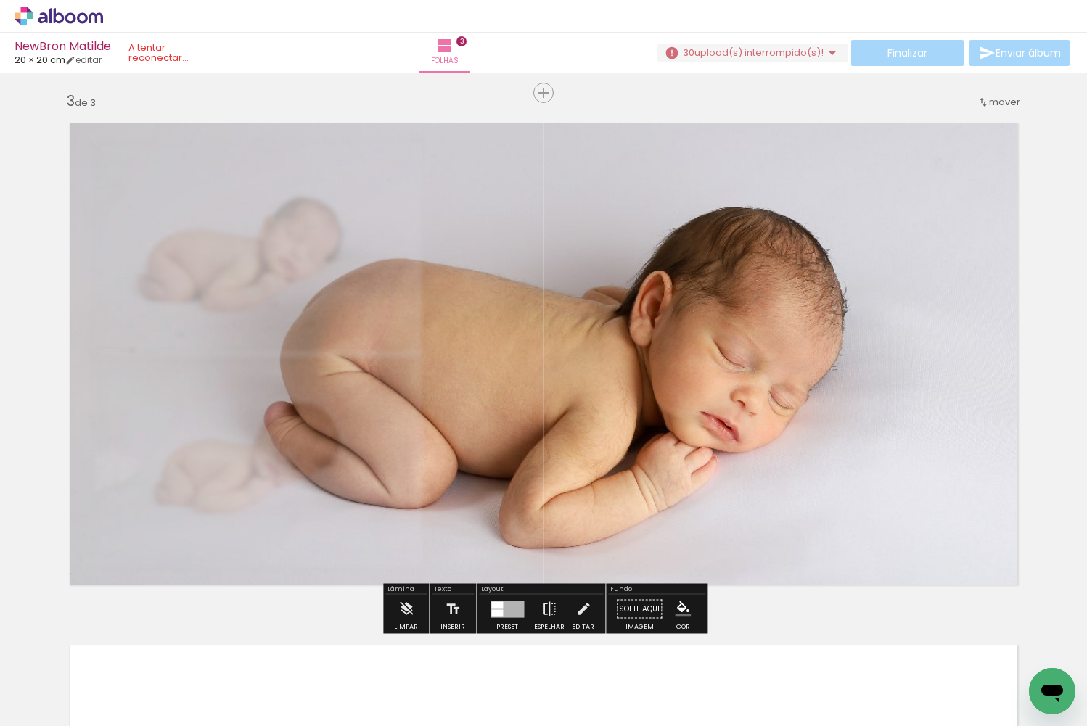
drag, startPoint x: 258, startPoint y: 145, endPoint x: 313, endPoint y: 148, distance: 54.5
type paper-slider "100"
click at [313, 136] on div "P&B Largura Cor" at bounding box center [569, 136] width 972 height 0
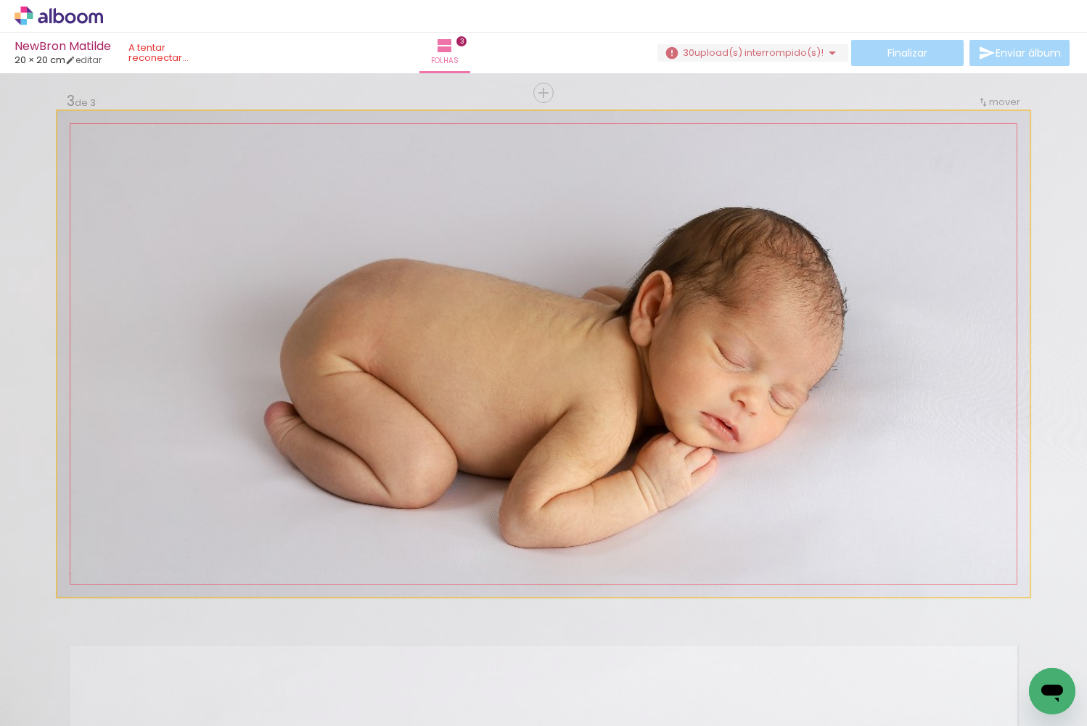
click at [991, 394] on quentale-photo at bounding box center [543, 354] width 972 height 486
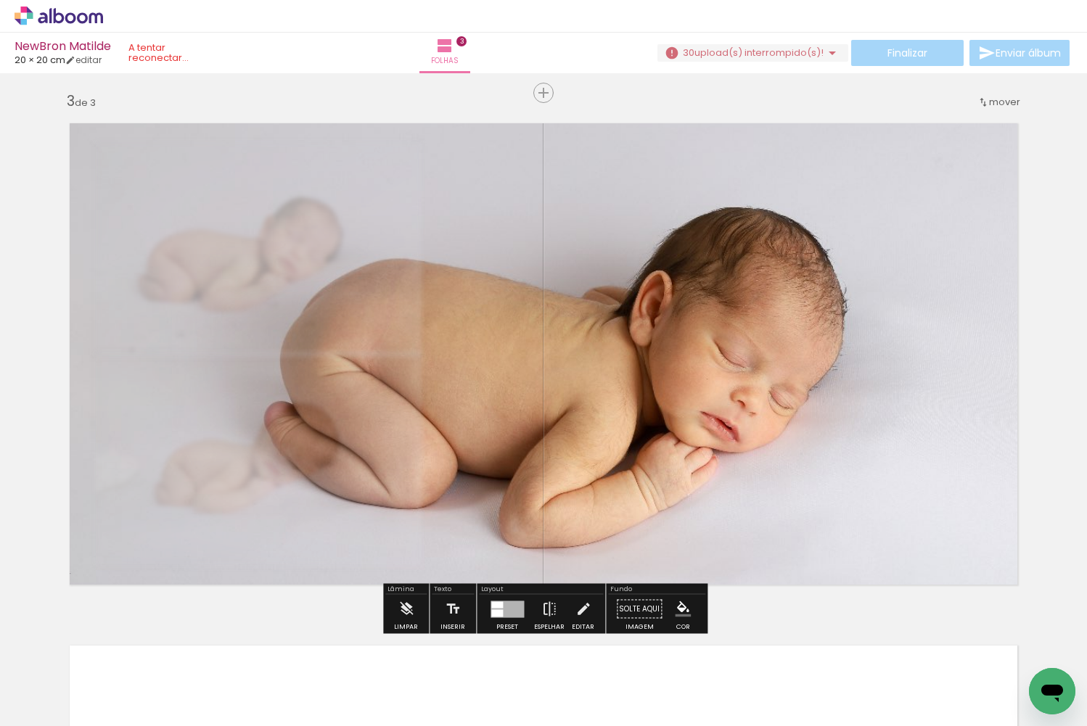
click at [1057, 395] on div "Inserir folha 1 de 3 Inserir folha 2 de 3 Inserir folha 3 de 3" at bounding box center [543, 74] width 1087 height 2090
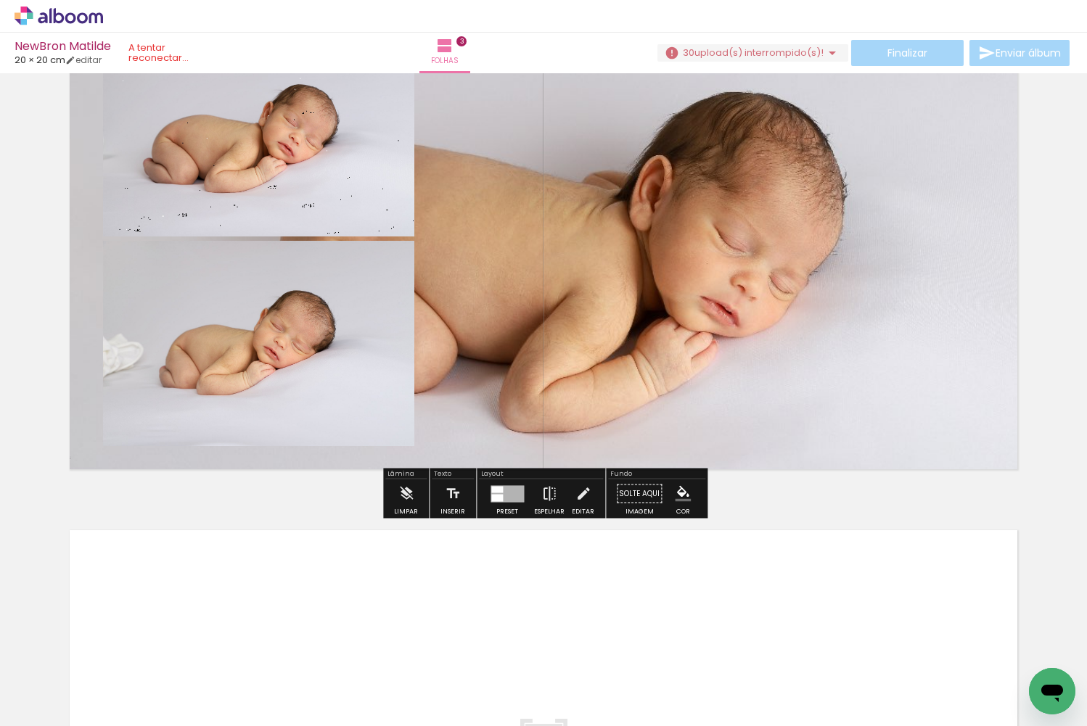
scroll to position [1167, 0]
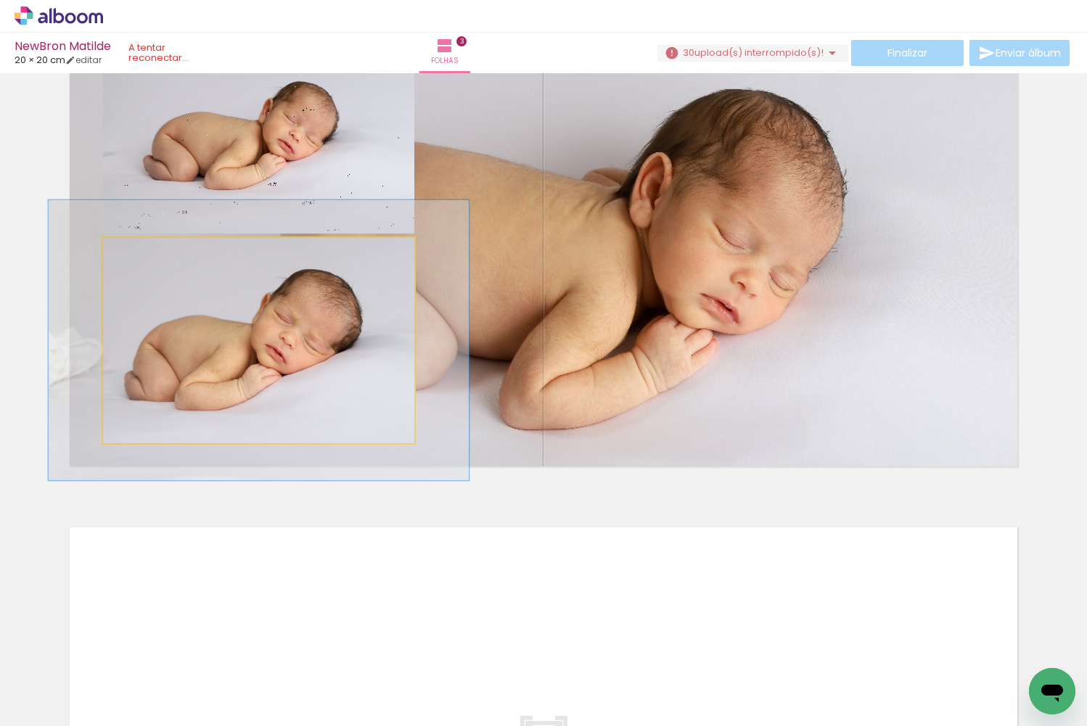
drag, startPoint x: 136, startPoint y: 251, endPoint x: 154, endPoint y: 250, distance: 17.5
click at [154, 250] on div at bounding box center [154, 253] width 13 height 13
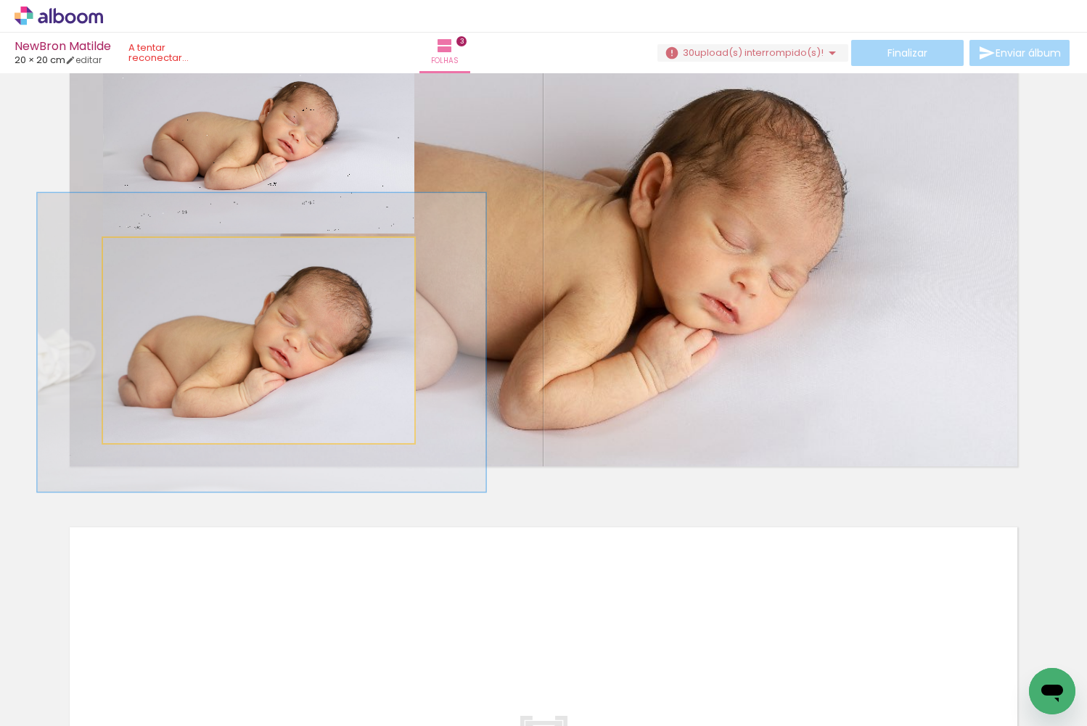
type paper-slider "144"
drag, startPoint x: 155, startPoint y: 254, endPoint x: 158, endPoint y: 264, distance: 10.6
click at [160, 254] on div at bounding box center [161, 253] width 13 height 13
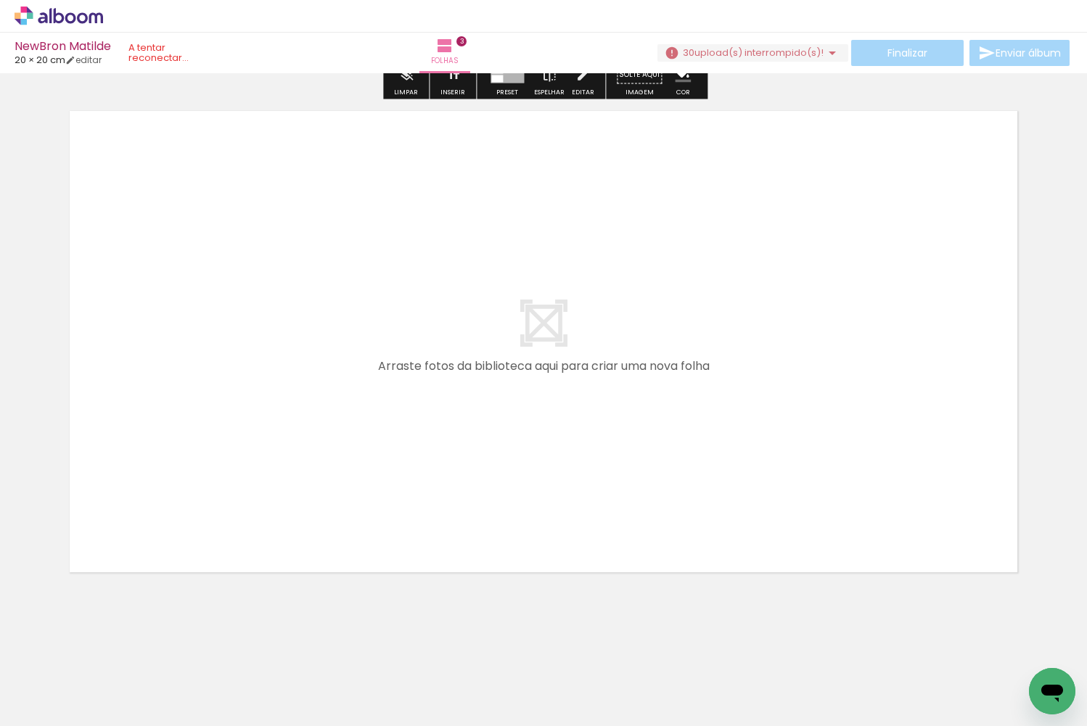
scroll to position [1584, 0]
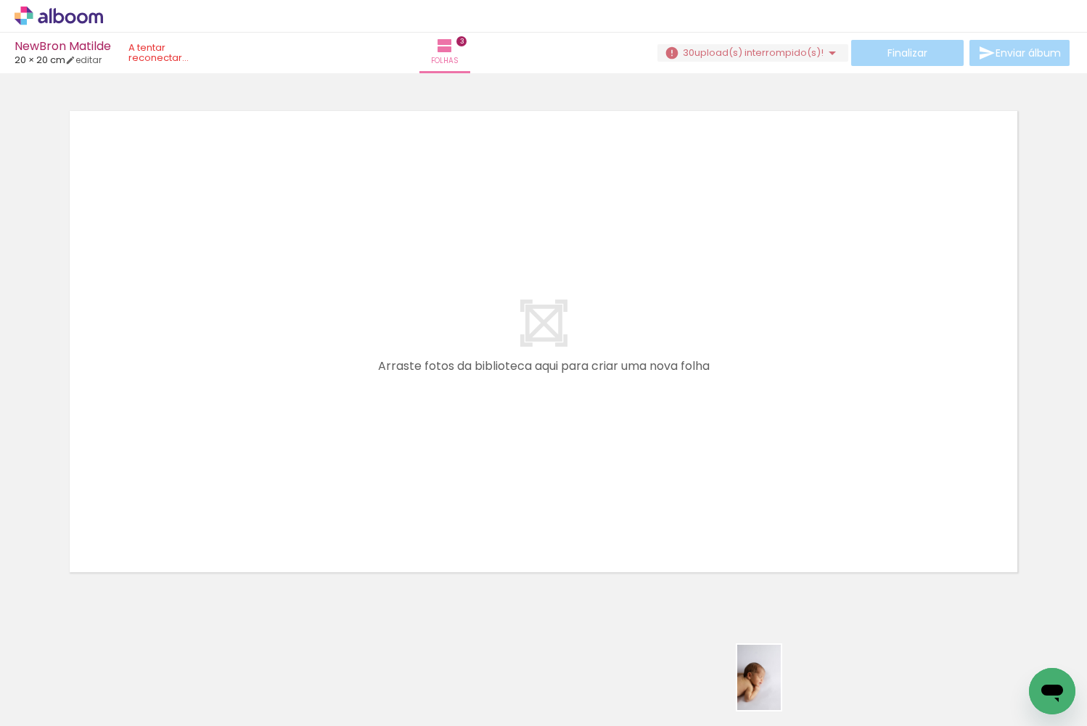
drag, startPoint x: 791, startPoint y: 685, endPoint x: 781, endPoint y: 689, distance: 10.8
click at [781, 689] on div at bounding box center [781, 677] width 48 height 72
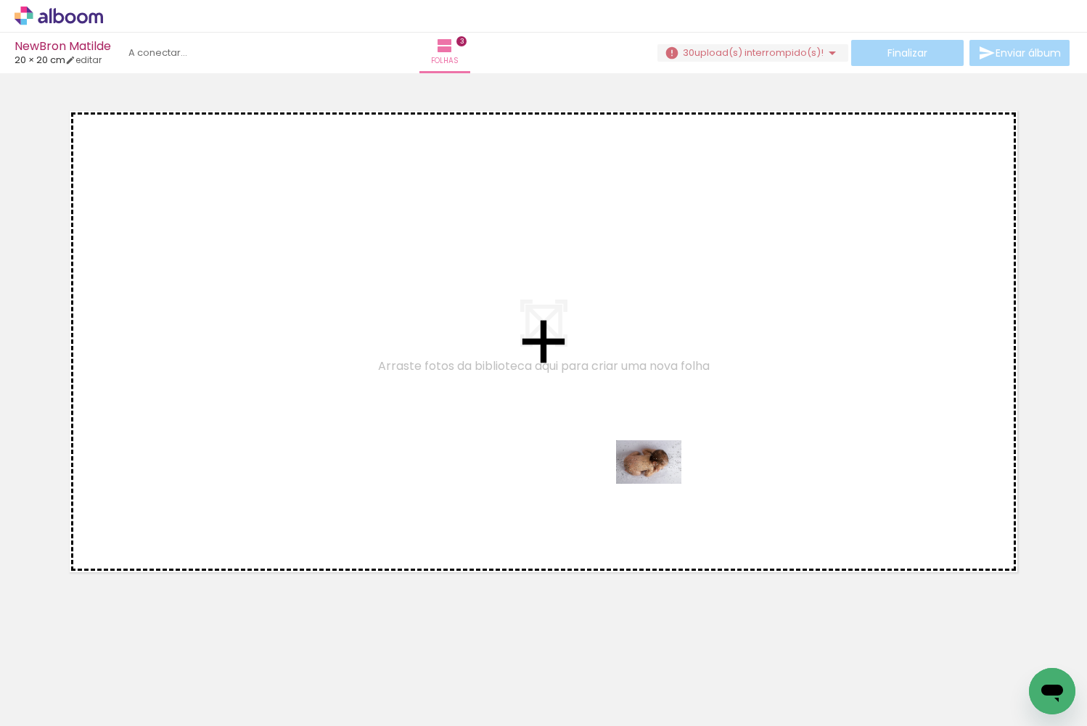
drag, startPoint x: 855, startPoint y: 661, endPoint x: 660, endPoint y: 484, distance: 264.0
click at [660, 484] on quentale-workspace at bounding box center [543, 363] width 1087 height 726
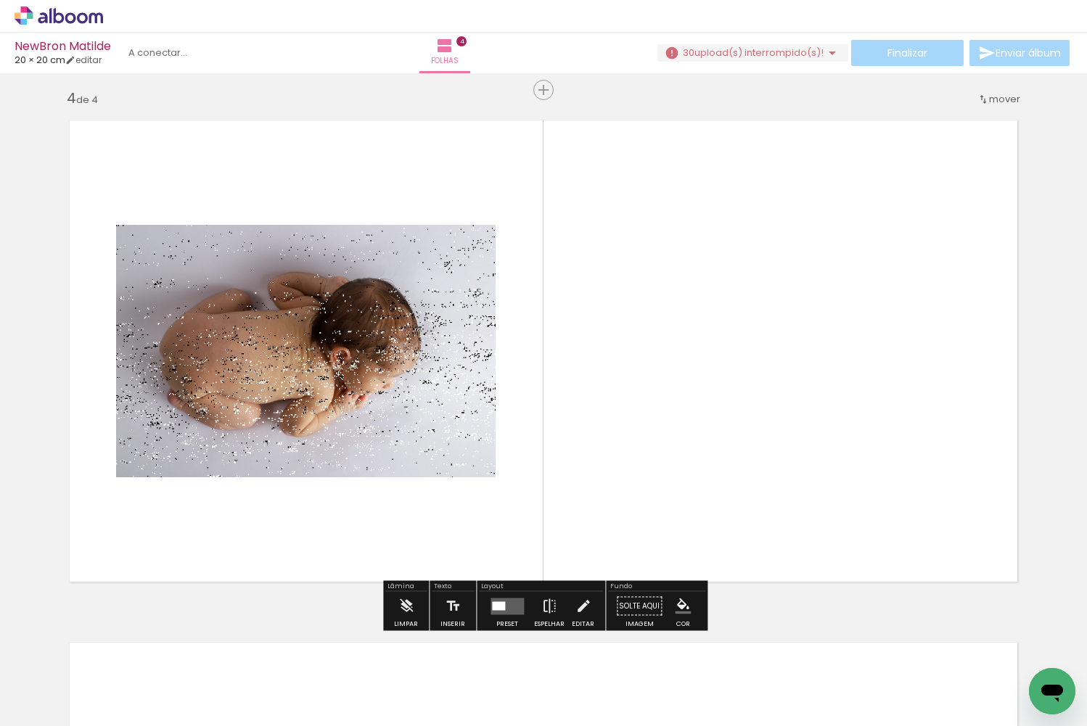
scroll to position [1571, 0]
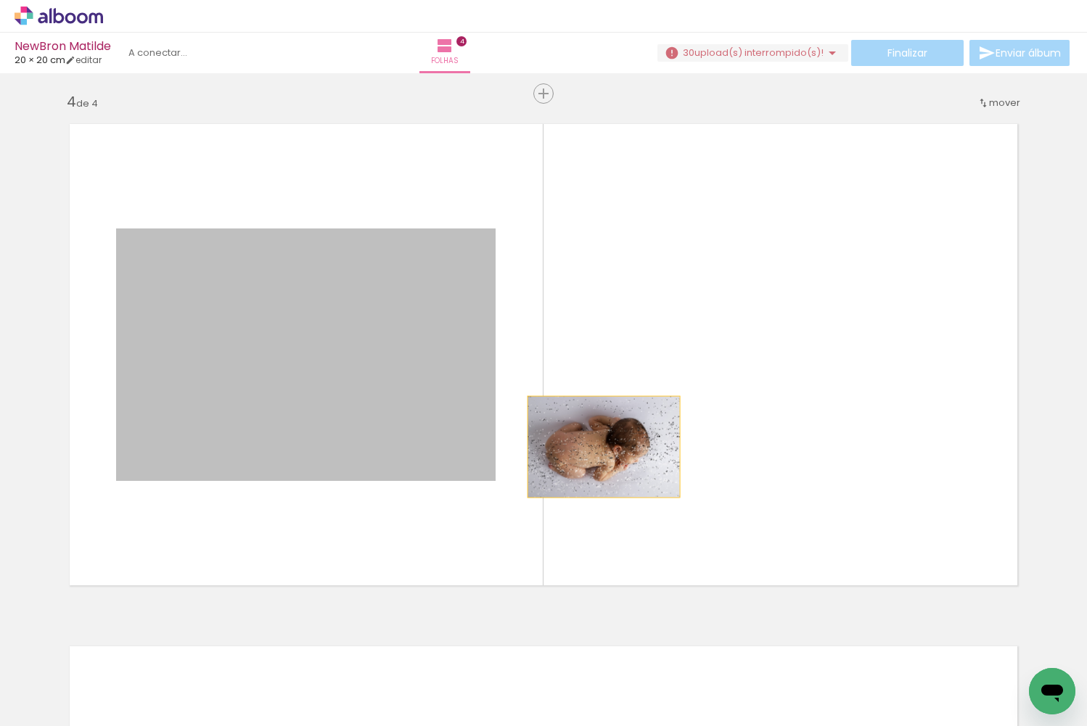
drag, startPoint x: 342, startPoint y: 373, endPoint x: 604, endPoint y: 419, distance: 265.9
click at [604, 419] on quentale-layouter at bounding box center [543, 355] width 972 height 486
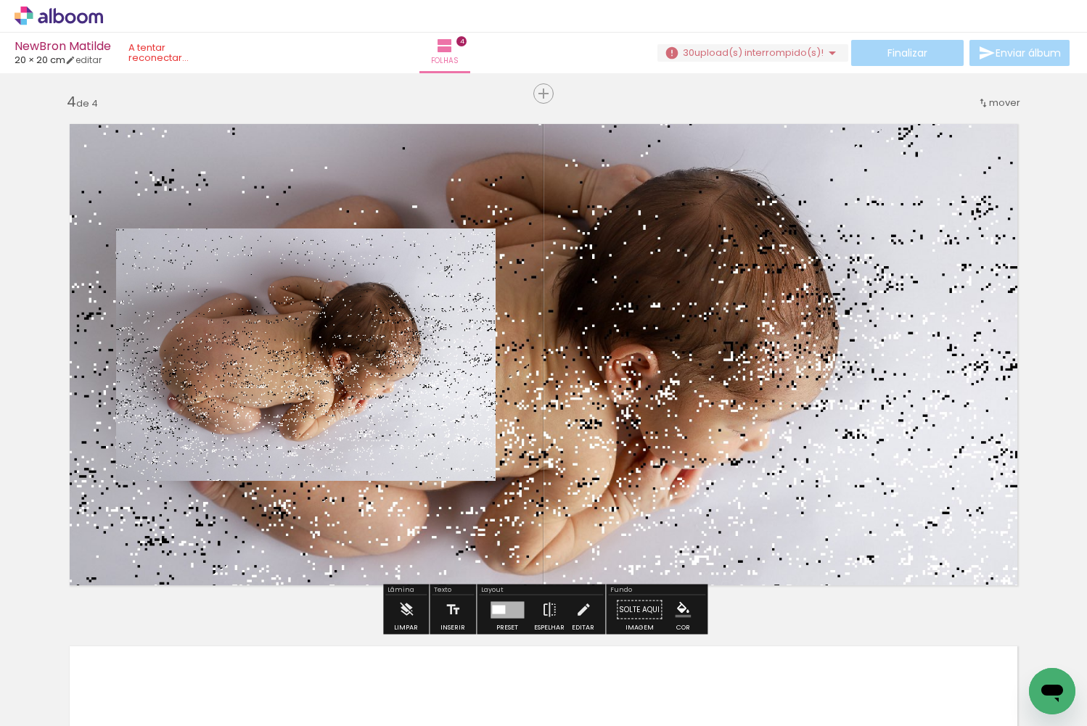
drag, startPoint x: 856, startPoint y: 680, endPoint x: 648, endPoint y: 617, distance: 217.4
click at [648, 617] on quentale-workspace at bounding box center [543, 363] width 1087 height 726
drag, startPoint x: 586, startPoint y: 342, endPoint x: 657, endPoint y: 541, distance: 210.5
click at [690, 426] on quentale-layouter at bounding box center [543, 355] width 972 height 486
click at [833, 644] on iron-icon at bounding box center [830, 648] width 15 height 15
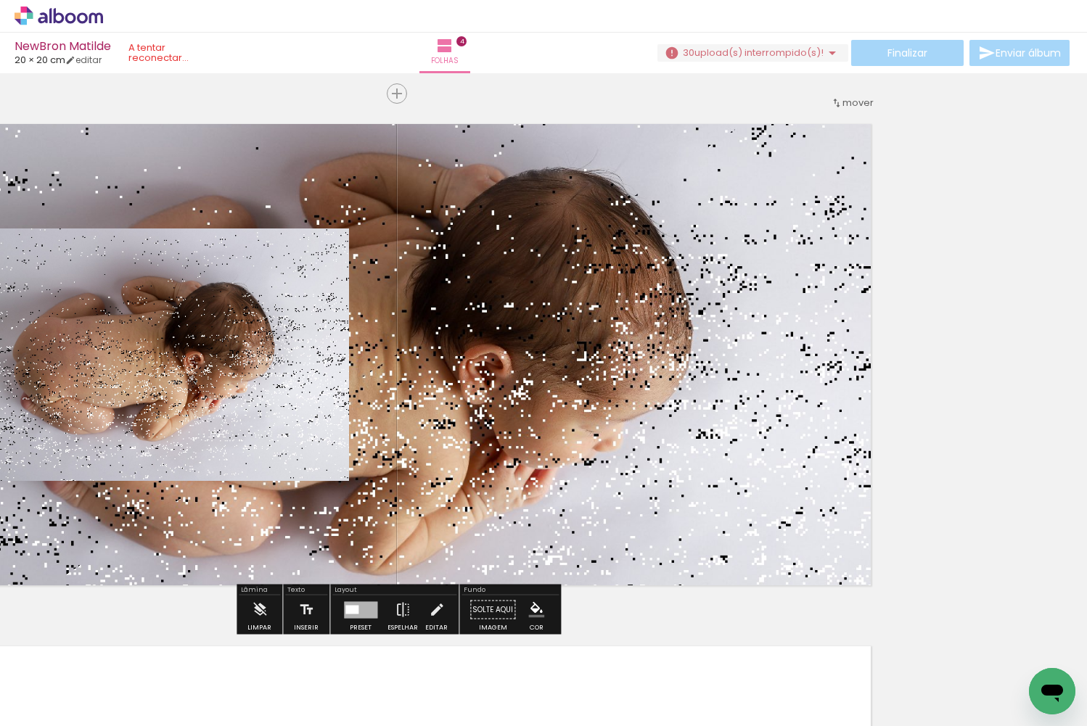
drag, startPoint x: 796, startPoint y: 407, endPoint x: 1114, endPoint y: 459, distance: 322.7
click at [1086, 459] on html "link( href="../../bower_components/polymer/polymer.html" rel="import" ) picture…" at bounding box center [543, 363] width 1087 height 726
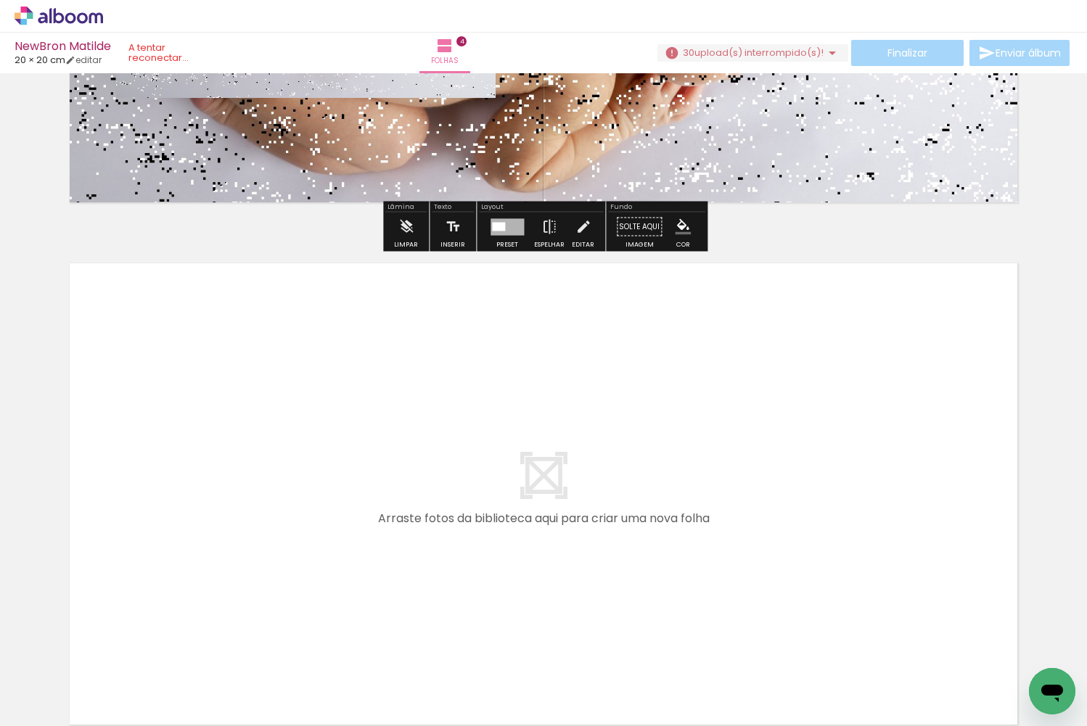
scroll to position [1981, 0]
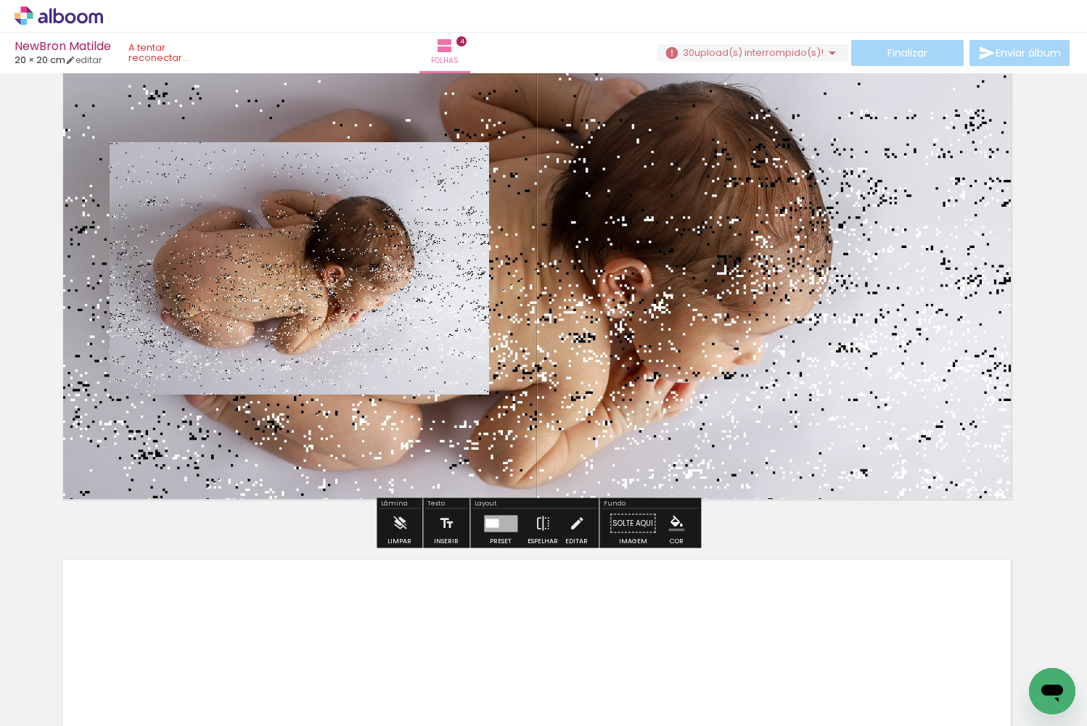
click at [606, 200] on quentale-layouter at bounding box center [537, 268] width 972 height 486
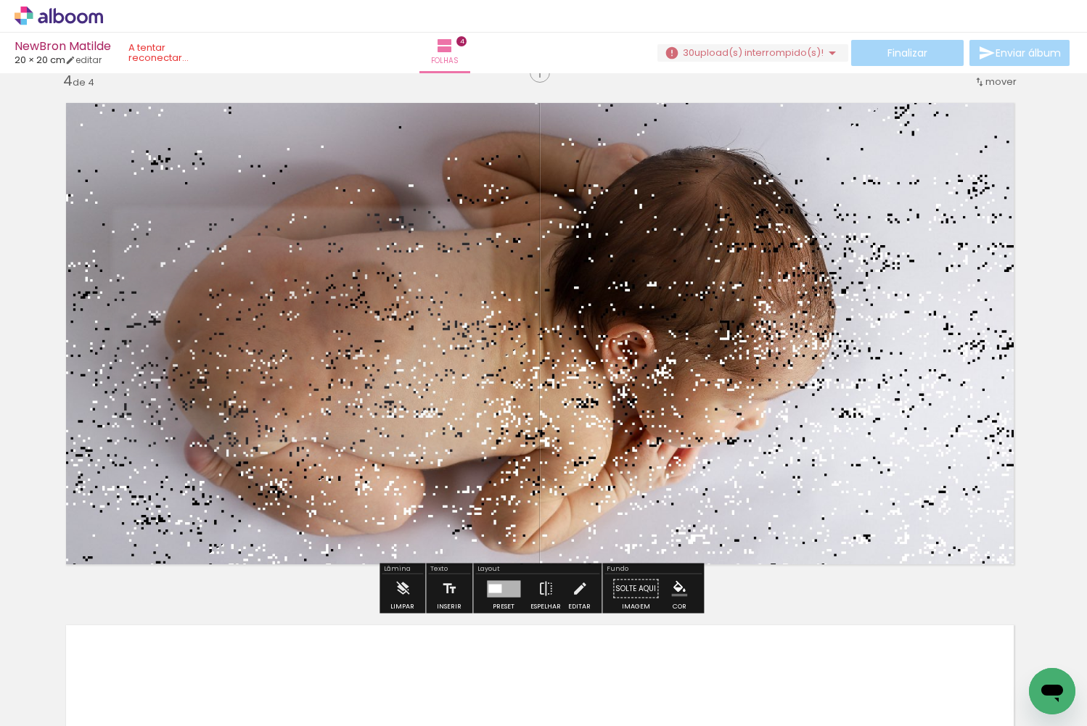
scroll to position [1599, 5]
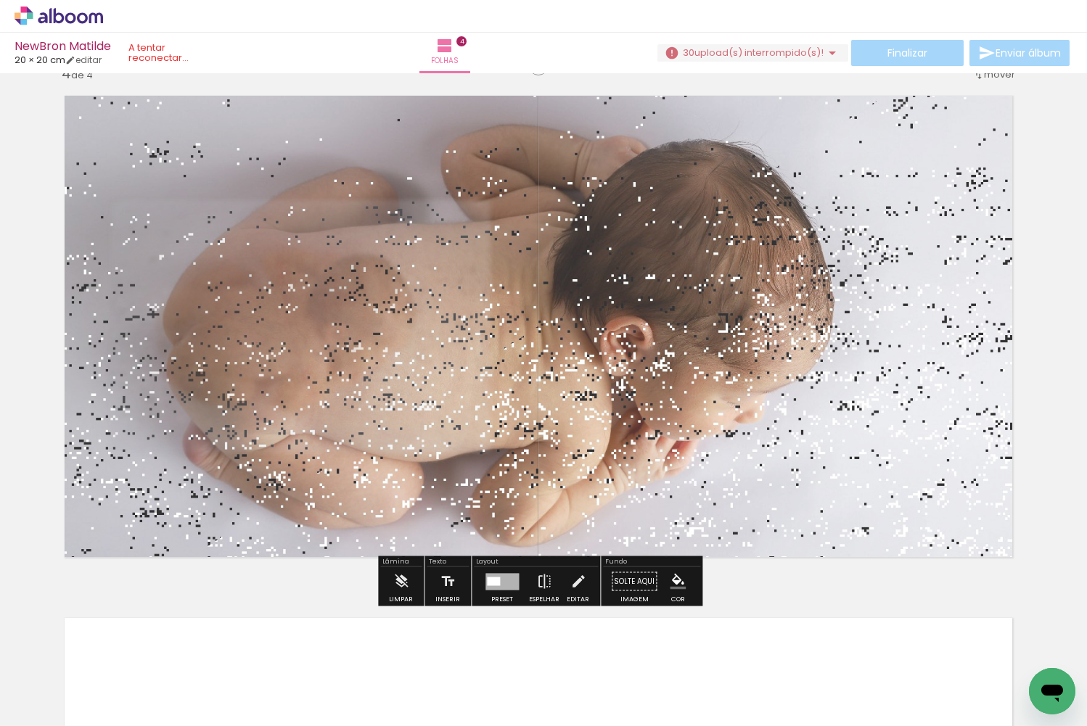
drag, startPoint x: 260, startPoint y: 120, endPoint x: 250, endPoint y: 119, distance: 10.3
type paper-slider "80"
click at [250, 119] on div at bounding box center [254, 120] width 23 height 23
click at [742, 390] on div at bounding box center [538, 326] width 972 height 648
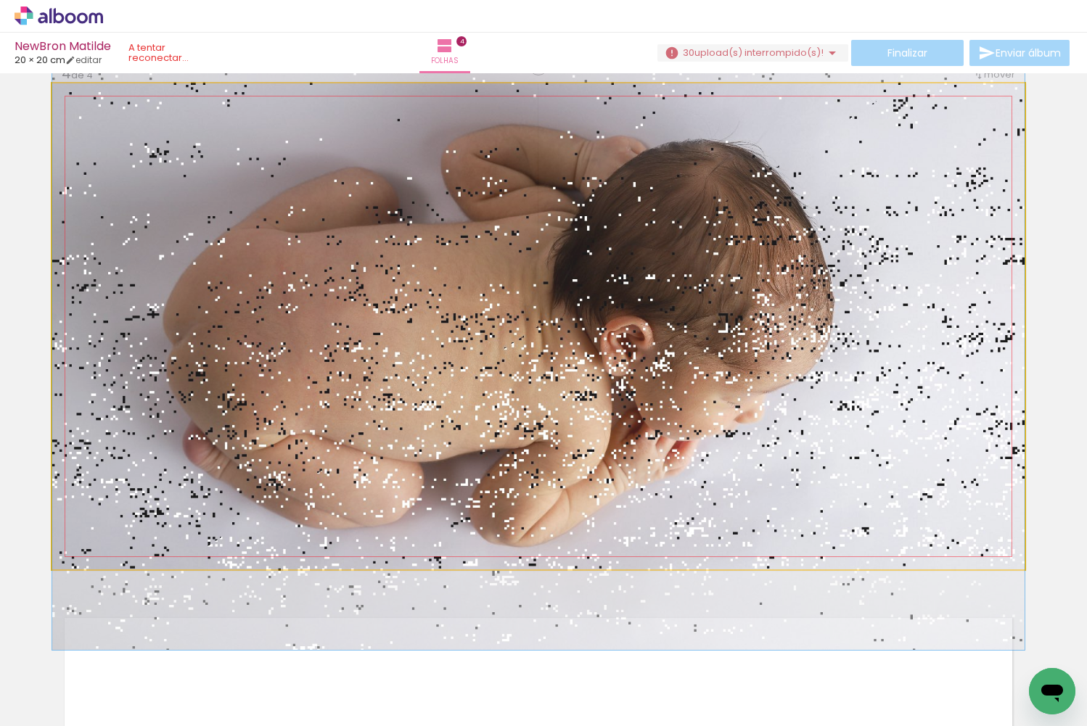
drag, startPoint x: 742, startPoint y: 391, endPoint x: 750, endPoint y: 394, distance: 8.5
click at [742, 391] on quentale-photo at bounding box center [538, 326] width 972 height 486
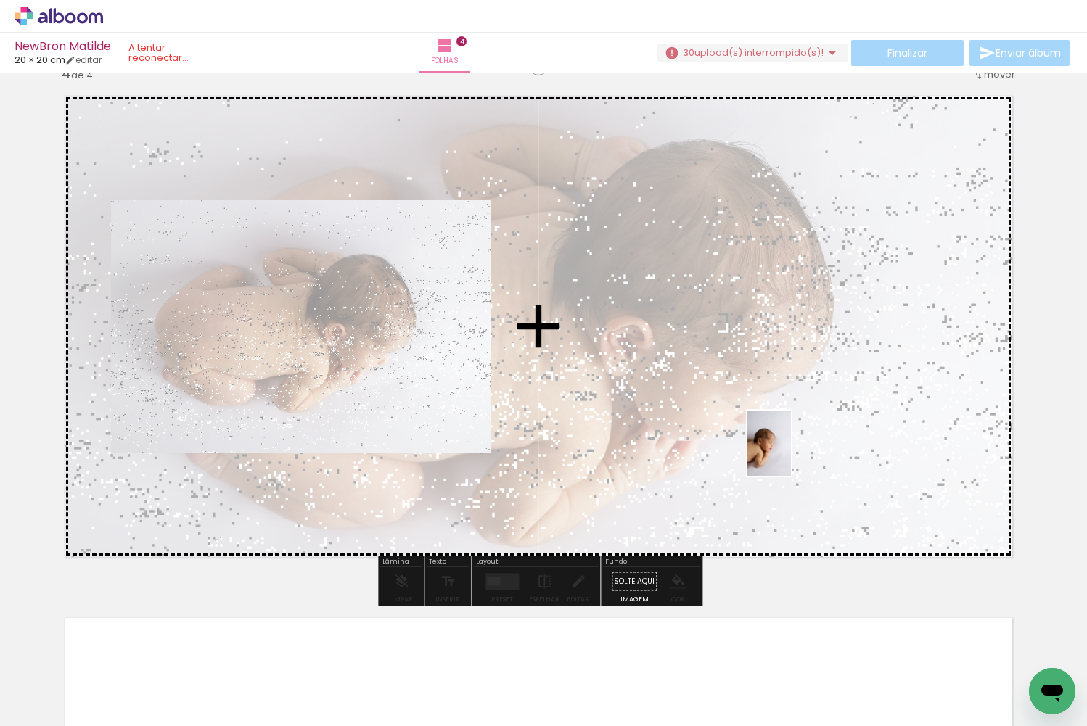
drag, startPoint x: 786, startPoint y: 689, endPoint x: 791, endPoint y: 452, distance: 236.6
click at [791, 452] on quentale-workspace at bounding box center [543, 363] width 1087 height 726
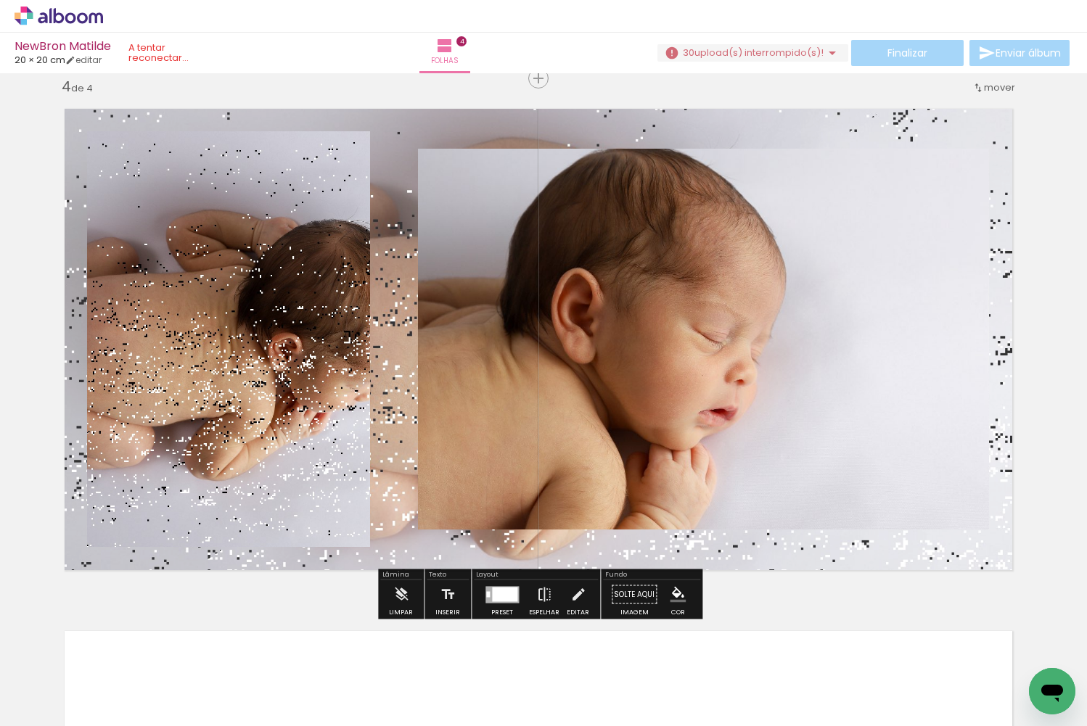
scroll to position [1584, 5]
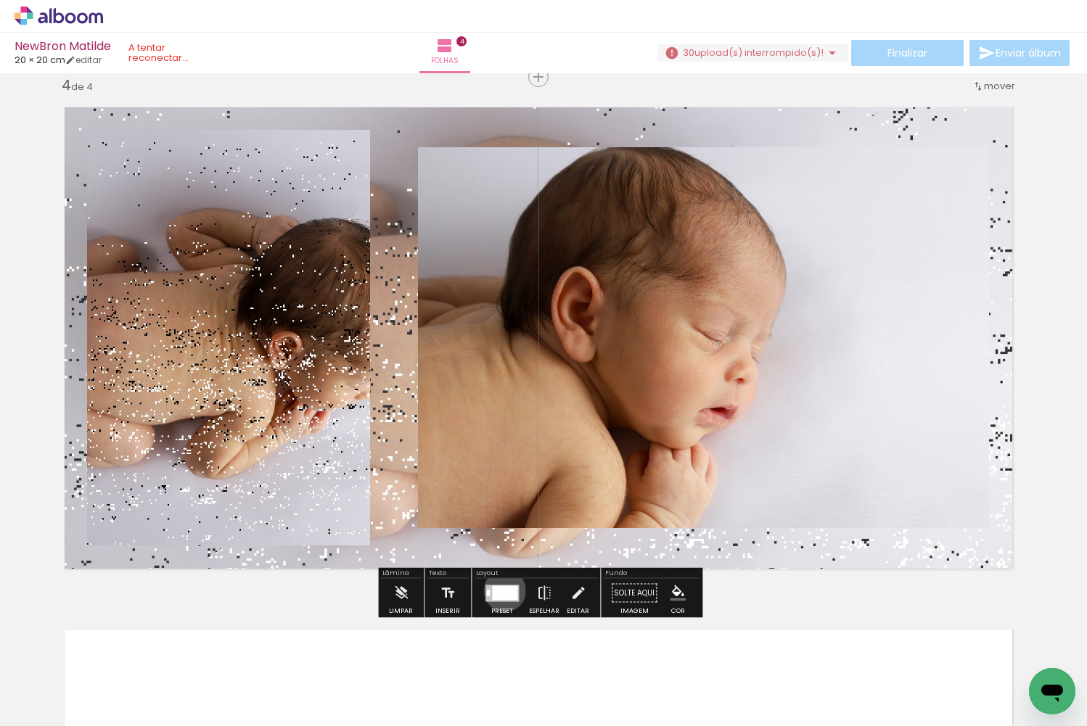
click at [501, 591] on div at bounding box center [504, 593] width 25 height 15
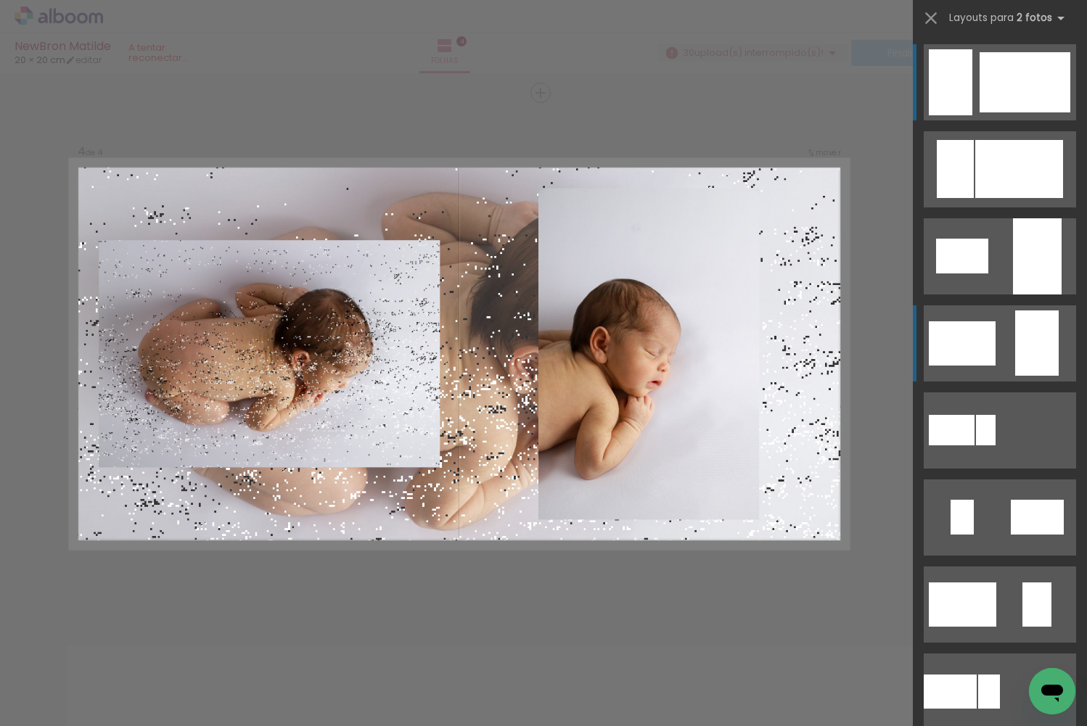
scroll to position [1571, 3]
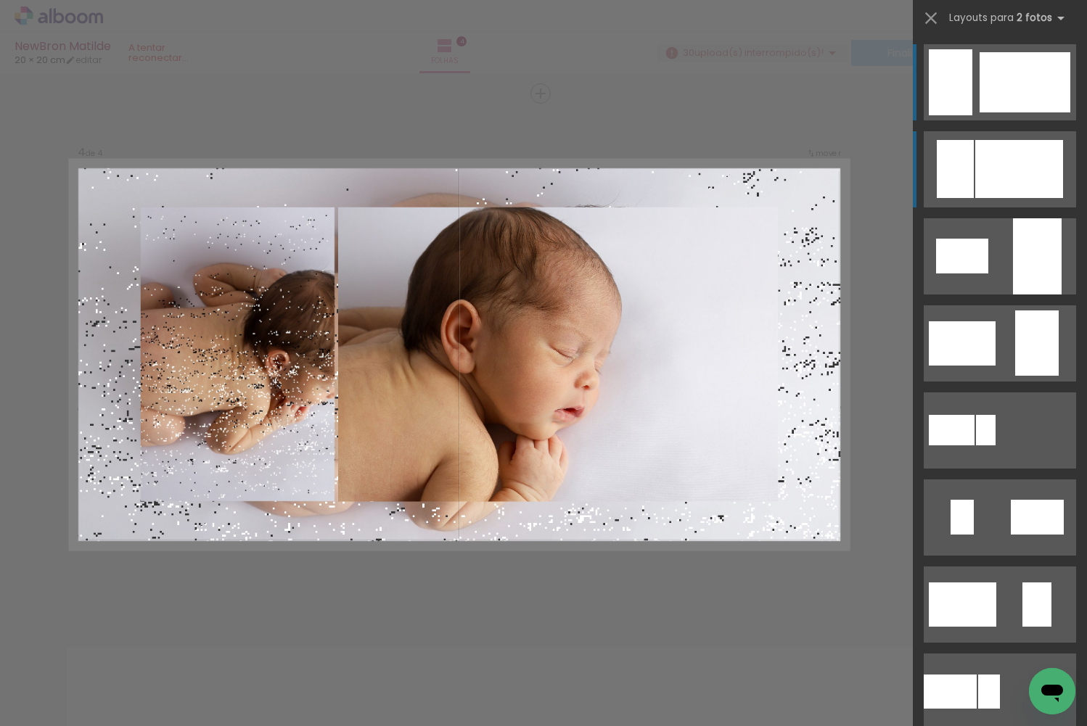
click at [988, 153] on div at bounding box center [1019, 169] width 88 height 58
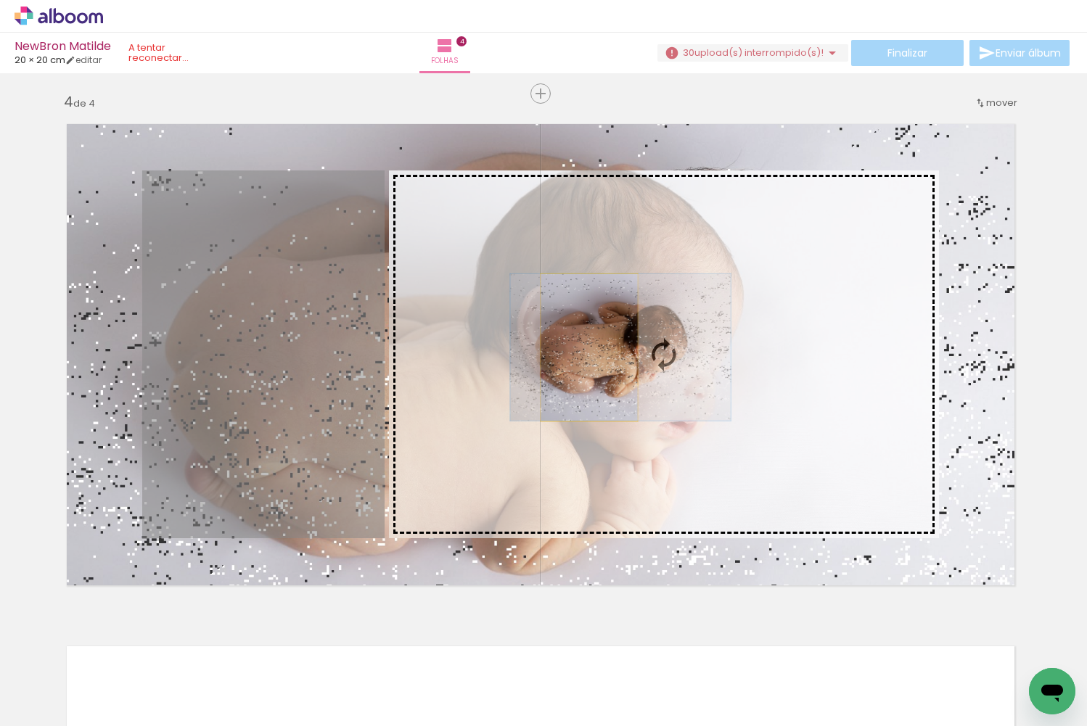
drag, startPoint x: 292, startPoint y: 358, endPoint x: 589, endPoint y: 348, distance: 296.9
click at [0, 0] on slot at bounding box center [0, 0] width 0 height 0
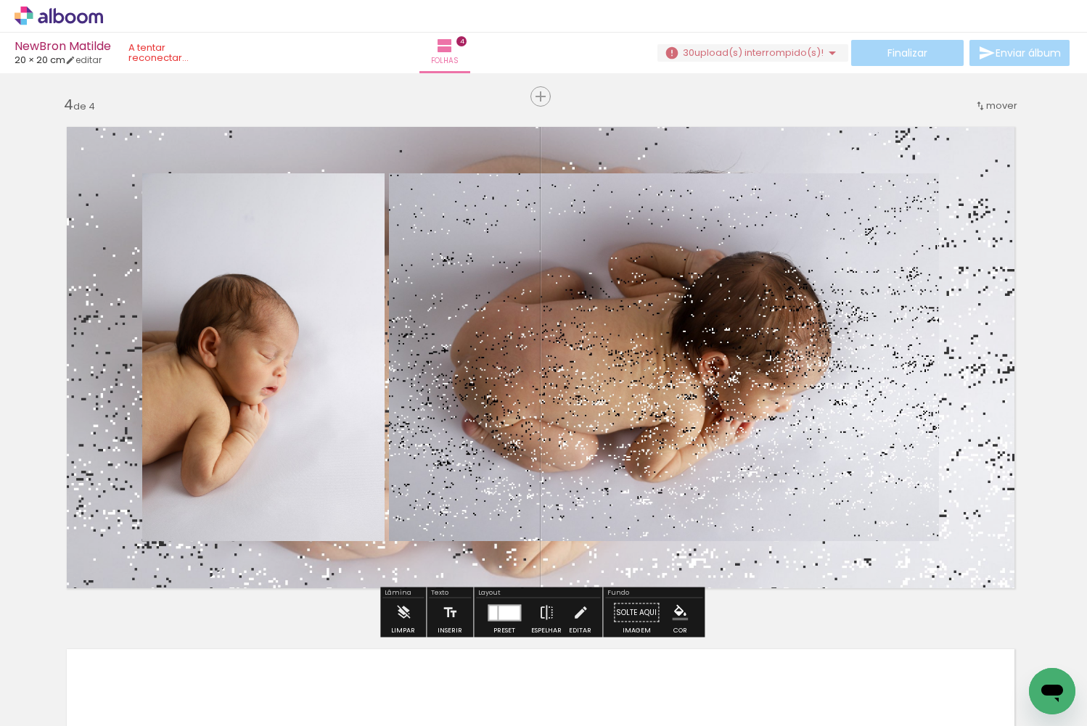
scroll to position [1568, 1]
drag, startPoint x: 386, startPoint y: 571, endPoint x: 308, endPoint y: 571, distance: 78.4
click at [265, 588] on quentale-layouter at bounding box center [542, 358] width 972 height 486
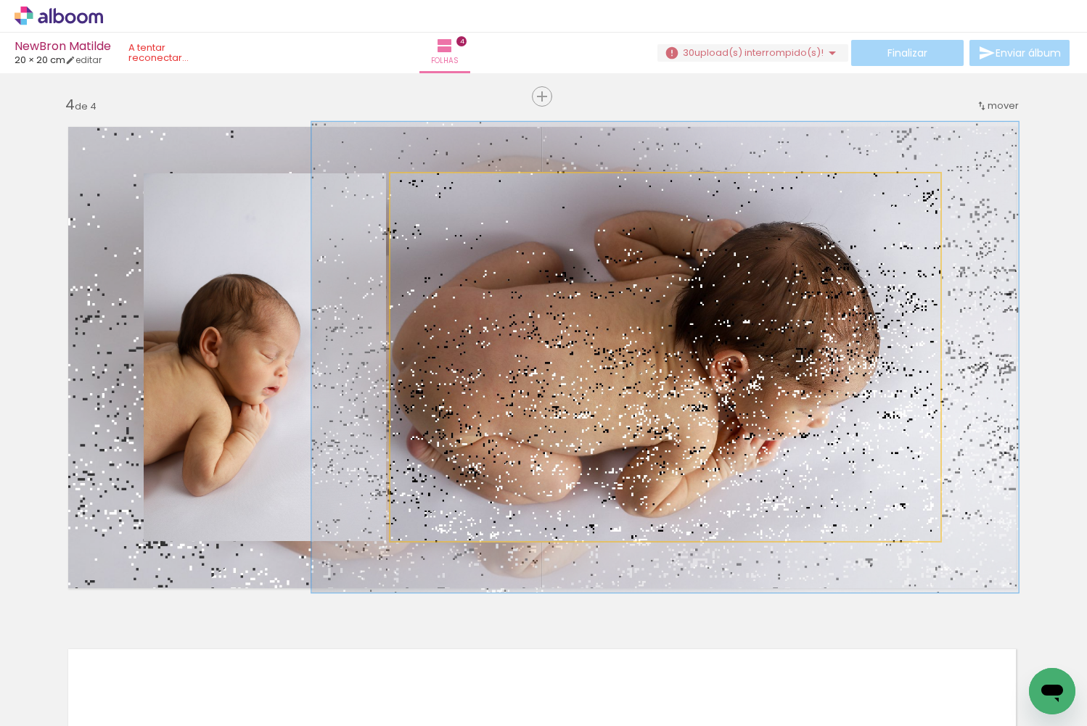
drag, startPoint x: 416, startPoint y: 182, endPoint x: 429, endPoint y: 185, distance: 12.7
type paper-slider "128"
click at [429, 185] on div at bounding box center [438, 188] width 23 height 23
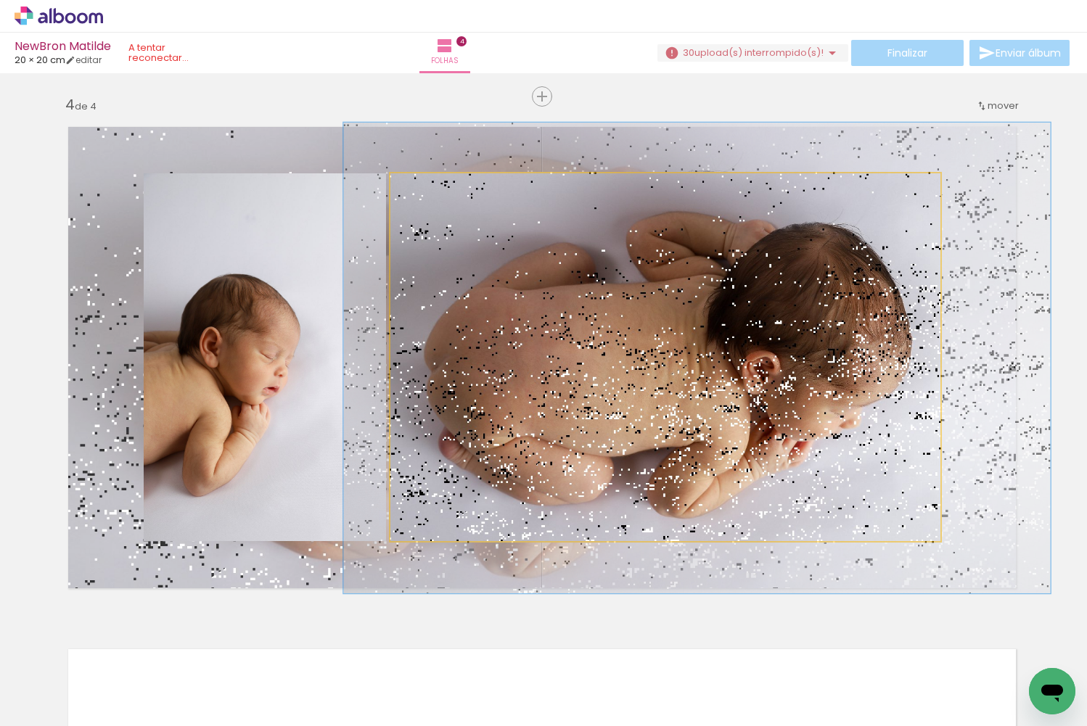
drag, startPoint x: 565, startPoint y: 283, endPoint x: 593, endPoint y: 282, distance: 27.6
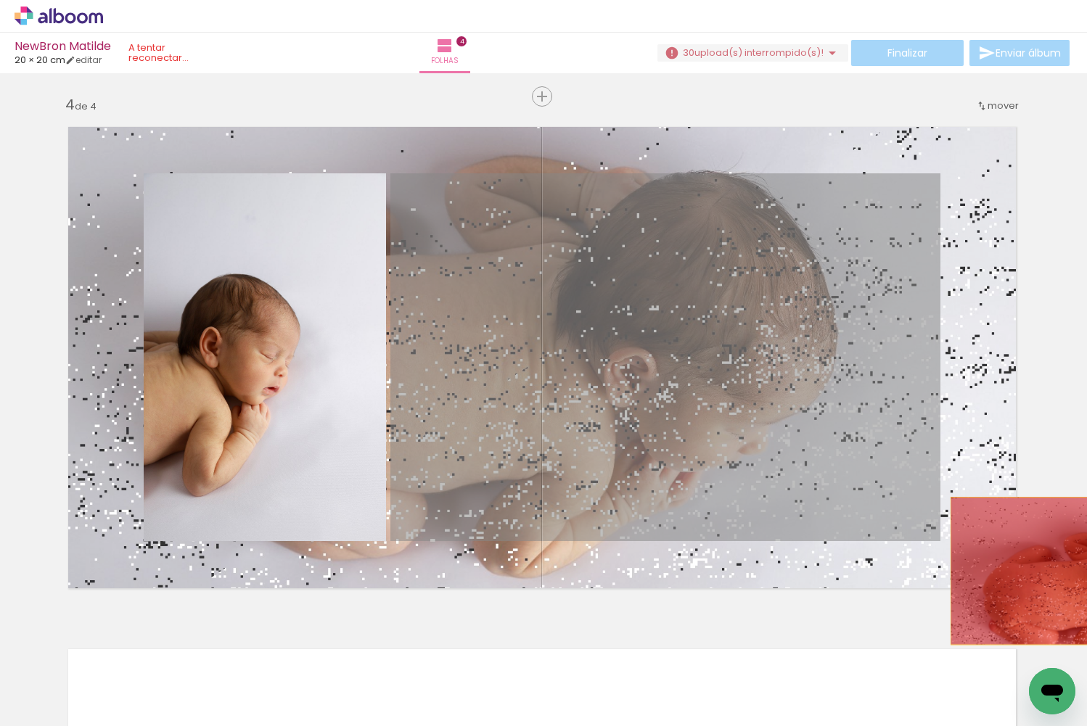
drag, startPoint x: 564, startPoint y: 314, endPoint x: 1061, endPoint y: 571, distance: 559.4
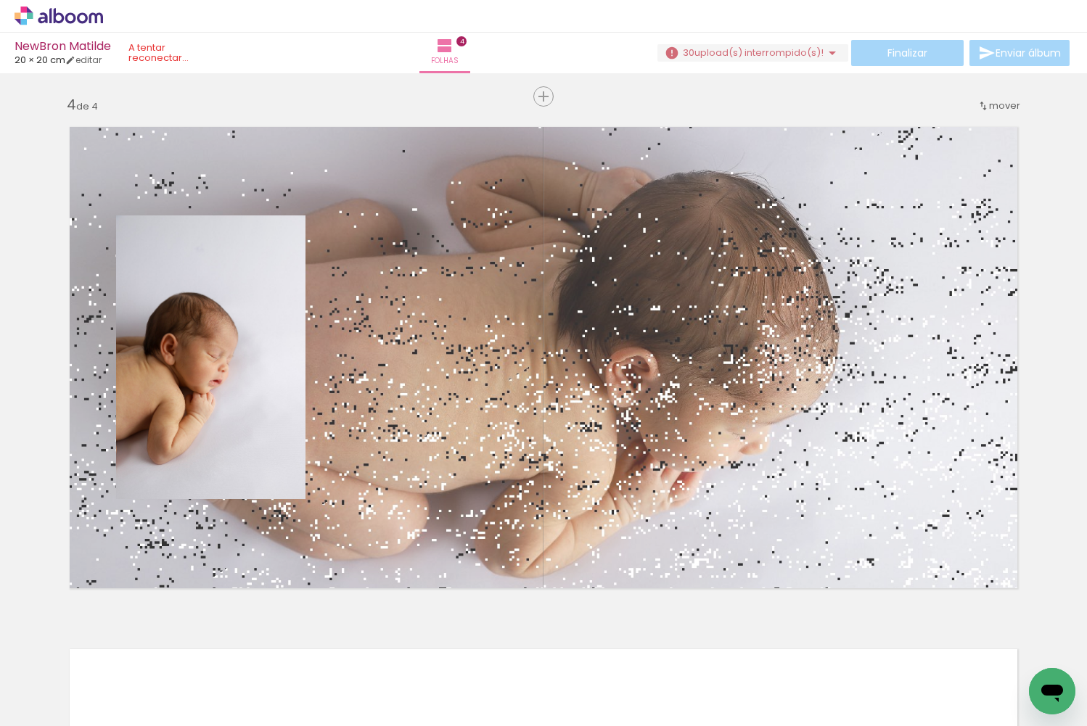
scroll to position [0, 1704]
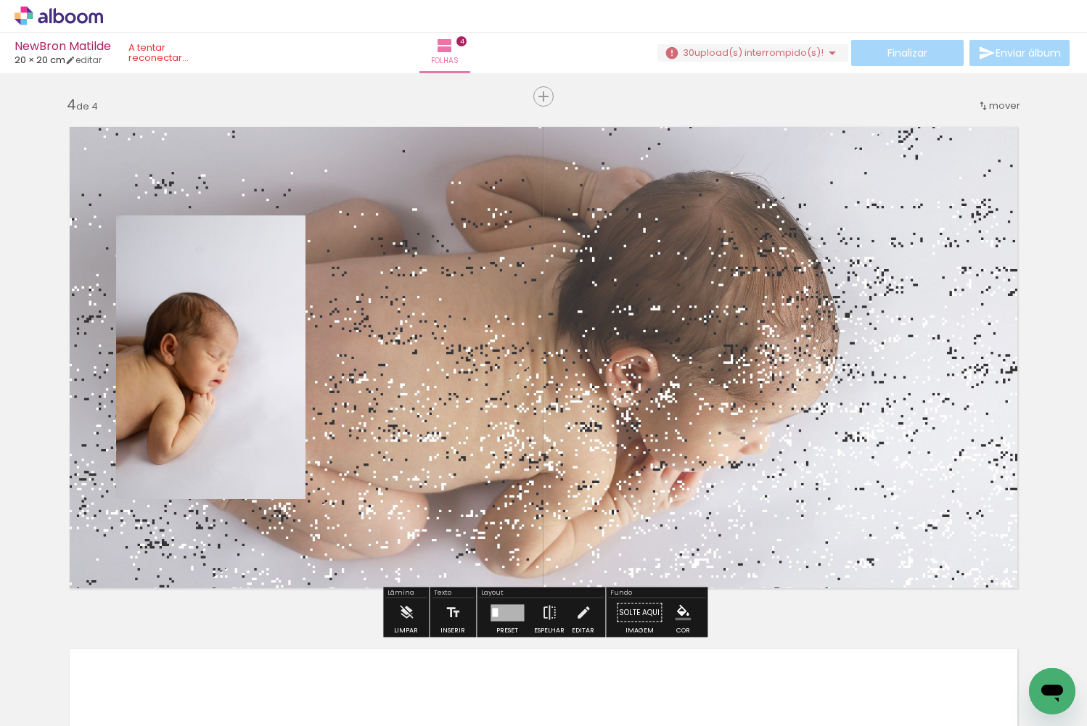
click at [500, 615] on div at bounding box center [506, 612] width 33 height 17
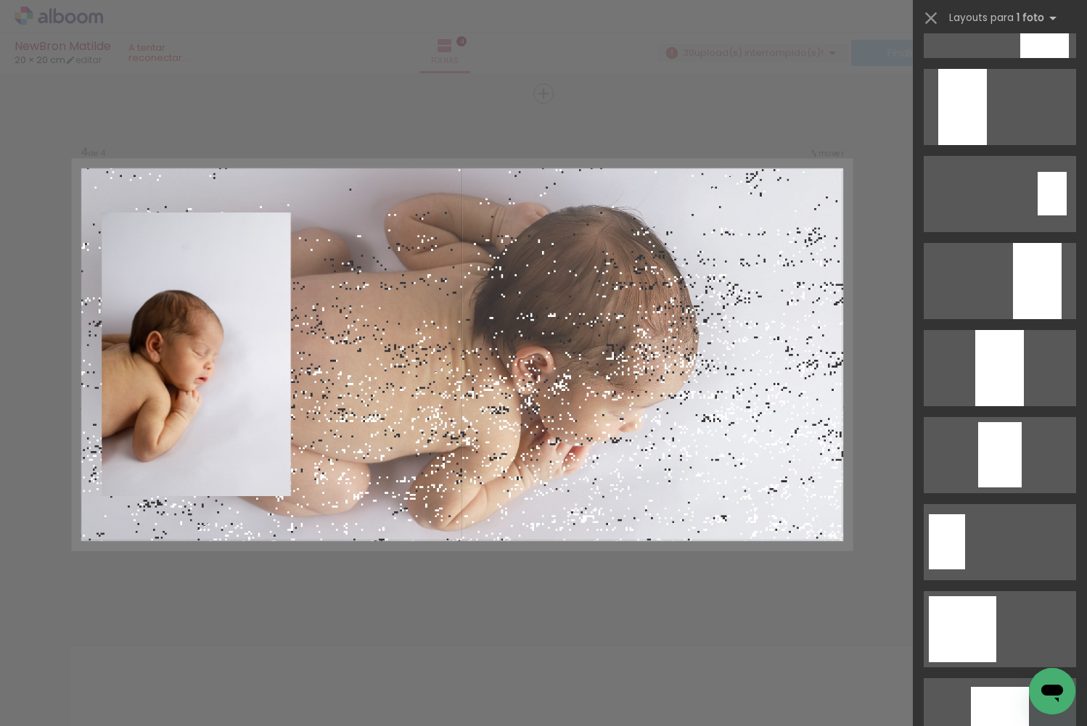
scroll to position [1569, 0]
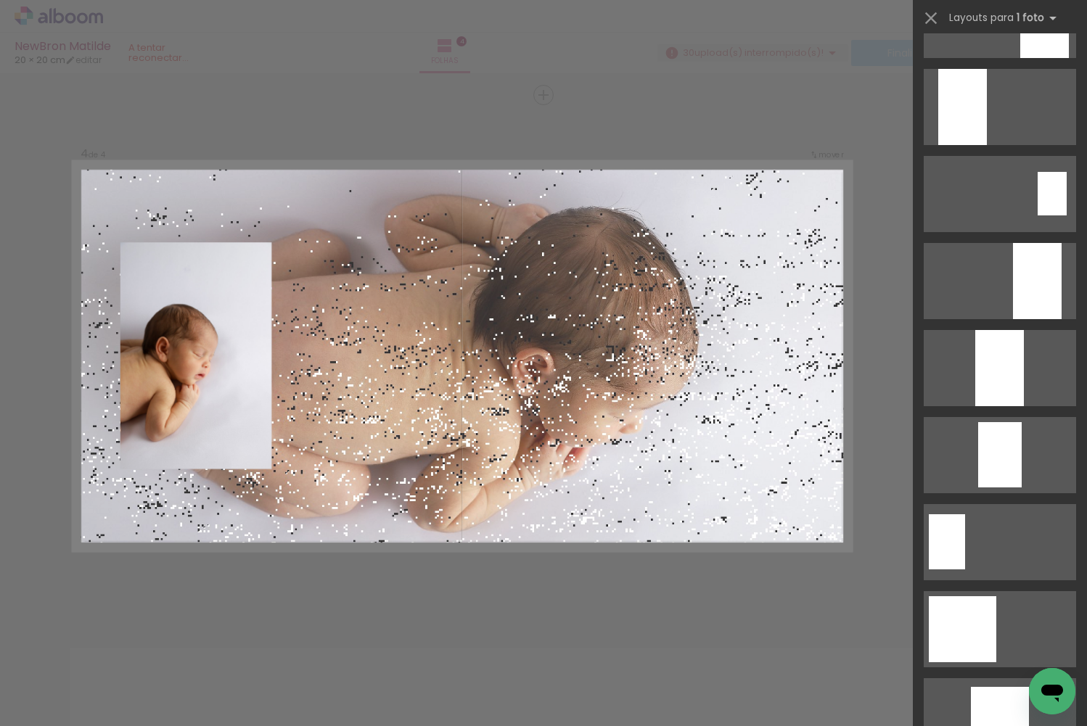
click at [736, 391] on quentale-layouter at bounding box center [462, 356] width 778 height 389
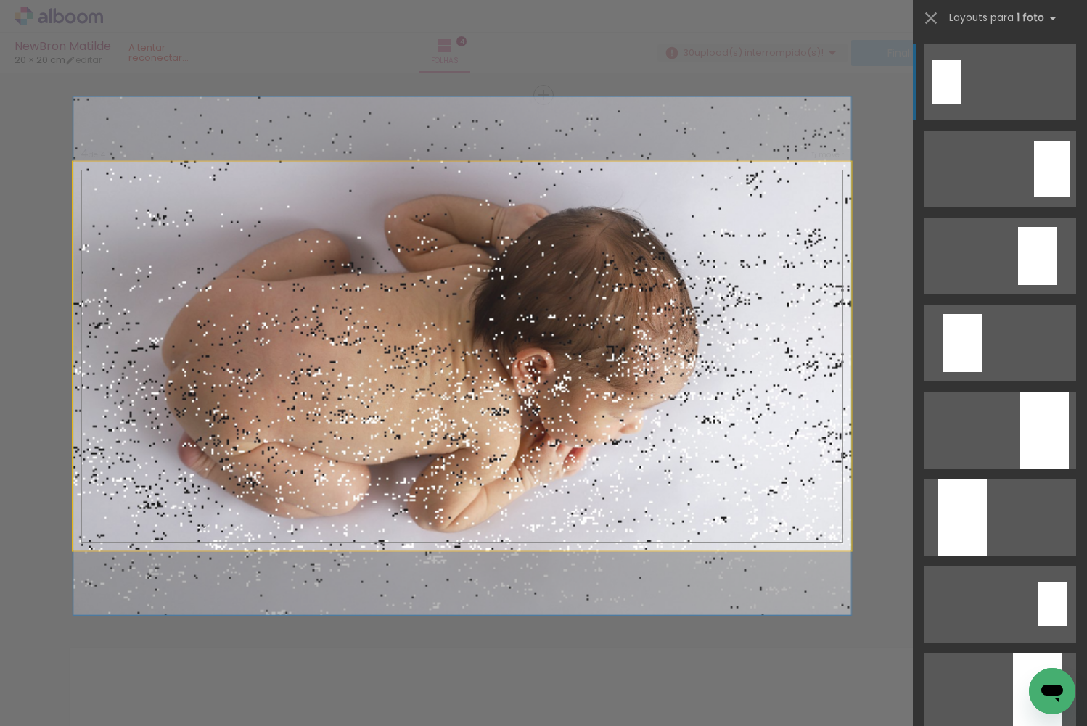
click at [738, 389] on quentale-photo at bounding box center [462, 356] width 778 height 389
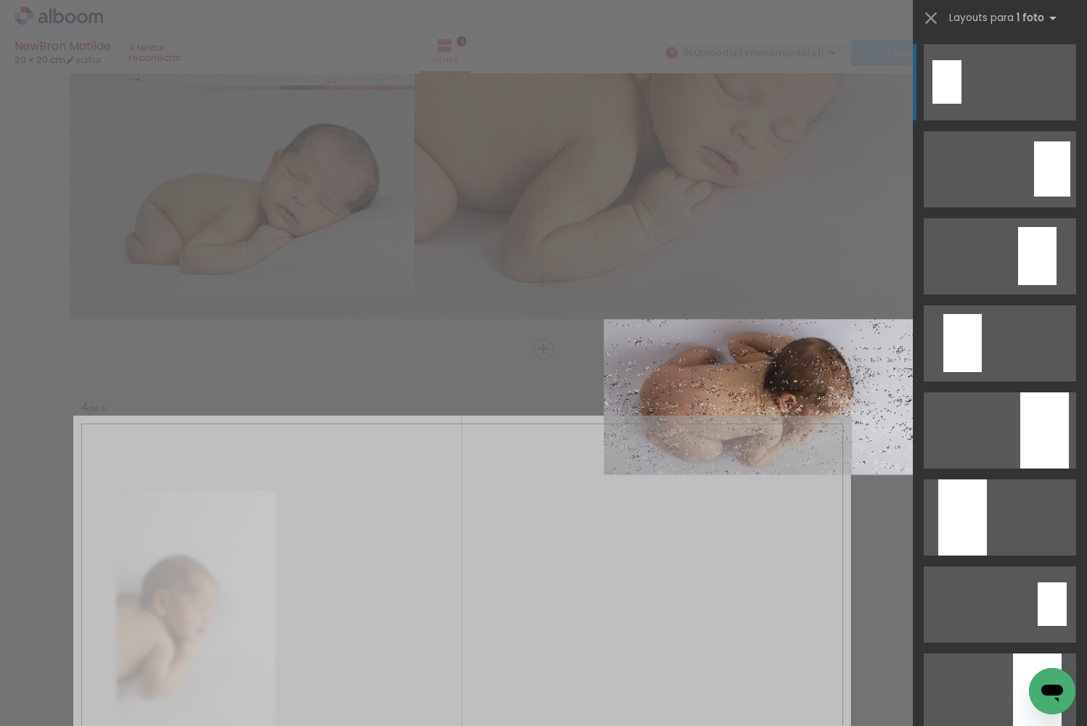
scroll to position [1299, 0]
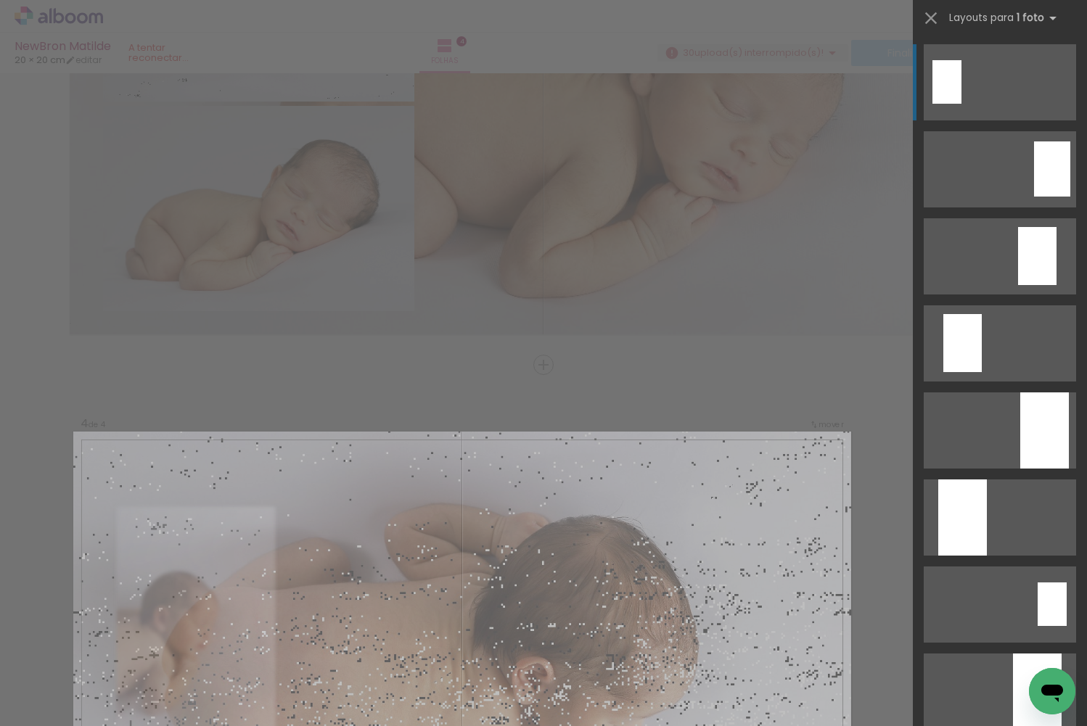
drag, startPoint x: 714, startPoint y: 346, endPoint x: 823, endPoint y: 398, distance: 120.4
click at [823, 403] on div "Inserir folha 1 de 4 Inserir folha 2 de 4 Inserir folha 3 de 4 Inserir folha 4 …" at bounding box center [543, 97] width 1087 height 2647
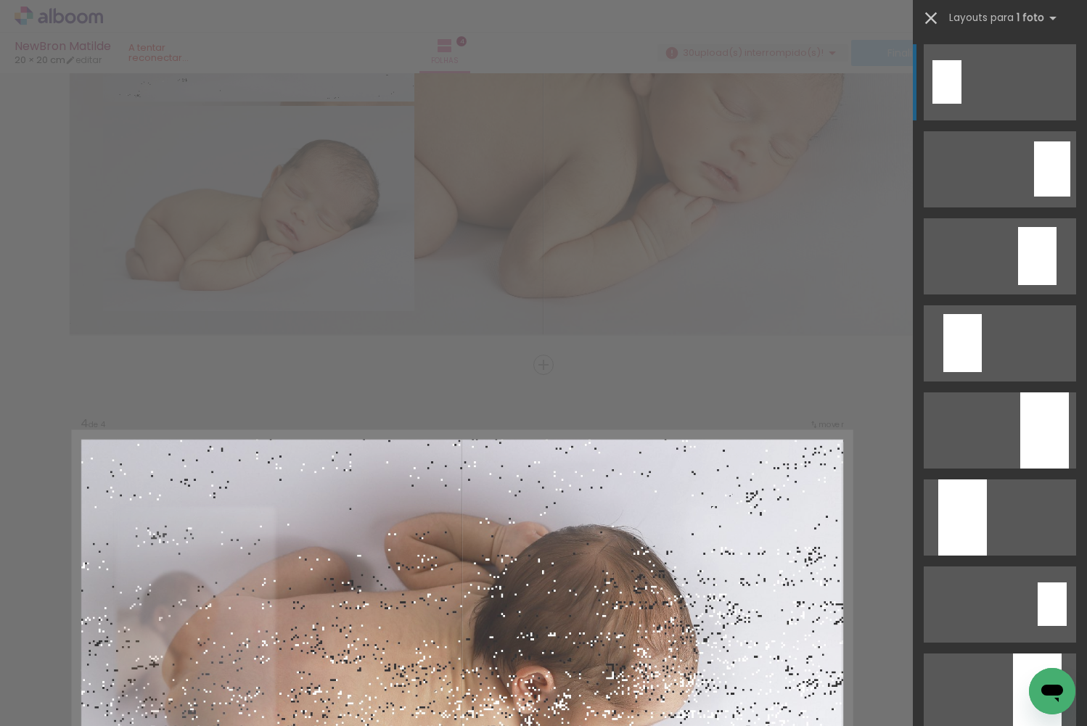
click at [932, 12] on iron-icon at bounding box center [931, 18] width 20 height 20
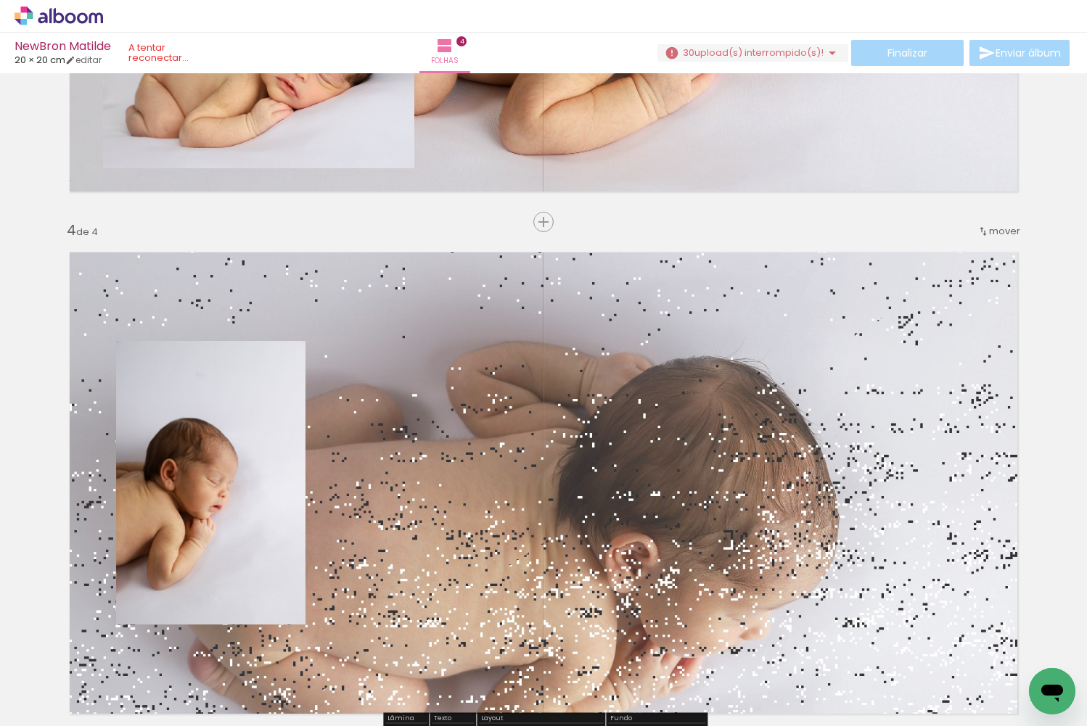
scroll to position [1445, 0]
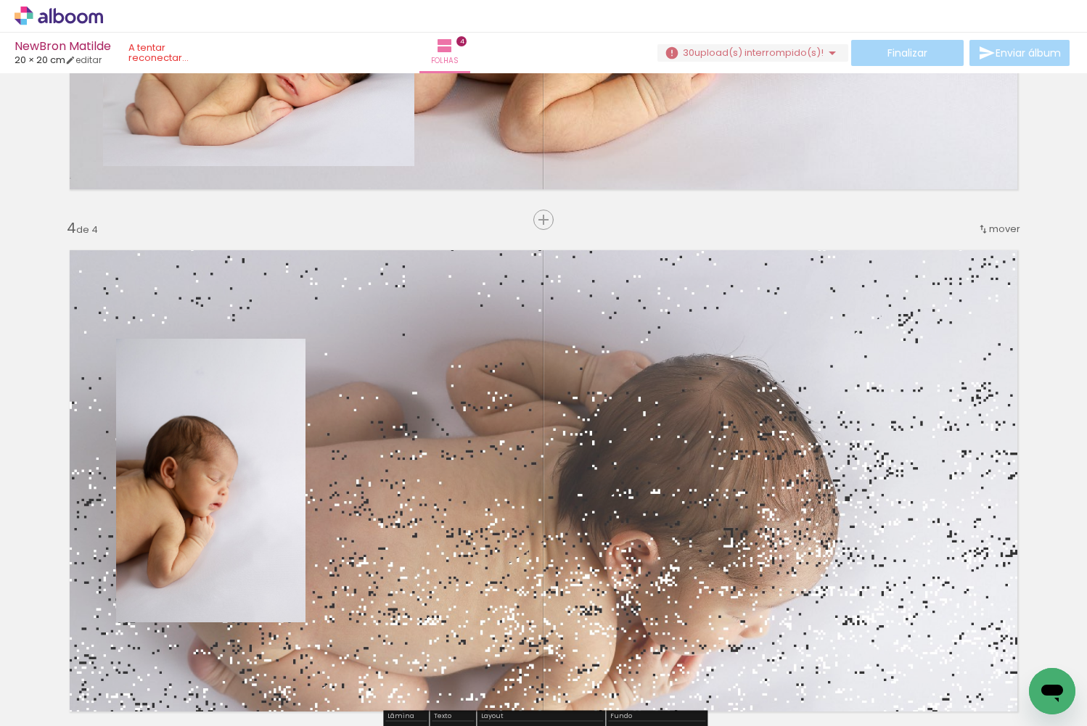
drag, startPoint x: 789, startPoint y: 408, endPoint x: 1069, endPoint y: 324, distance: 292.6
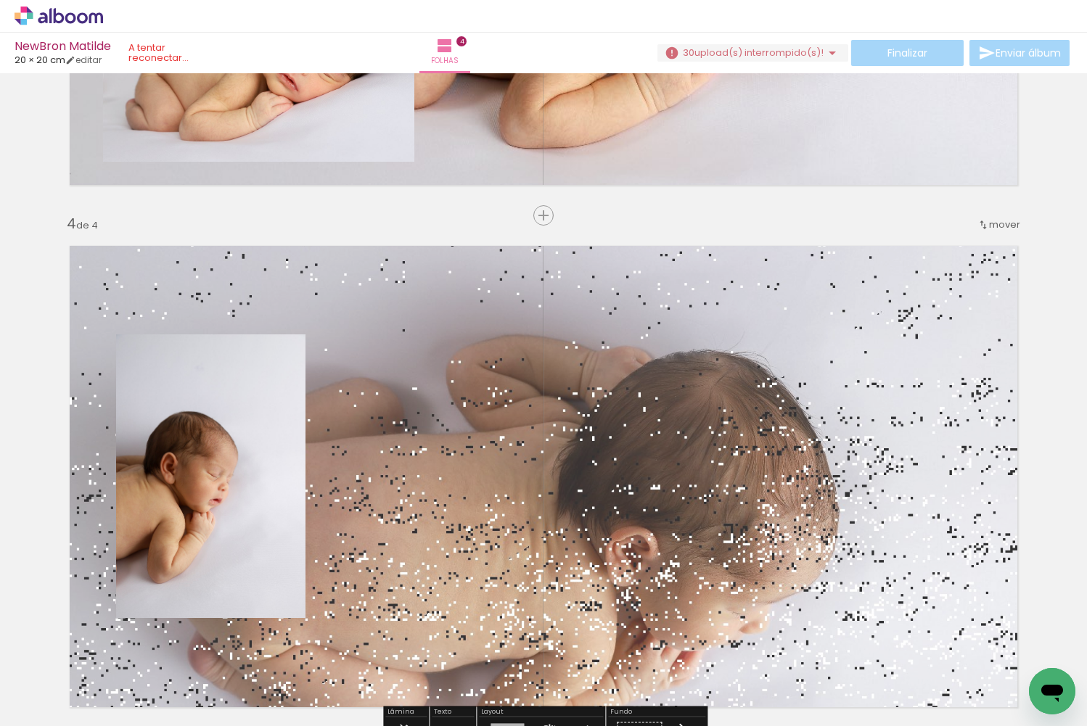
drag, startPoint x: 742, startPoint y: 353, endPoint x: 932, endPoint y: 358, distance: 189.5
click at [966, 357] on quentale-layouter at bounding box center [543, 477] width 972 height 486
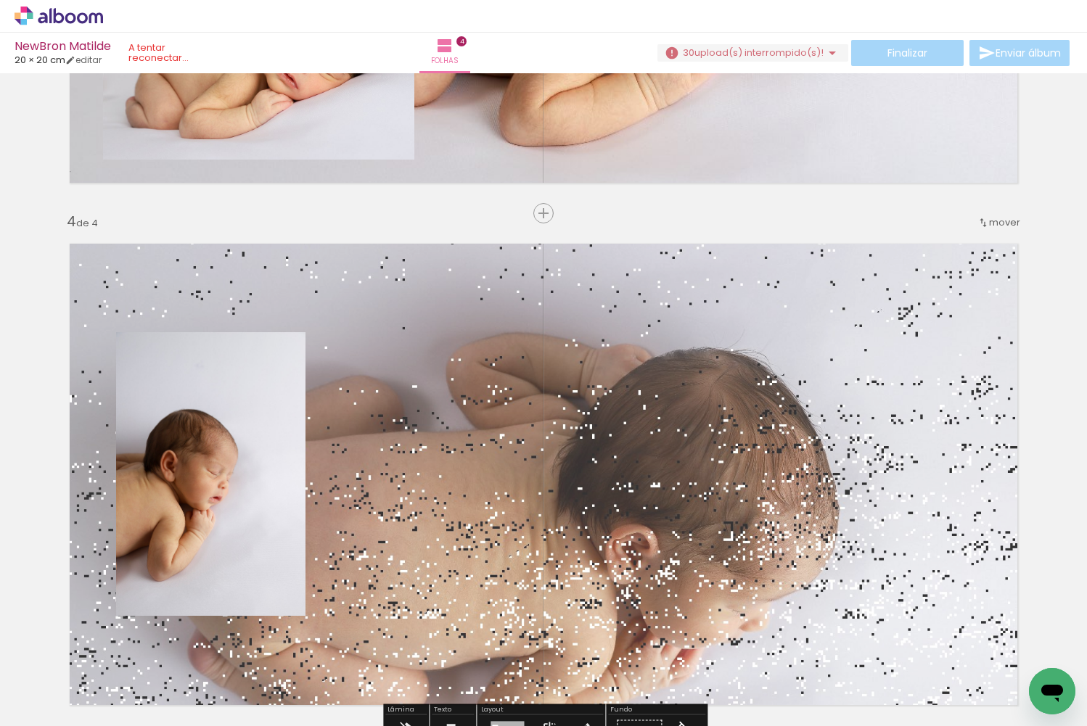
click at [883, 364] on quentale-layouter at bounding box center [543, 474] width 972 height 486
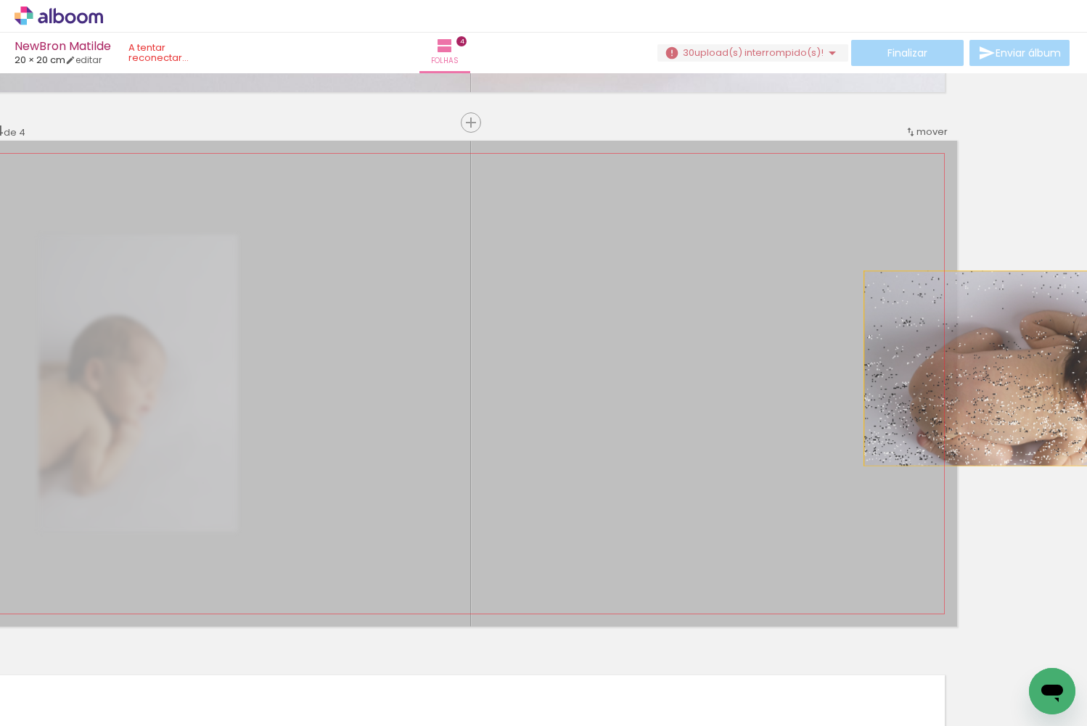
scroll to position [1542, 147]
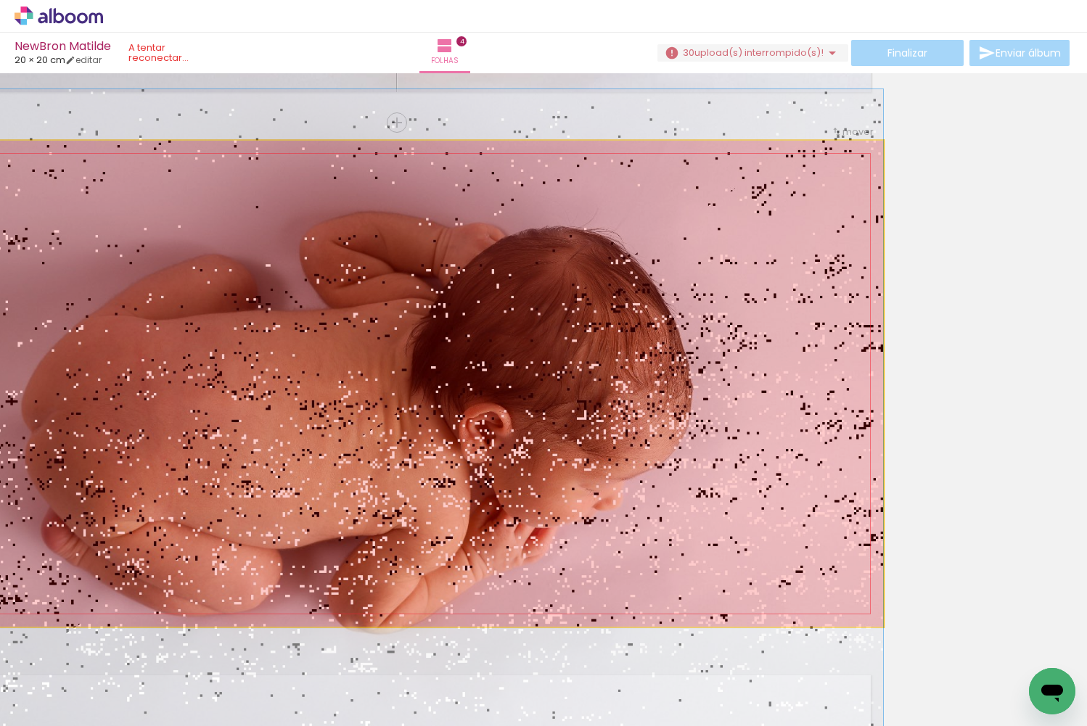
drag, startPoint x: 811, startPoint y: 374, endPoint x: 927, endPoint y: 345, distance: 119.1
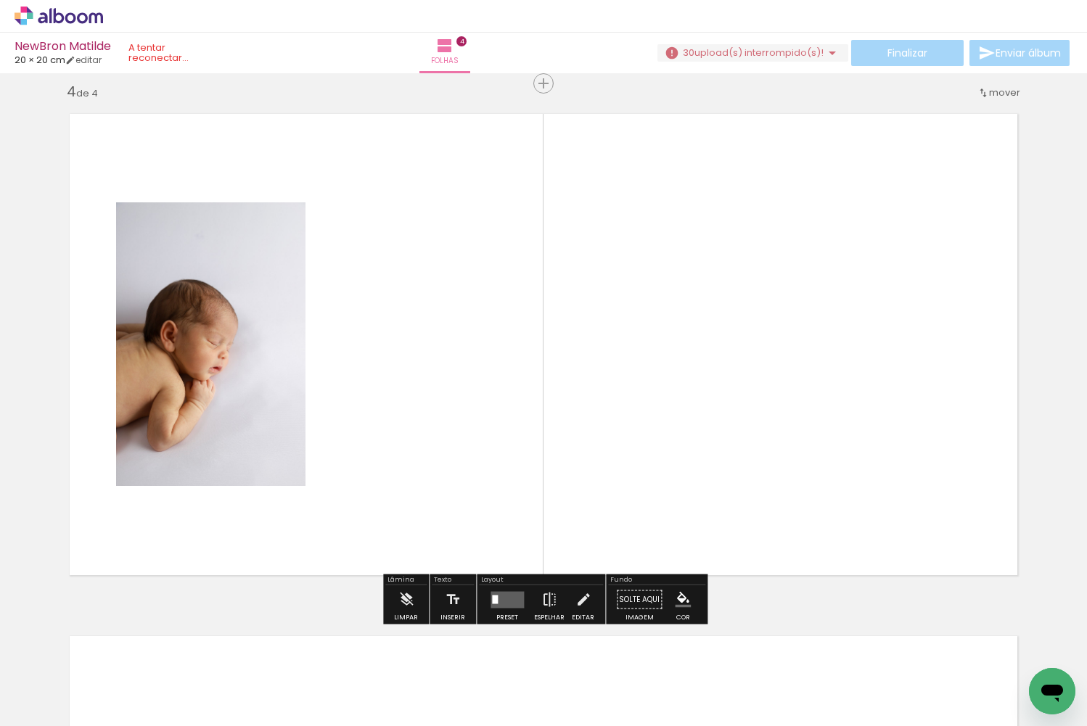
scroll to position [1581, 0]
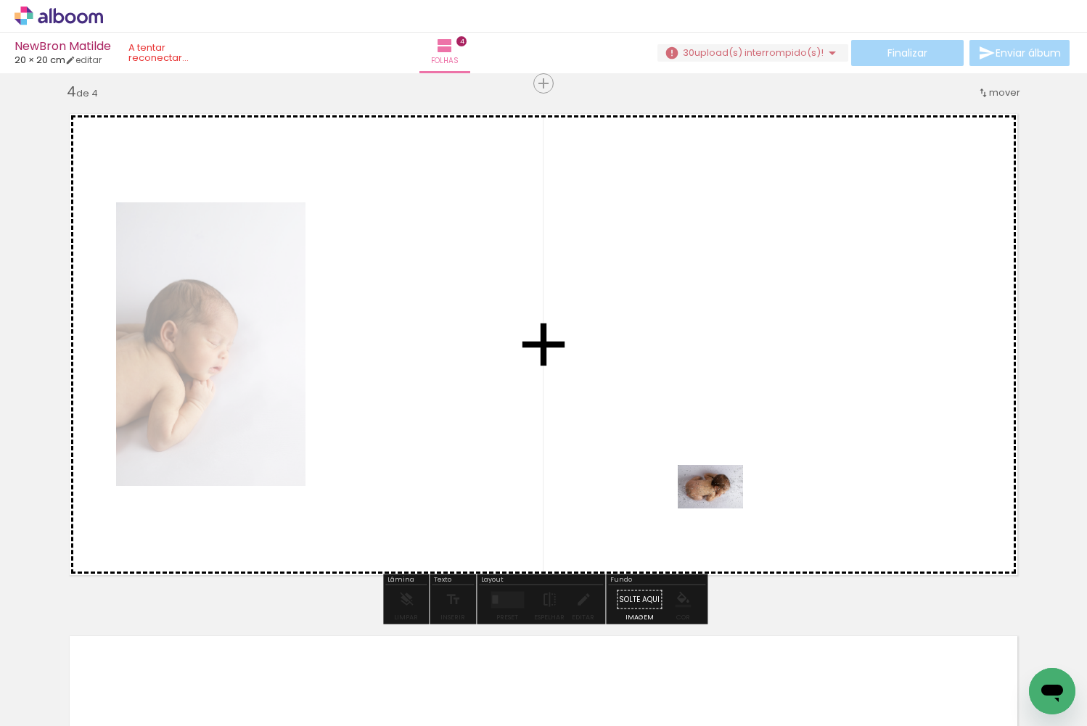
drag, startPoint x: 569, startPoint y: 670, endPoint x: 666, endPoint y: 501, distance: 195.6
click at [666, 501] on quentale-workspace at bounding box center [543, 363] width 1087 height 726
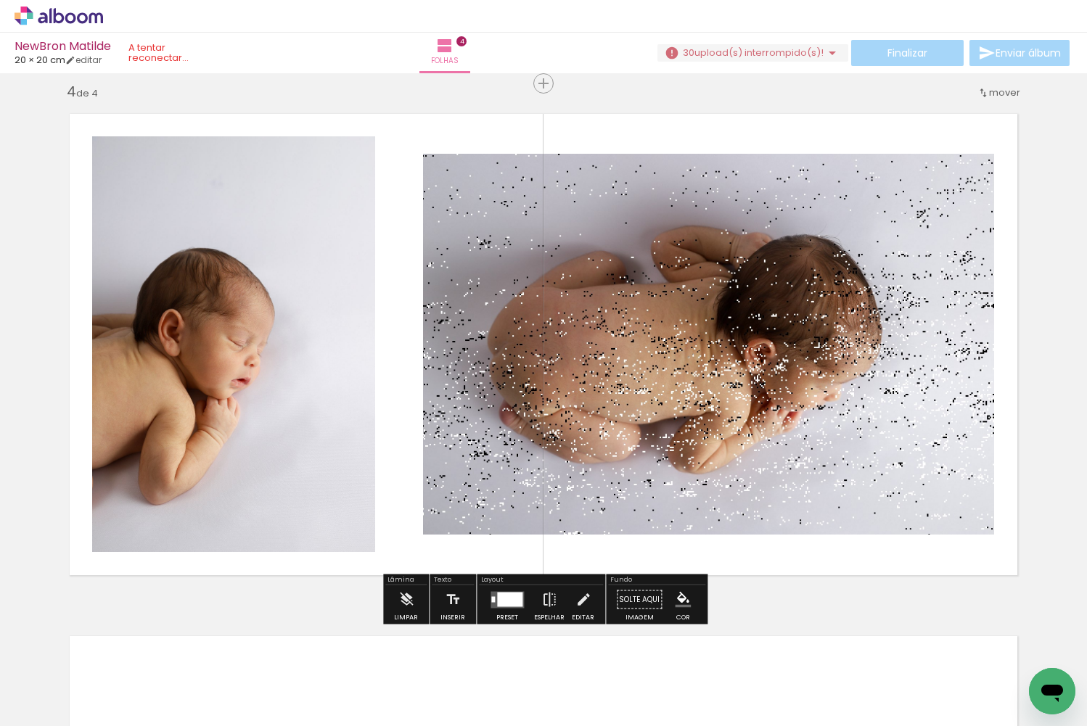
scroll to position [1583, 0]
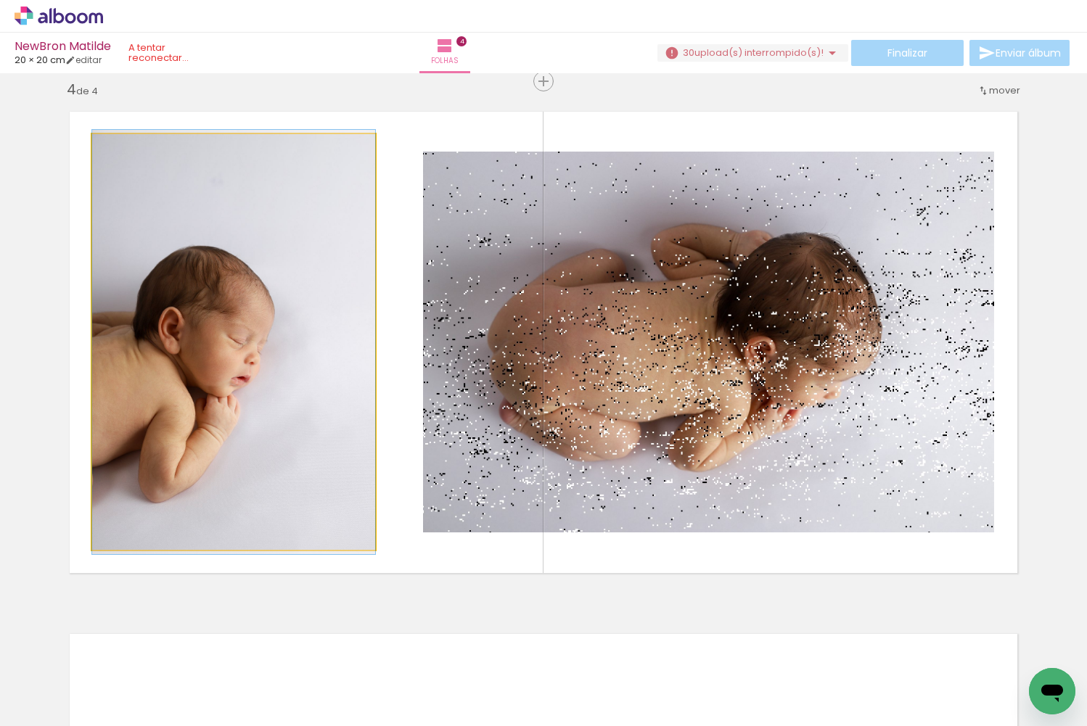
click at [333, 414] on div at bounding box center [233, 342] width 283 height 424
